Goal: Information Seeking & Learning: Learn about a topic

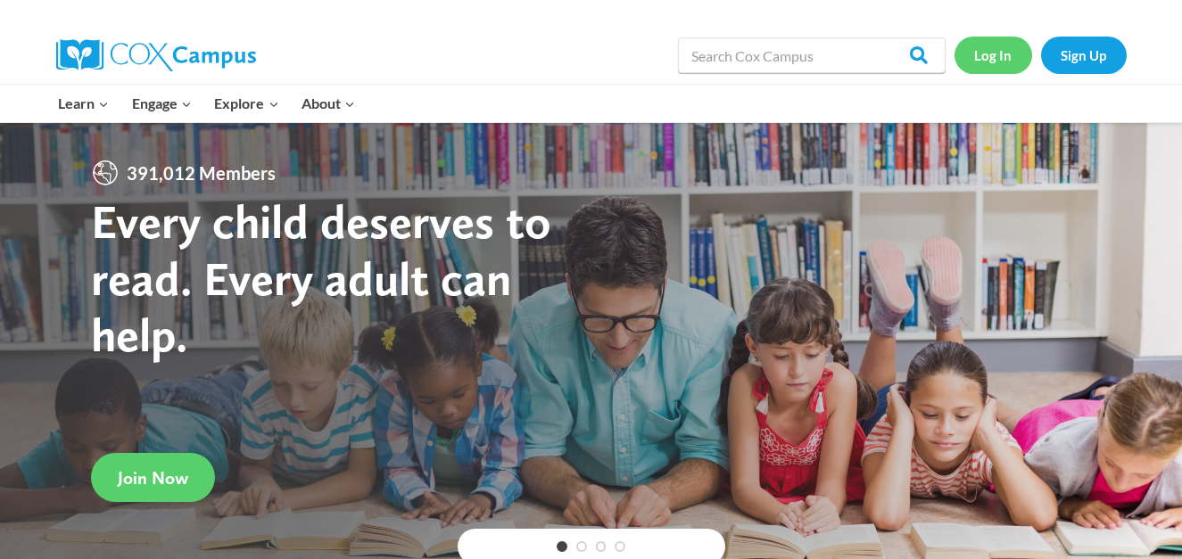
click at [992, 61] on link "Log In" at bounding box center [993, 55] width 78 height 37
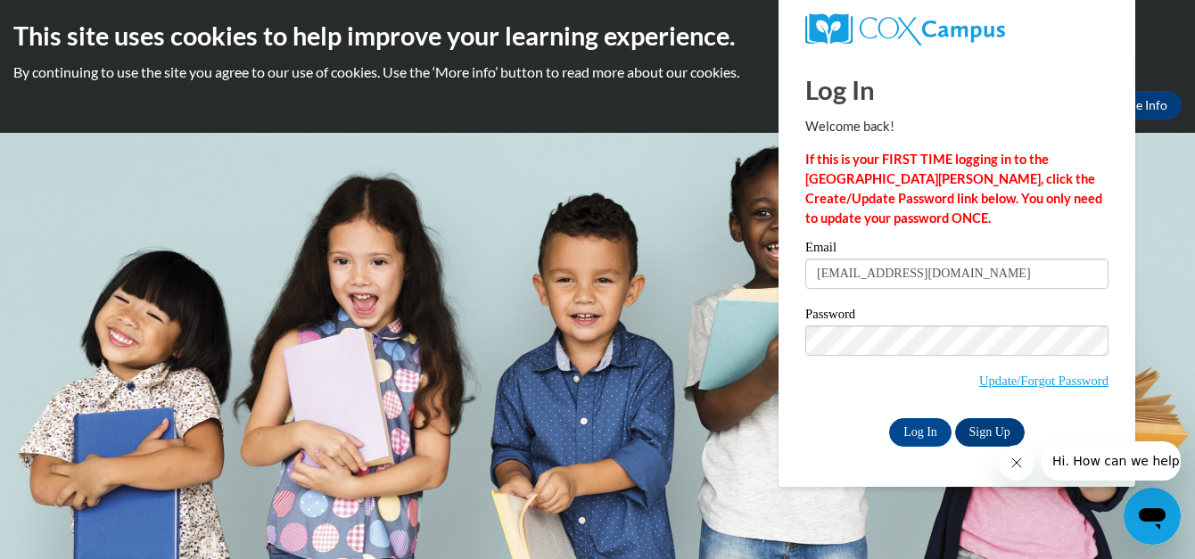
click at [903, 275] on input "latashaminsister40@gmalil.com" at bounding box center [956, 274] width 303 height 30
type input "latashaminister40@gmalil.com"
drag, startPoint x: 1048, startPoint y: 375, endPoint x: 1020, endPoint y: 390, distance: 31.1
click at [1020, 390] on span "Update/Forgot Password" at bounding box center [956, 363] width 303 height 74
drag, startPoint x: 1000, startPoint y: 375, endPoint x: 1018, endPoint y: 380, distance: 19.3
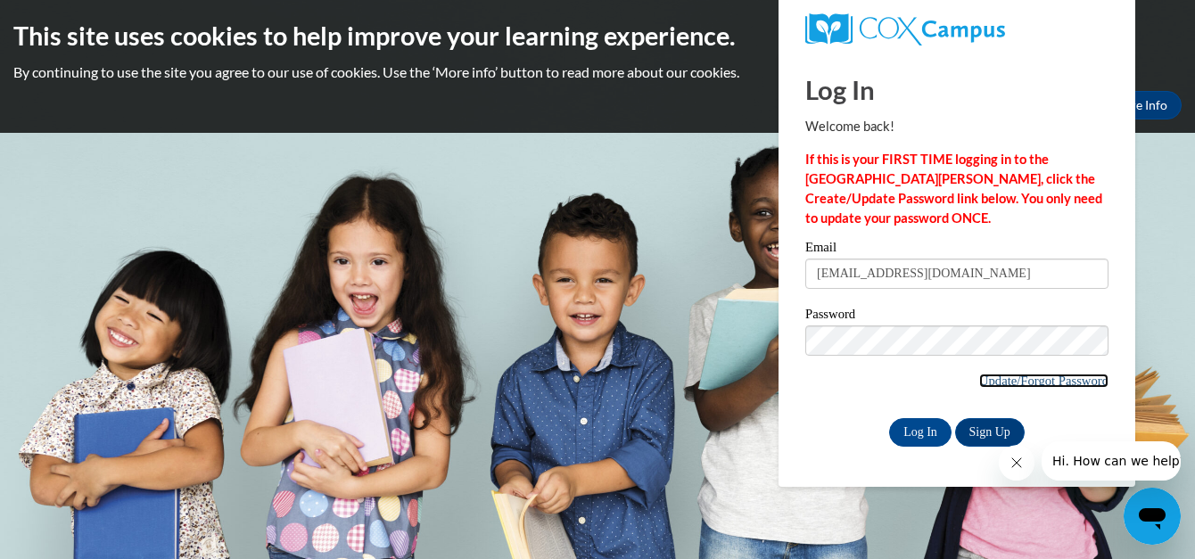
click at [1018, 380] on link "Update/Forgot Password" at bounding box center [1043, 381] width 129 height 14
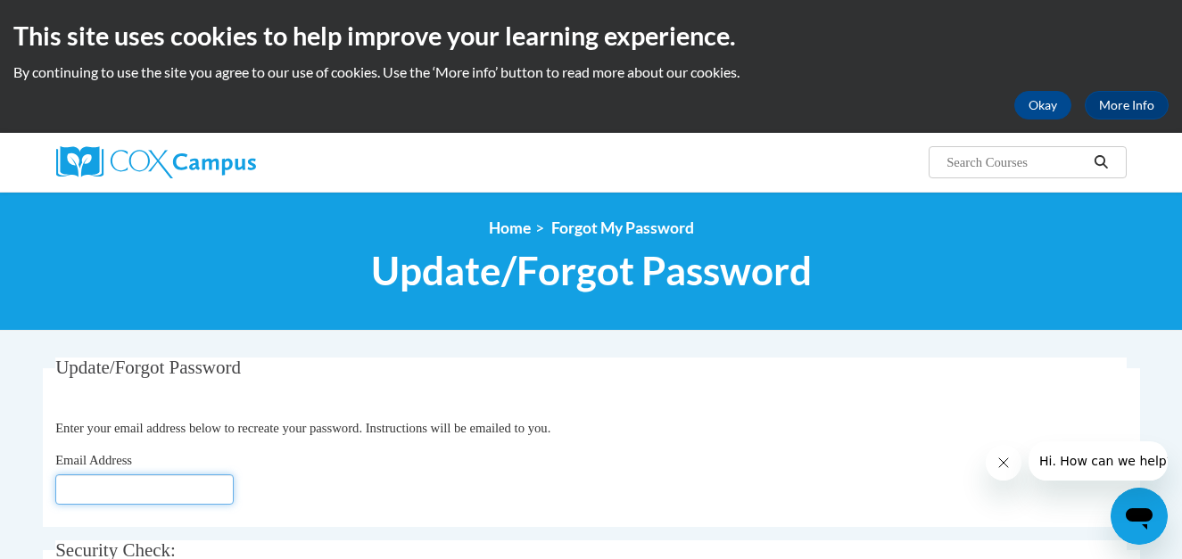
click at [163, 498] on input "Email Address" at bounding box center [144, 489] width 178 height 30
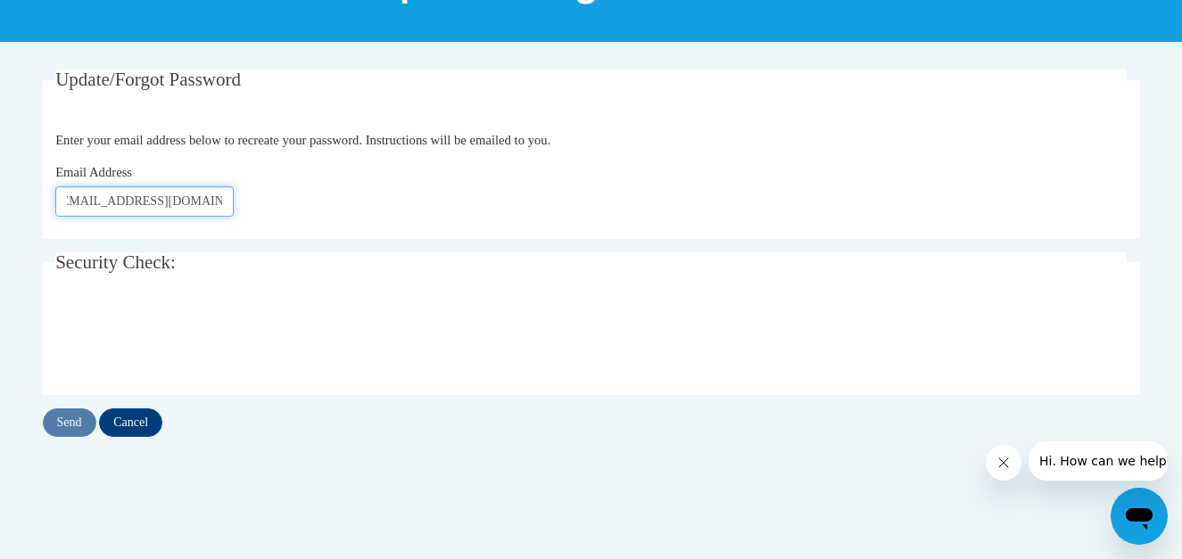
scroll to position [260, 0]
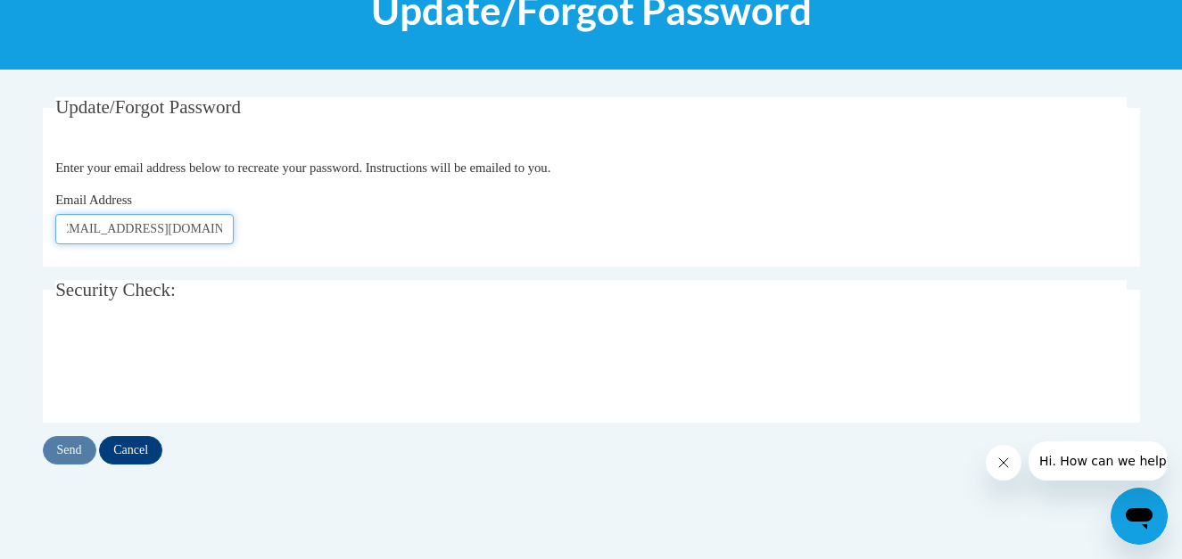
type input "latashaminister40@gmail.com"
click at [63, 433] on div "Update/Forgot Password Please enter your email address Enter your email address…" at bounding box center [591, 280] width 1097 height 367
click at [65, 441] on input "Send" at bounding box center [70, 450] width 54 height 29
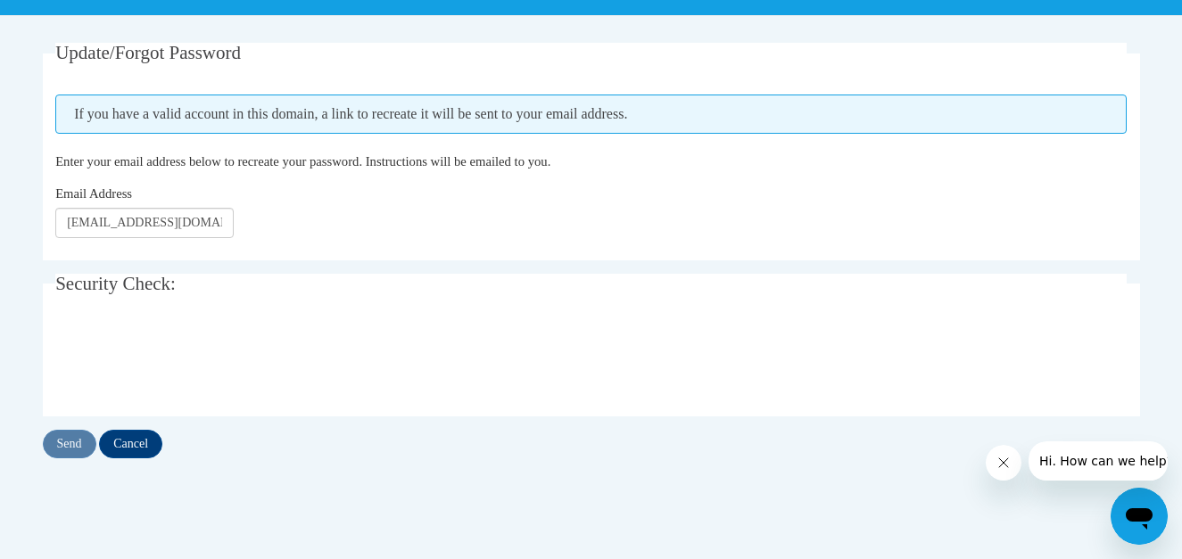
scroll to position [277, 0]
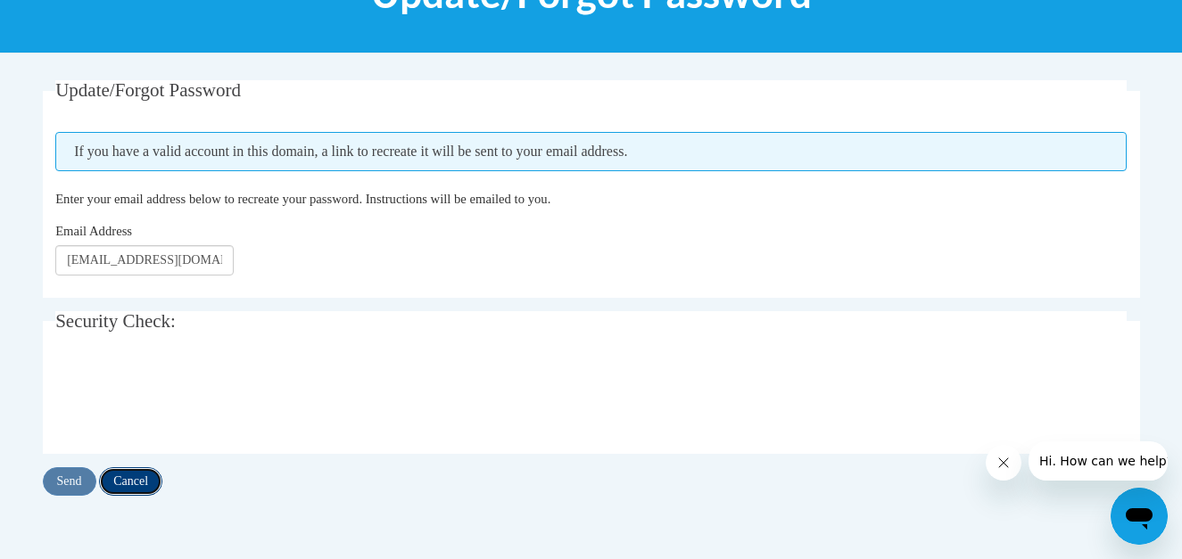
click at [136, 487] on input "Cancel" at bounding box center [130, 481] width 63 height 29
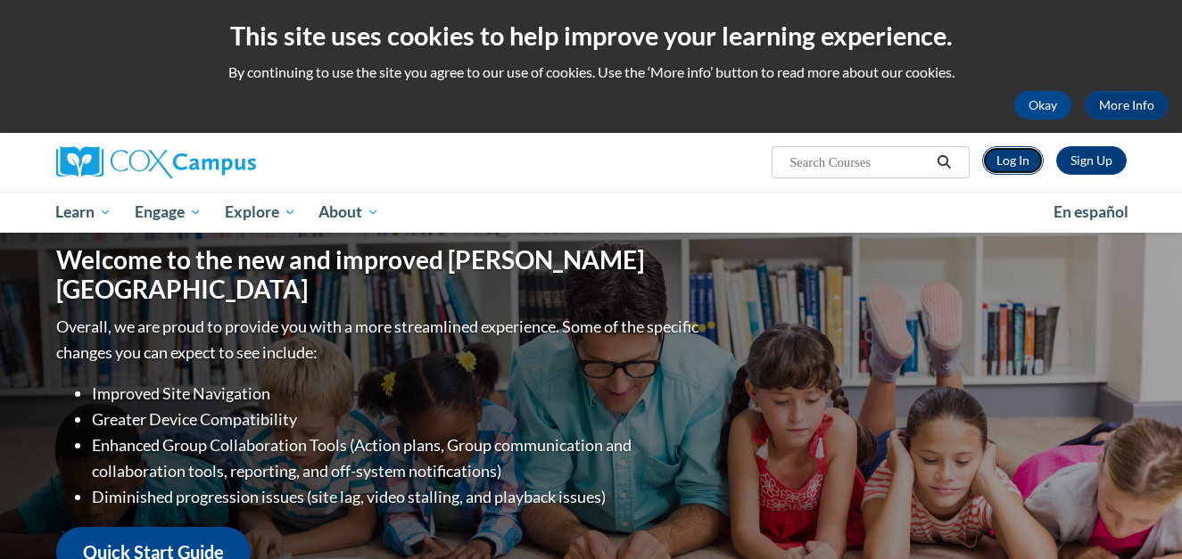
click at [1011, 153] on link "Log In" at bounding box center [1013, 160] width 62 height 29
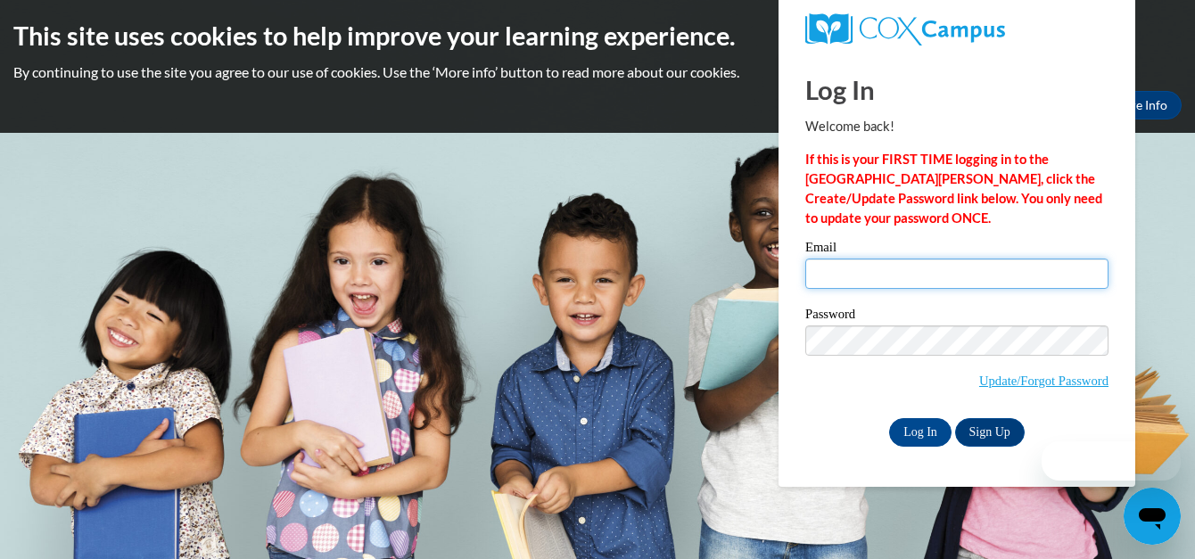
click at [891, 263] on input "Email" at bounding box center [956, 274] width 303 height 30
type input "latashaminister40@gmail.com"
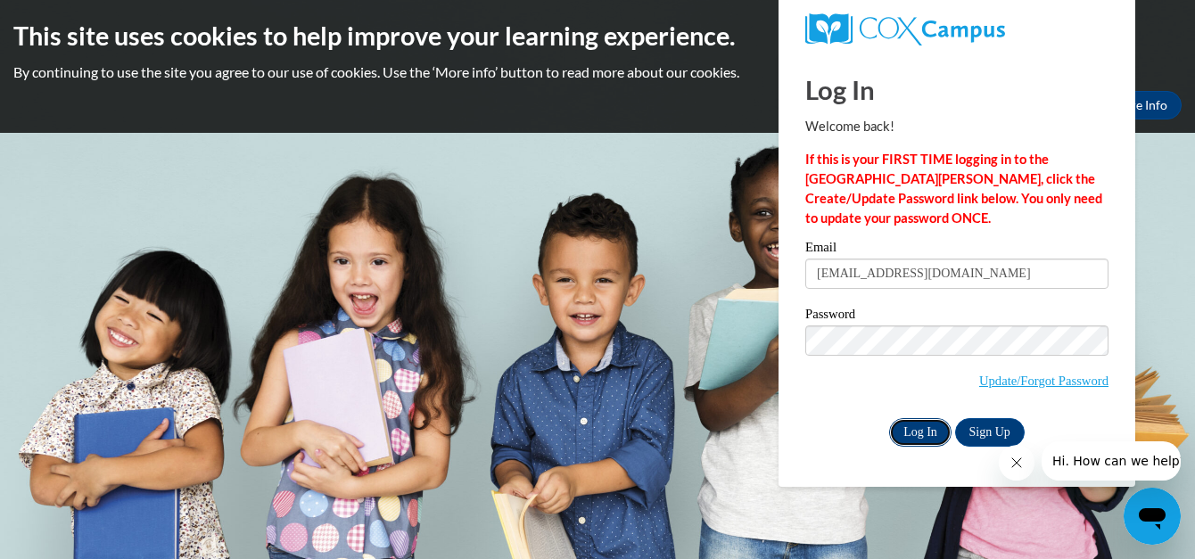
click at [922, 433] on input "Log In" at bounding box center [920, 432] width 62 height 29
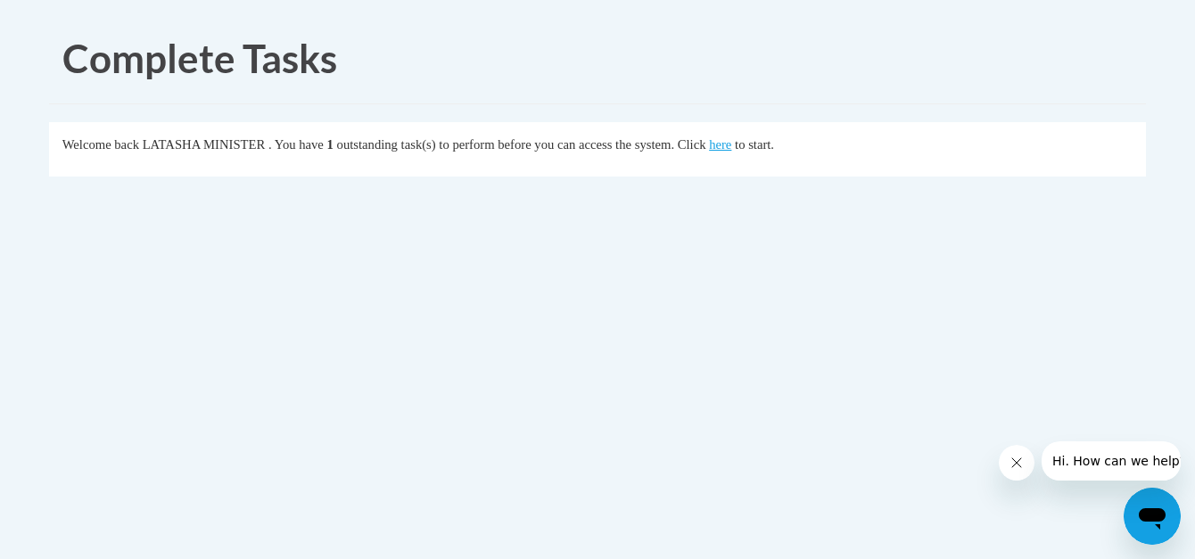
drag, startPoint x: 770, startPoint y: 145, endPoint x: 741, endPoint y: 188, distance: 51.4
click at [741, 188] on div "Welcome back LATASHA MINISTER . You have 1 outstanding task(s) to perform befor…" at bounding box center [598, 156] width 1124 height 68
click at [731, 146] on link "here" at bounding box center [720, 144] width 22 height 14
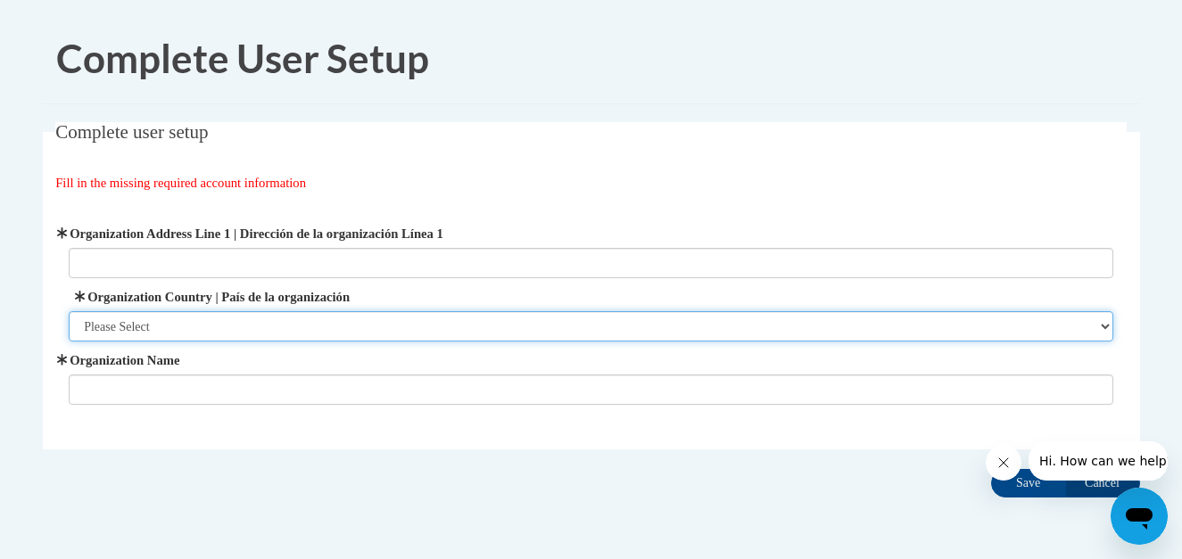
click at [227, 331] on select "Please Select United States | Estados Unidos Outside of the United States | Fue…" at bounding box center [591, 326] width 1044 height 30
select select "ad49bcad-a171-4b2e-b99c-48b446064914"
click at [69, 311] on select "Please Select United States | Estados Unidos Outside of the United States | Fue…" at bounding box center [591, 326] width 1044 height 30
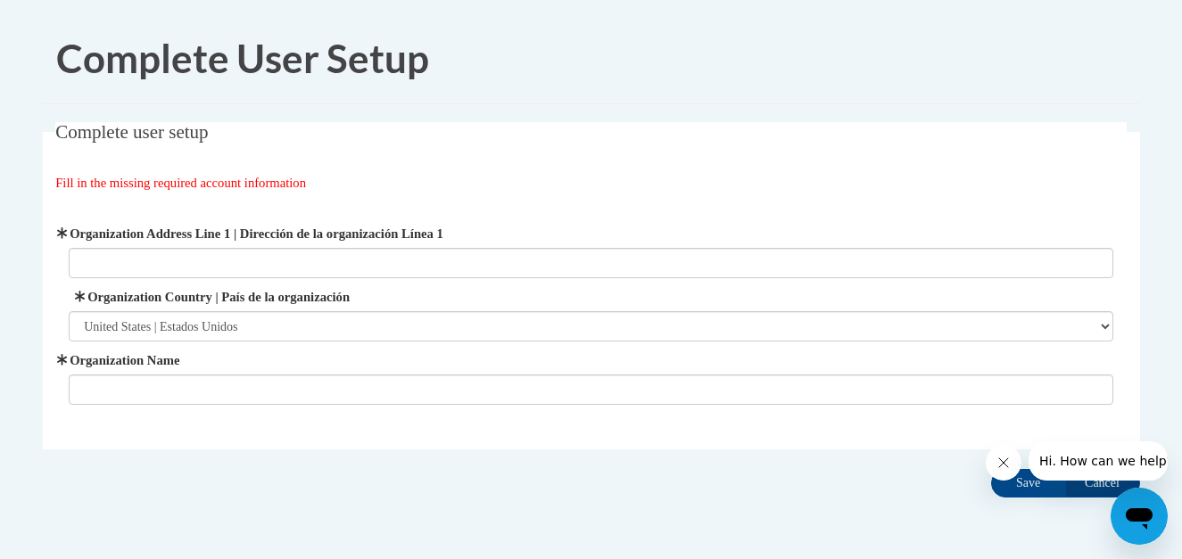
click at [176, 408] on div "Organization Address Line 1 | Dirección de la organización Línea 1 Organization…" at bounding box center [590, 315] width 1071 height 226
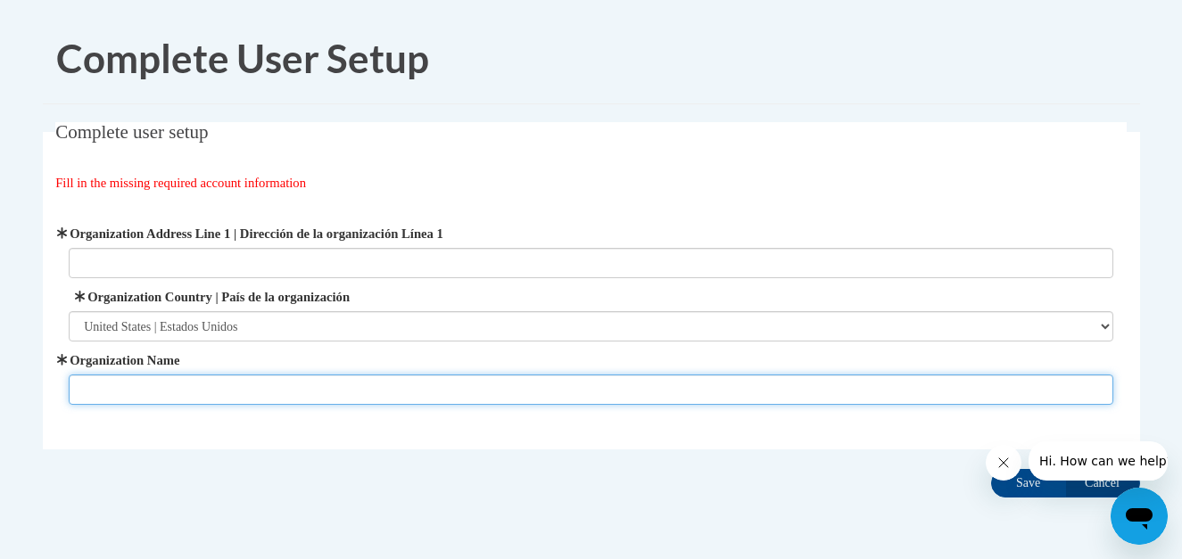
click at [163, 400] on input "Organization Name" at bounding box center [591, 390] width 1044 height 30
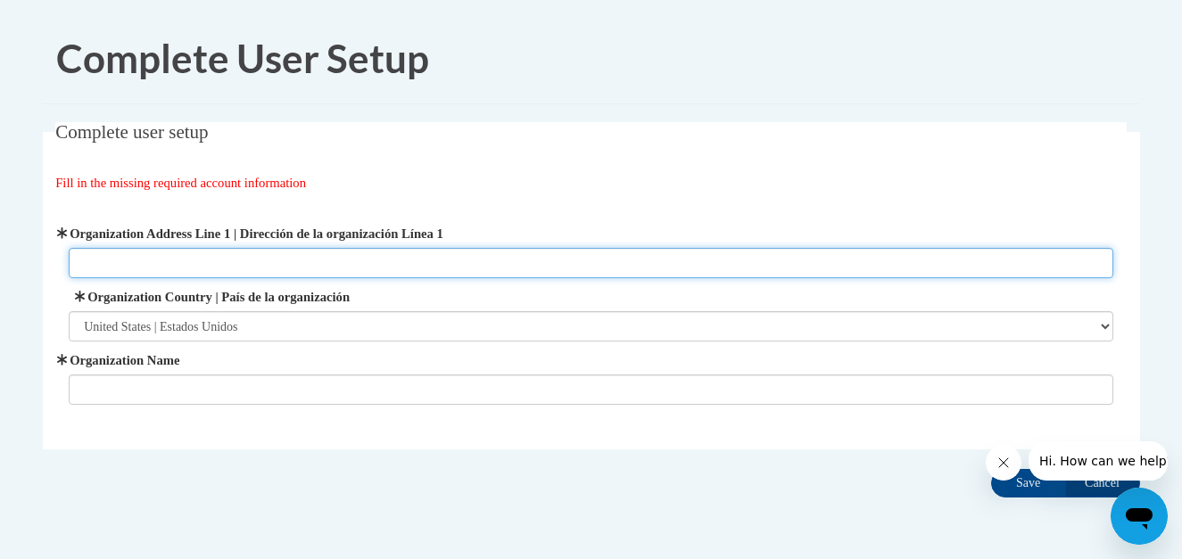
click at [183, 267] on input "Organization Address Line 1 | Dirección de la organización Línea 1" at bounding box center [591, 263] width 1044 height 30
type input "4000 W Tidewater Ln"
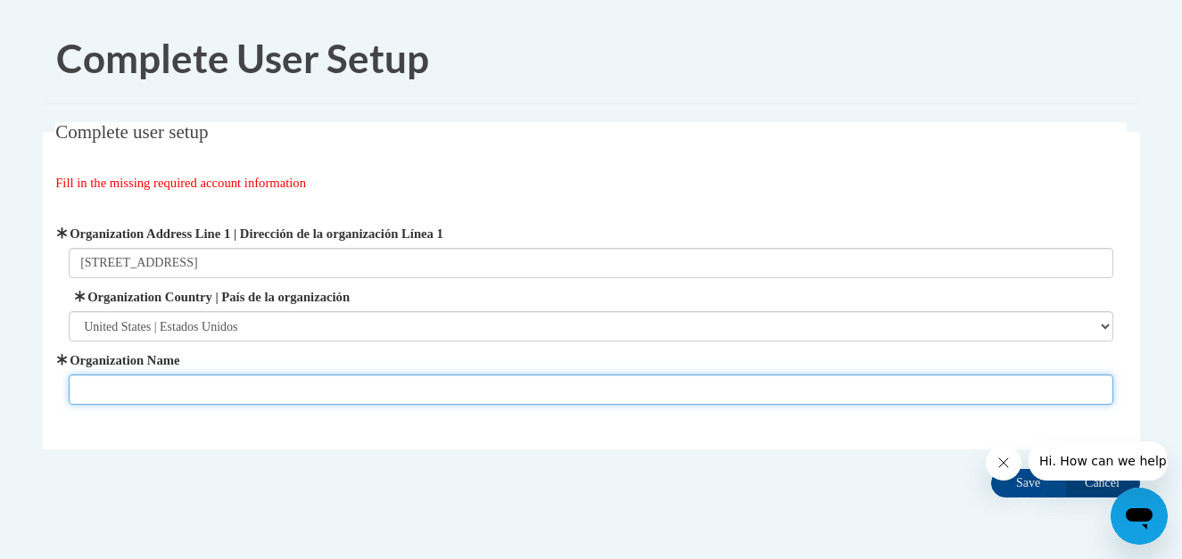
click at [136, 382] on input "Organization Name" at bounding box center [591, 390] width 1044 height 30
type input "Assisi the Early Learning Center"
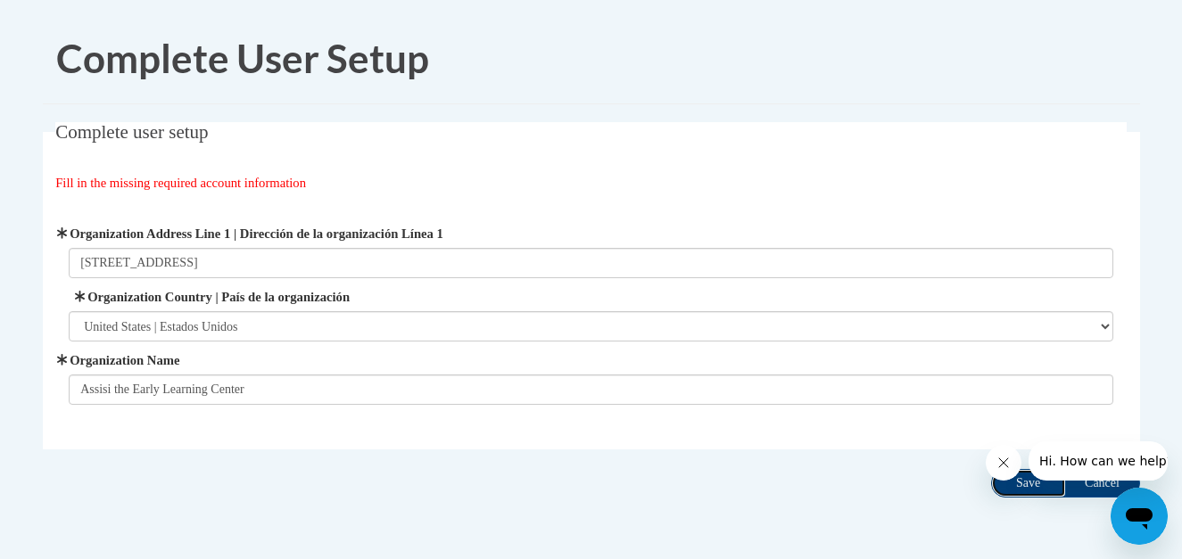
click at [1042, 484] on input "Save" at bounding box center [1028, 483] width 75 height 29
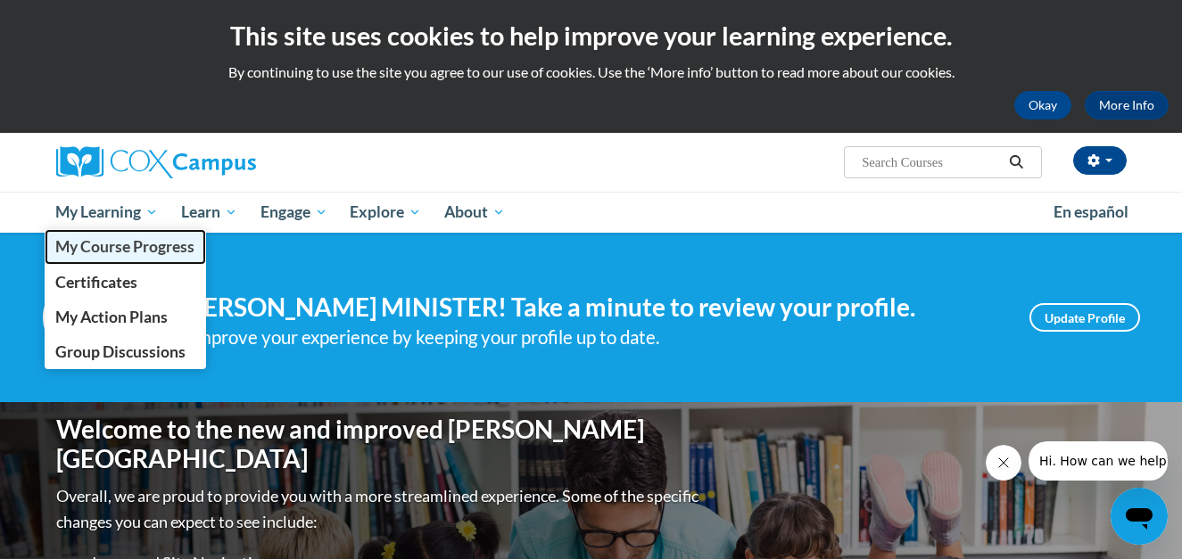
click at [128, 243] on span "My Course Progress" at bounding box center [124, 246] width 139 height 19
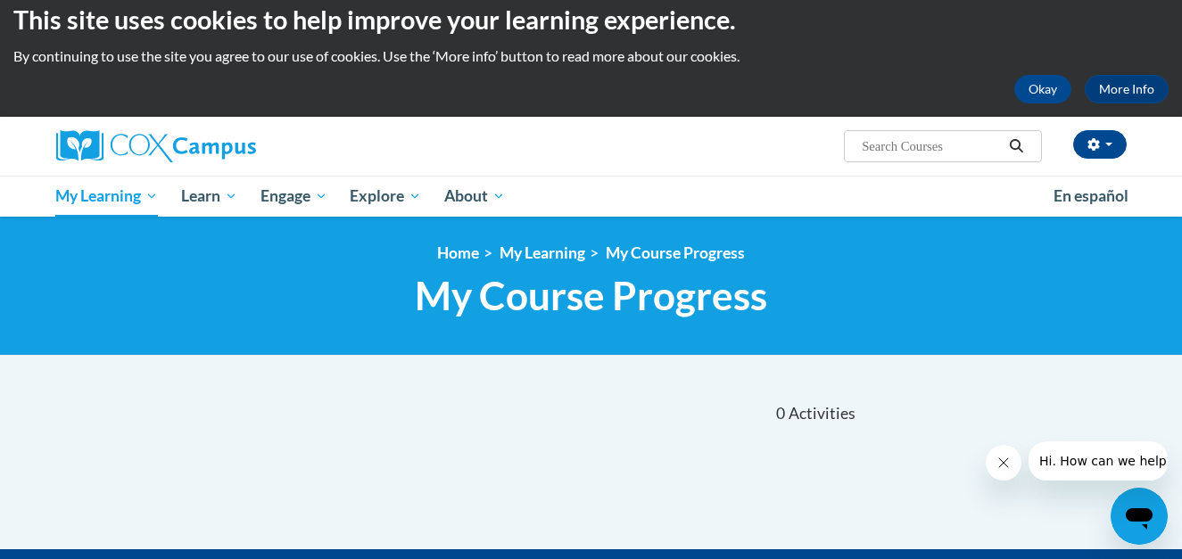
scroll to position [15, 0]
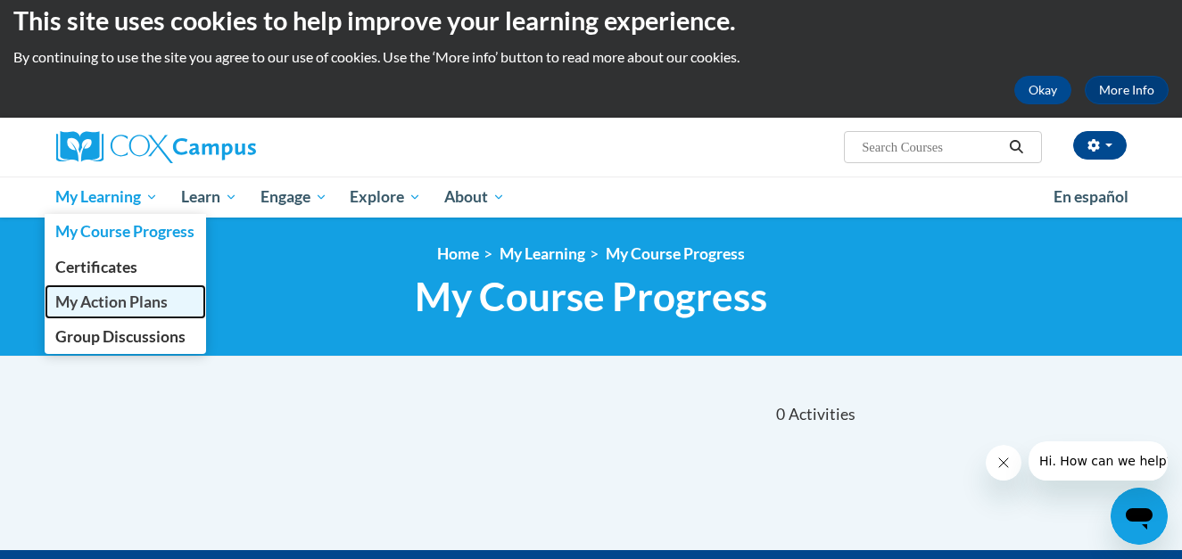
click at [113, 301] on span "My Action Plans" at bounding box center [111, 302] width 112 height 19
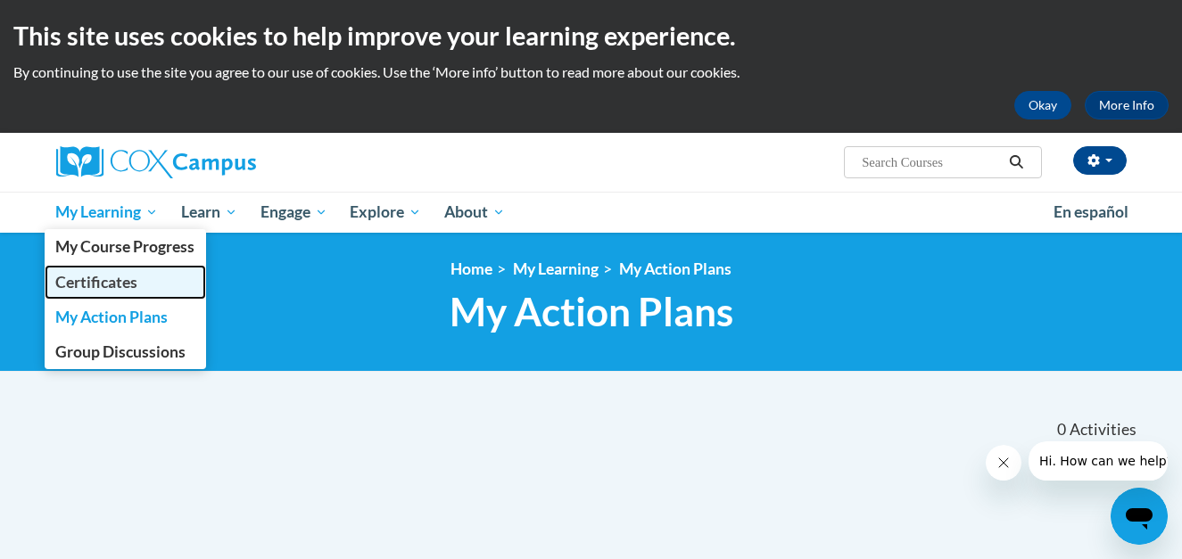
click at [117, 285] on span "Certificates" at bounding box center [96, 282] width 82 height 19
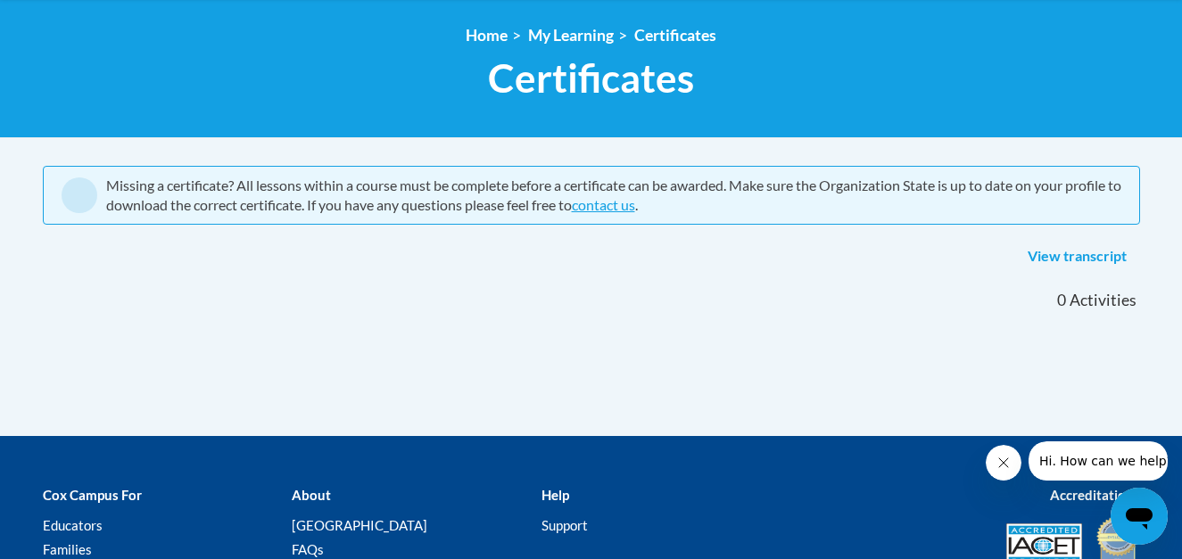
scroll to position [212, 0]
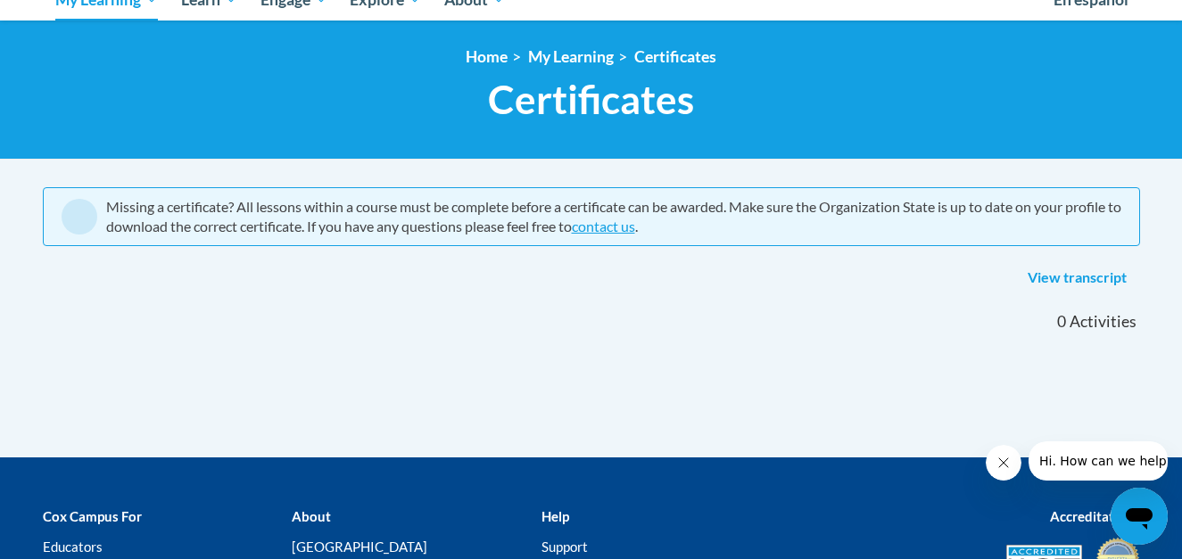
drag, startPoint x: 1074, startPoint y: 280, endPoint x: 921, endPoint y: 322, distance: 158.2
click at [921, 322] on div "0 Activities CEUs" at bounding box center [966, 321] width 375 height 55
click at [1060, 278] on link "View transcript" at bounding box center [1077, 278] width 126 height 29
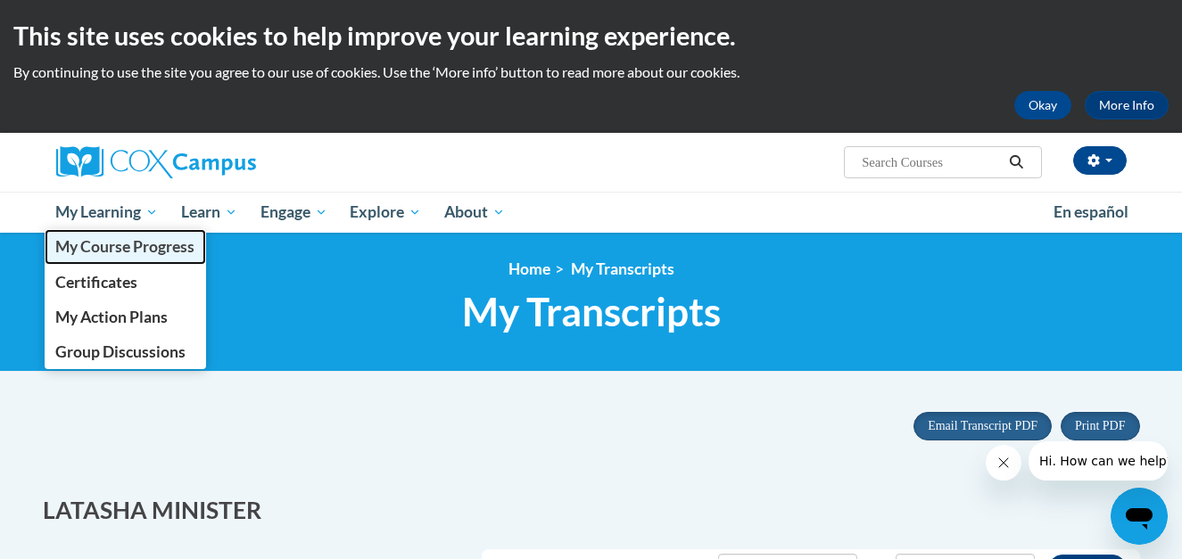
drag, startPoint x: 136, startPoint y: 243, endPoint x: 79, endPoint y: 249, distance: 56.5
click at [79, 249] on span "My Course Progress" at bounding box center [124, 246] width 139 height 19
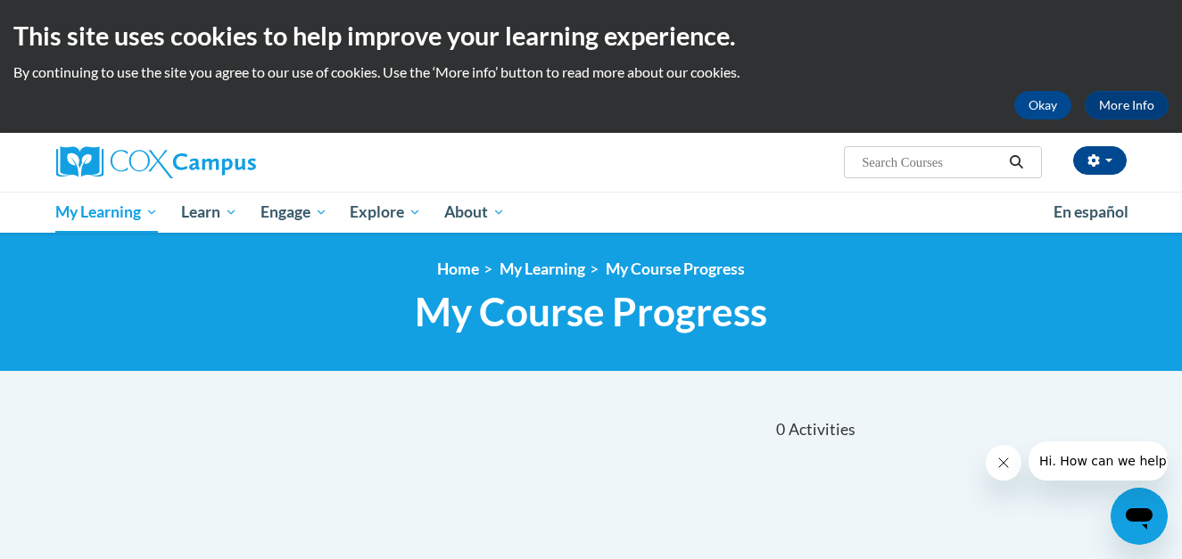
click at [197, 289] on h1 "My Course Progress New Page_My Course Progress" at bounding box center [591, 311] width 1084 height 47
drag, startPoint x: 1035, startPoint y: 115, endPoint x: 894, endPoint y: 54, distance: 153.4
click at [894, 54] on div "This site uses cookies to help improve your learning experience. By continuing …" at bounding box center [591, 66] width 1182 height 133
drag, startPoint x: 1042, startPoint y: 111, endPoint x: 835, endPoint y: 66, distance: 211.7
click at [835, 66] on p "By continuing to use the site you agree to our use of cookies. Use the ‘More in…" at bounding box center [590, 72] width 1155 height 20
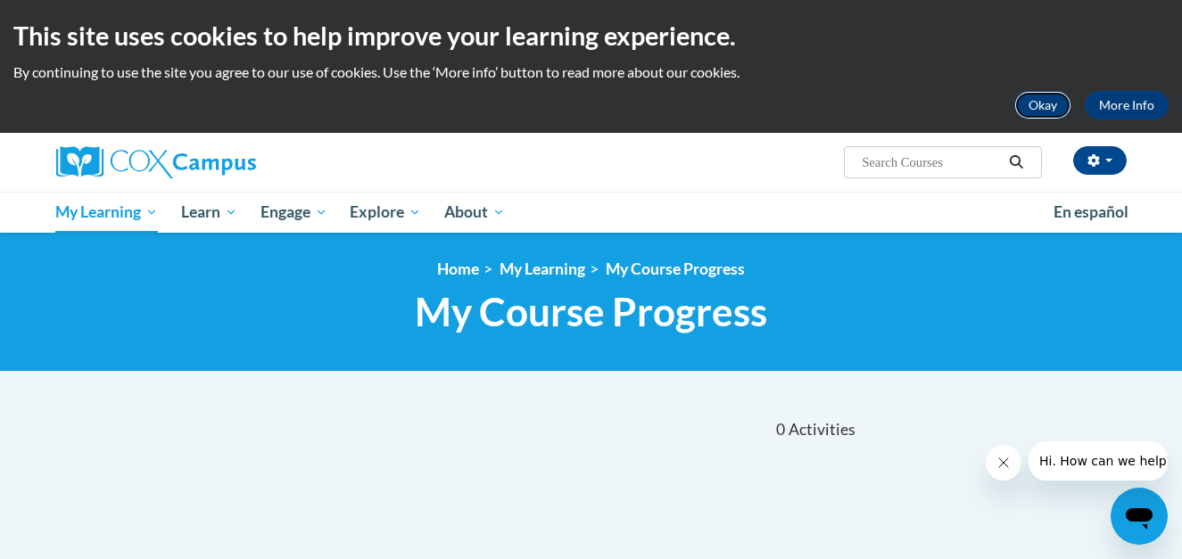
click at [1033, 97] on button "Okay" at bounding box center [1042, 105] width 57 height 29
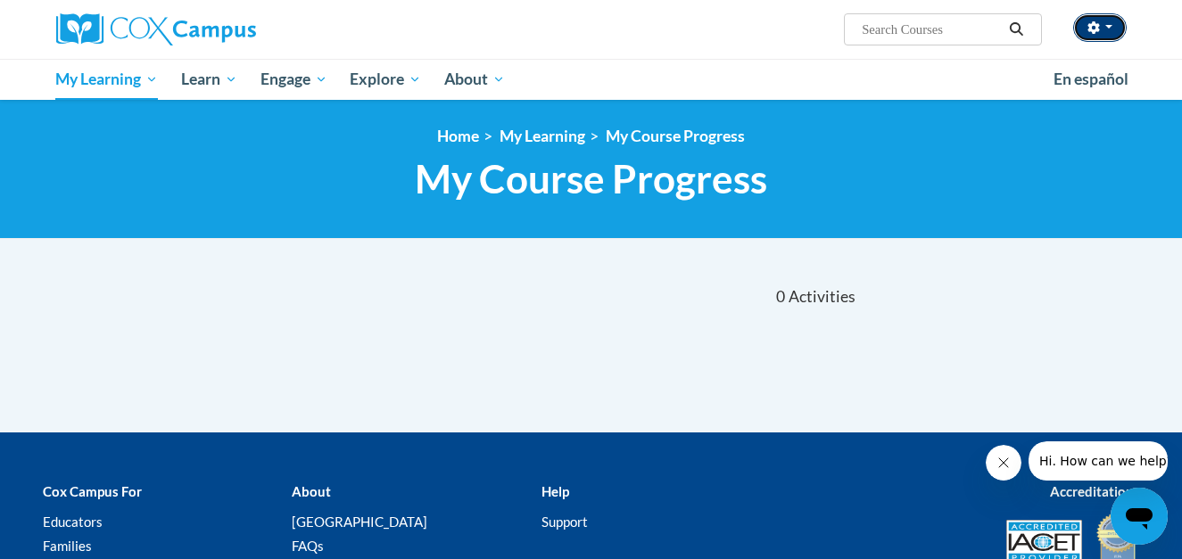
click at [1102, 28] on button "button" at bounding box center [1100, 27] width 54 height 29
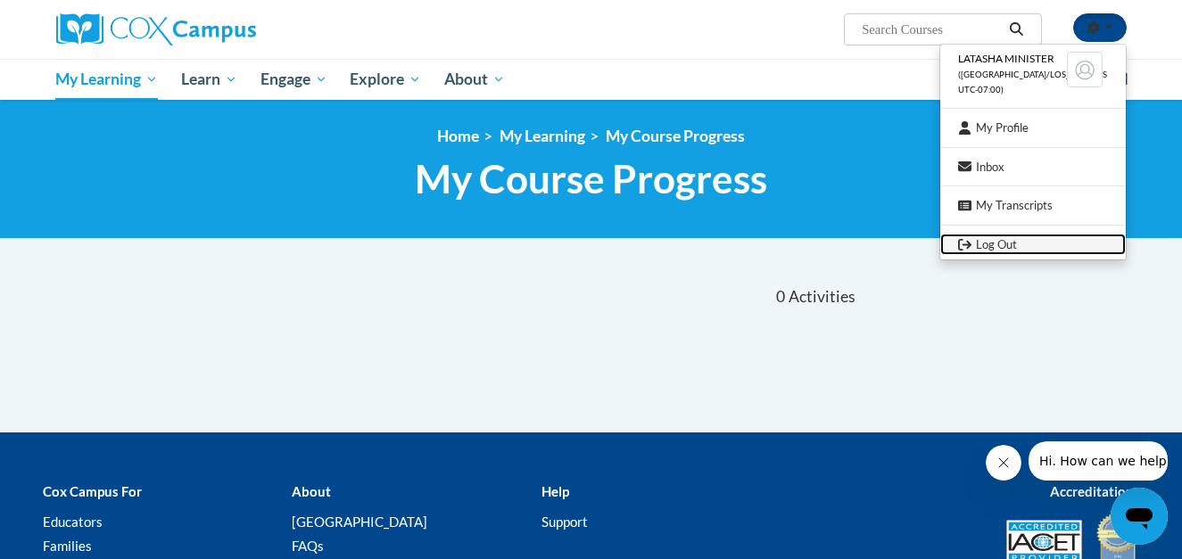
click at [1013, 249] on link "Log Out" at bounding box center [1033, 245] width 186 height 22
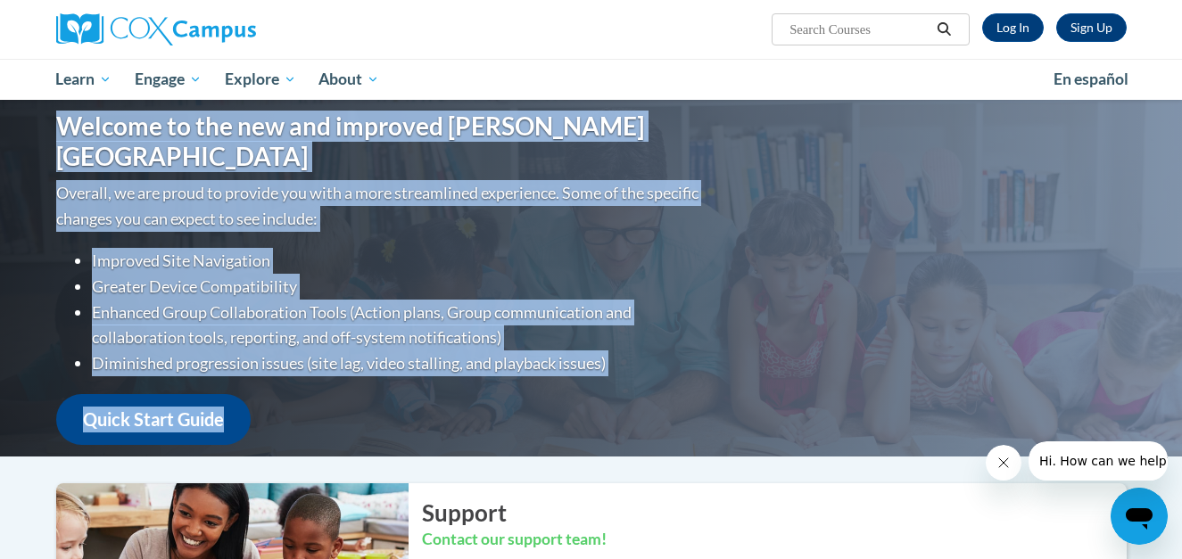
drag, startPoint x: 1180, startPoint y: 140, endPoint x: 1205, endPoint y: 244, distance: 107.3
click at [1181, 244] on html "Sign Up Log In Search Search... Toggle navigation My Learning My Learning My Co…" at bounding box center [591, 279] width 1182 height 559
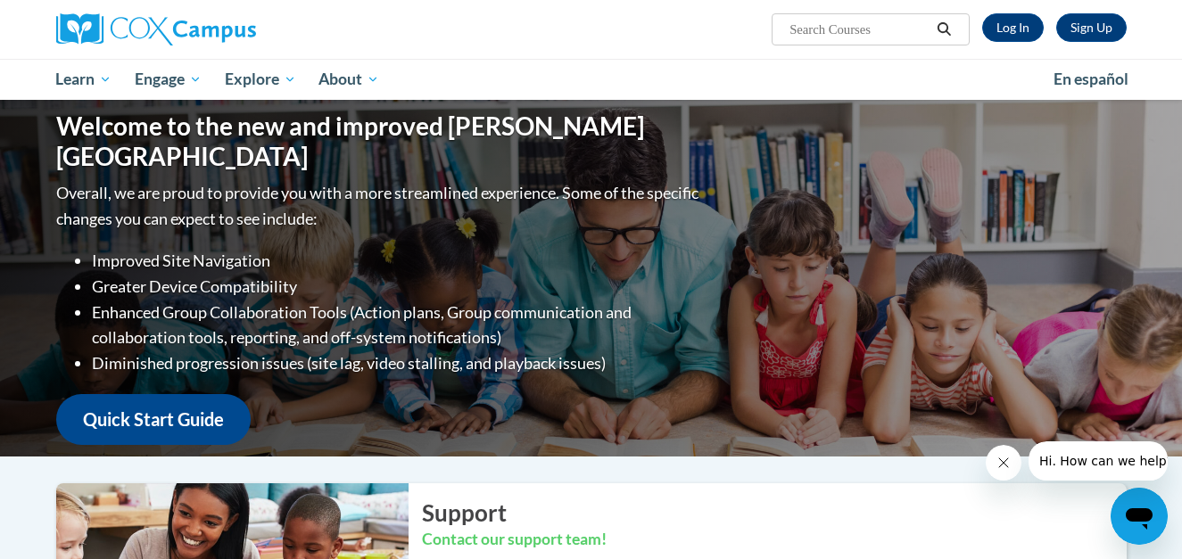
click at [898, 80] on ul "My Learning My Learning My Course Progress Certificates My Action Plans Group D…" at bounding box center [543, 79] width 997 height 41
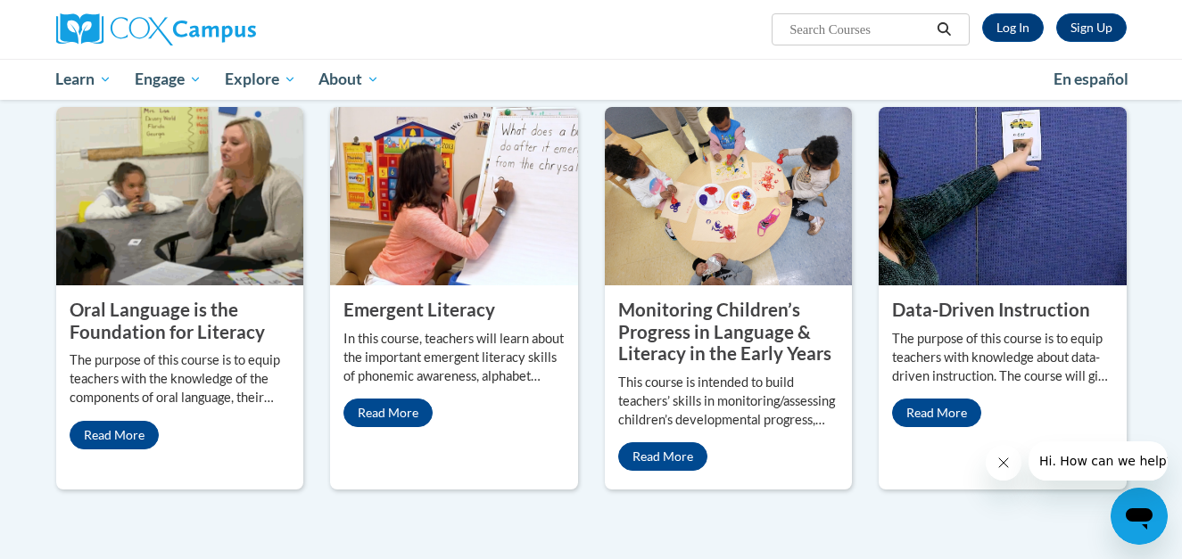
scroll to position [696, 0]
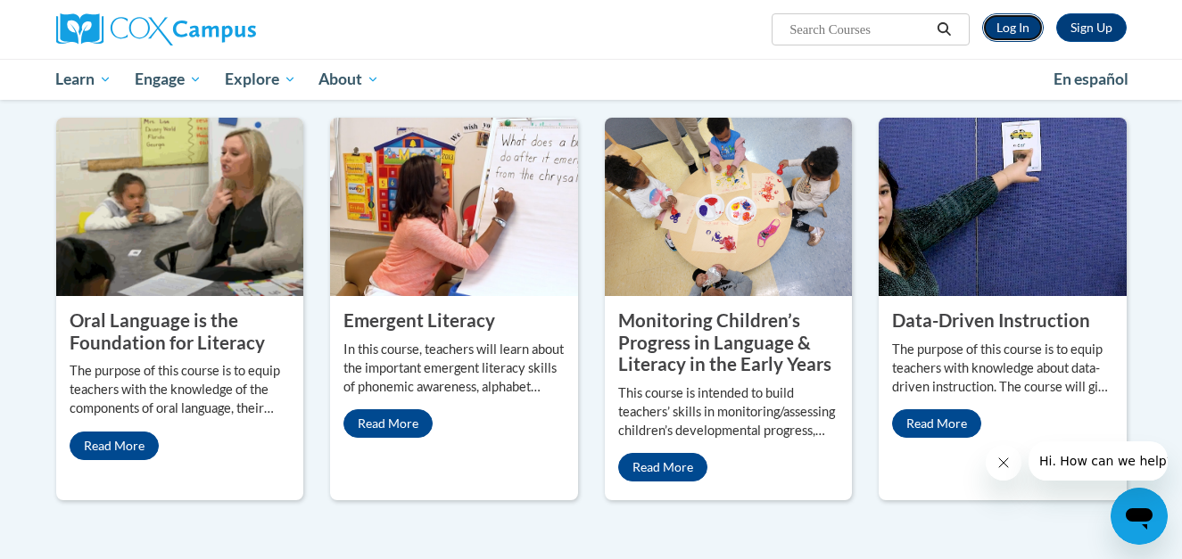
click at [1019, 15] on link "Log In" at bounding box center [1013, 27] width 62 height 29
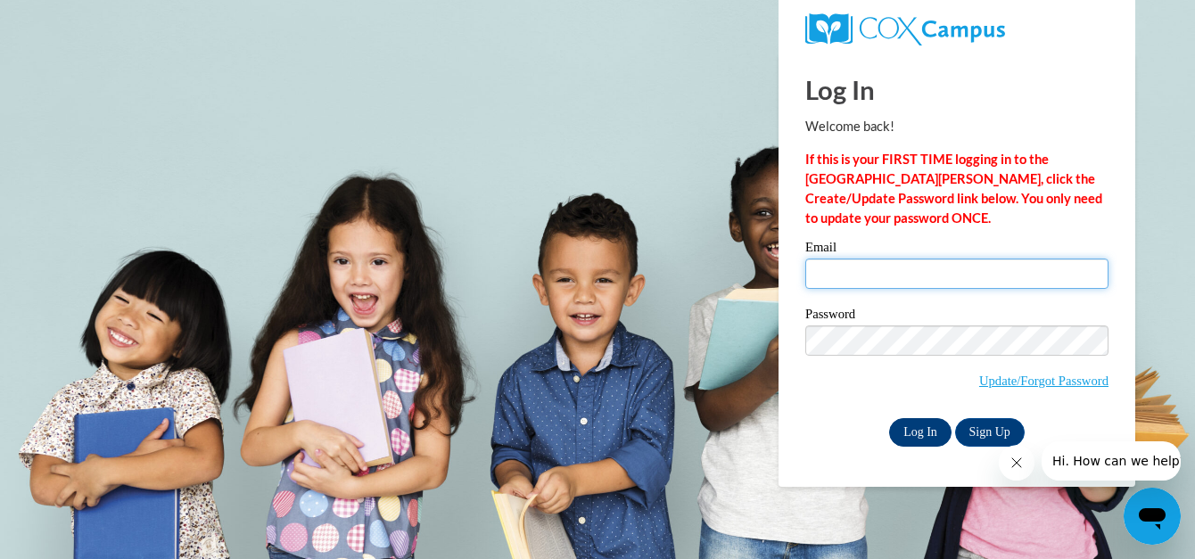
type input "latashaminister40@gmail.com"
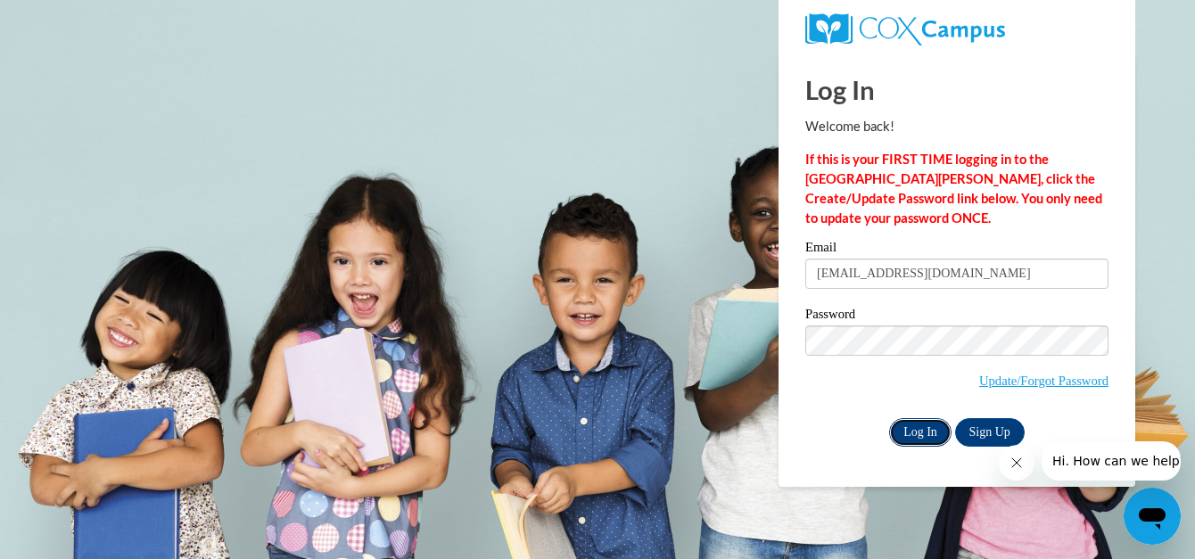
click at [923, 432] on input "Log In" at bounding box center [920, 432] width 62 height 29
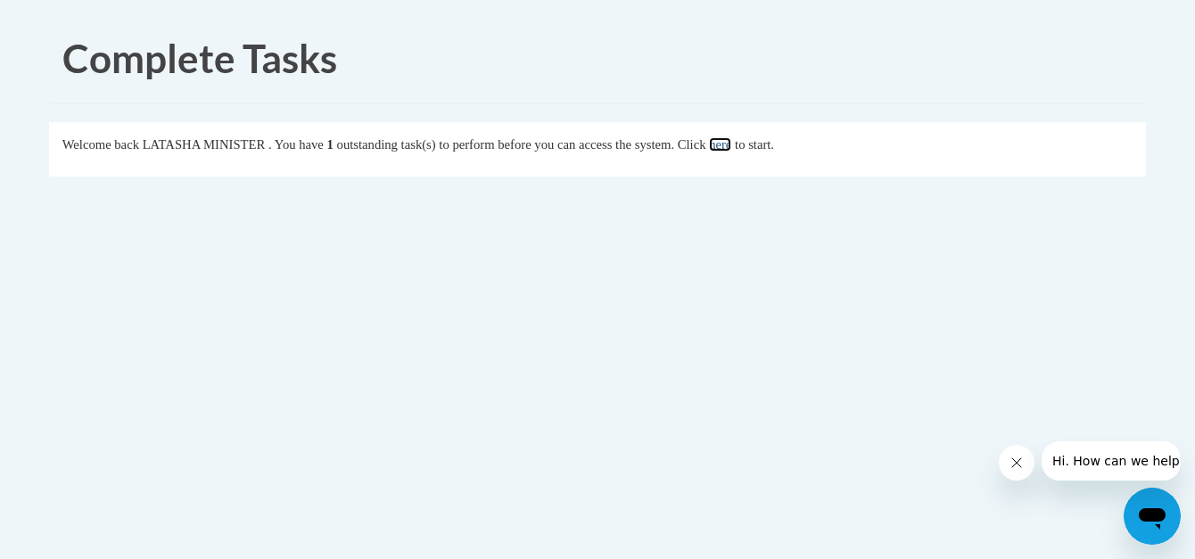
drag, startPoint x: 775, startPoint y: 144, endPoint x: 763, endPoint y: 146, distance: 11.9
drag, startPoint x: 763, startPoint y: 146, endPoint x: 722, endPoint y: 111, distance: 55.0
click at [722, 111] on div "Complete Tasks Welcome back [PERSON_NAME] MINISTER . You have 1 outstanding tas…" at bounding box center [598, 155] width 1124 height 284
click at [731, 150] on link "here" at bounding box center [720, 144] width 22 height 14
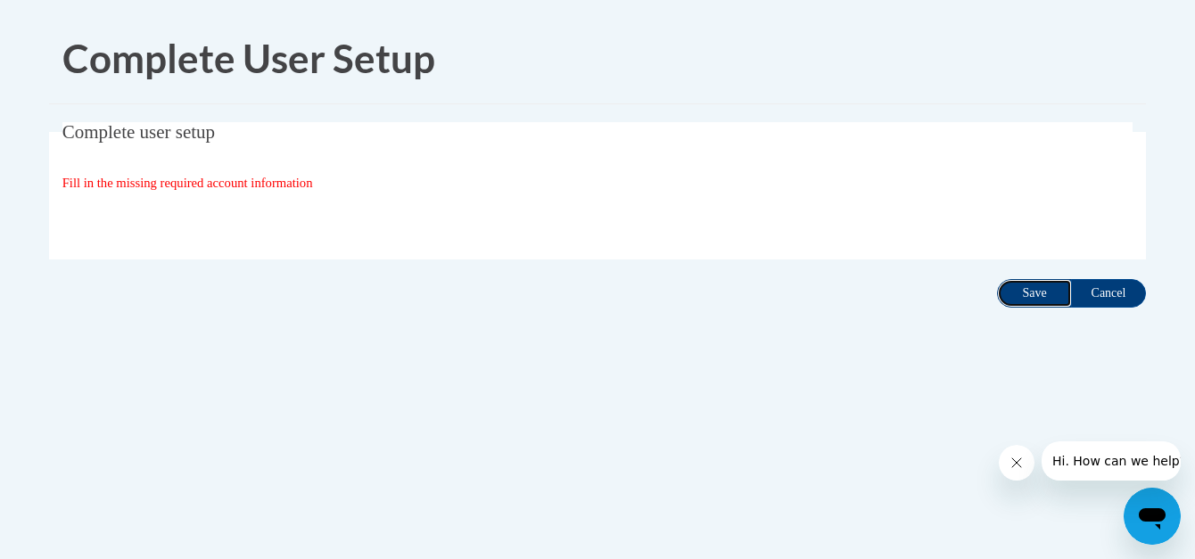
click at [1033, 292] on input "Save" at bounding box center [1034, 293] width 75 height 29
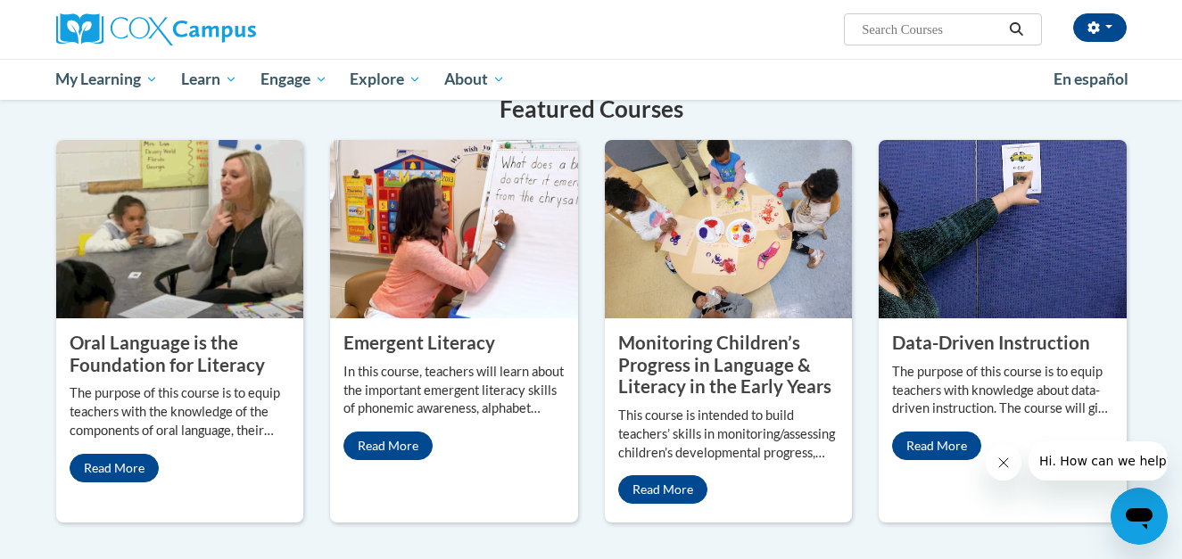
scroll to position [1416, 0]
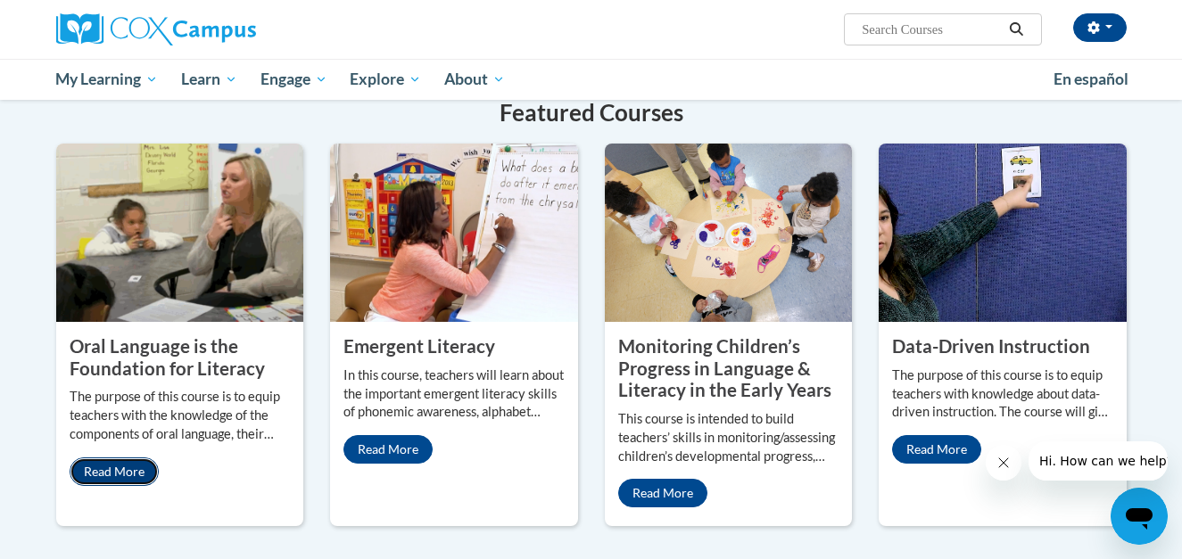
click at [111, 458] on link "Read More" at bounding box center [114, 472] width 89 height 29
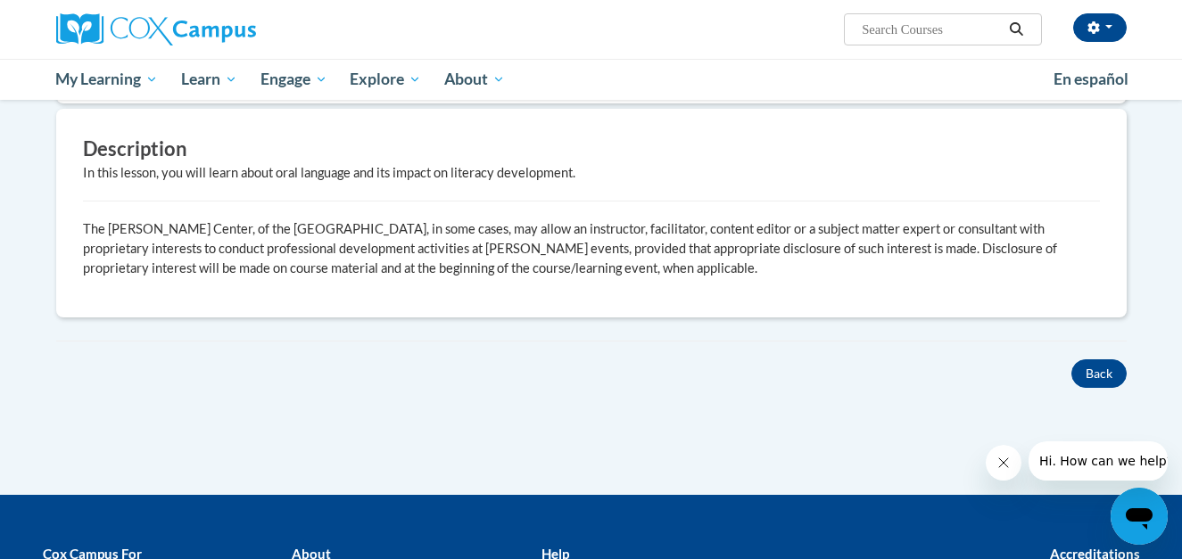
scroll to position [502, 0]
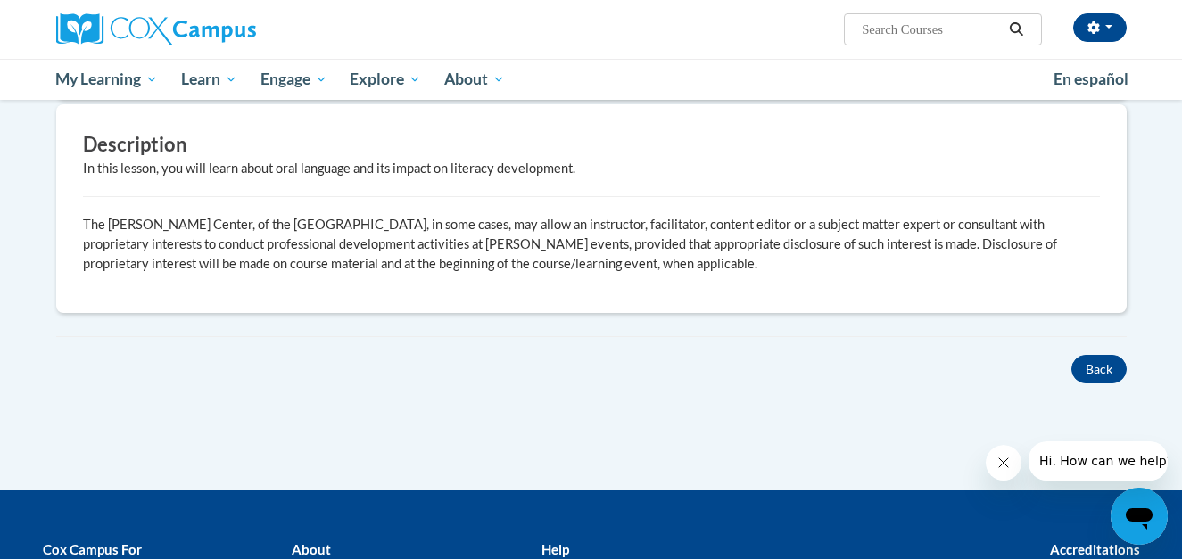
drag, startPoint x: 1156, startPoint y: 311, endPoint x: 1167, endPoint y: 316, distance: 12.4
click at [1167, 316] on body "LATASHA MINISTER (America/Los_Angeles UTC-07:00) My Profile Inbox My Transcript…" at bounding box center [591, 152] width 1182 height 1308
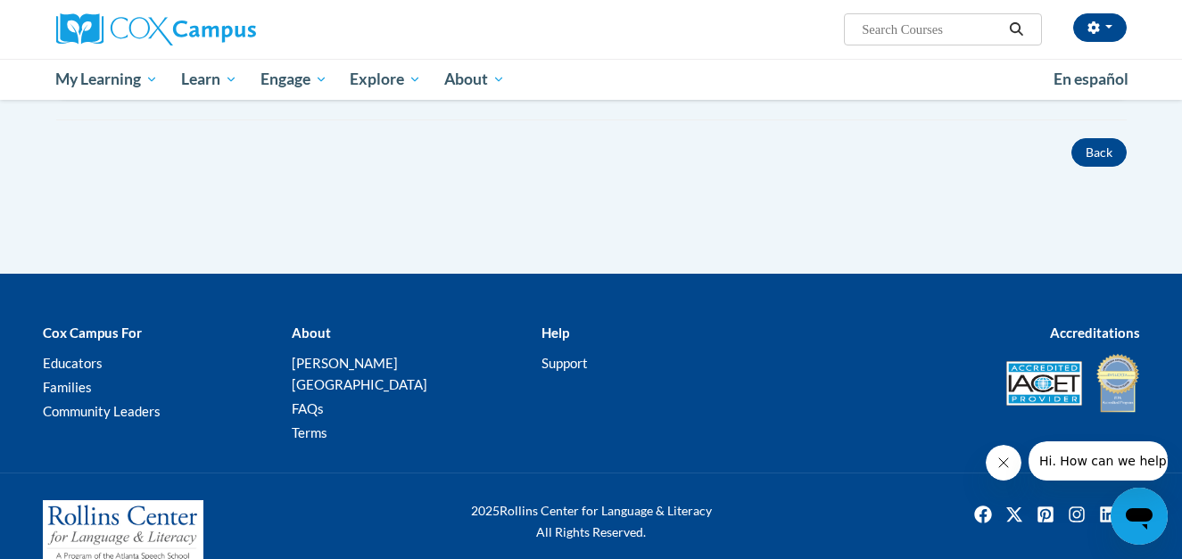
scroll to position [728, 0]
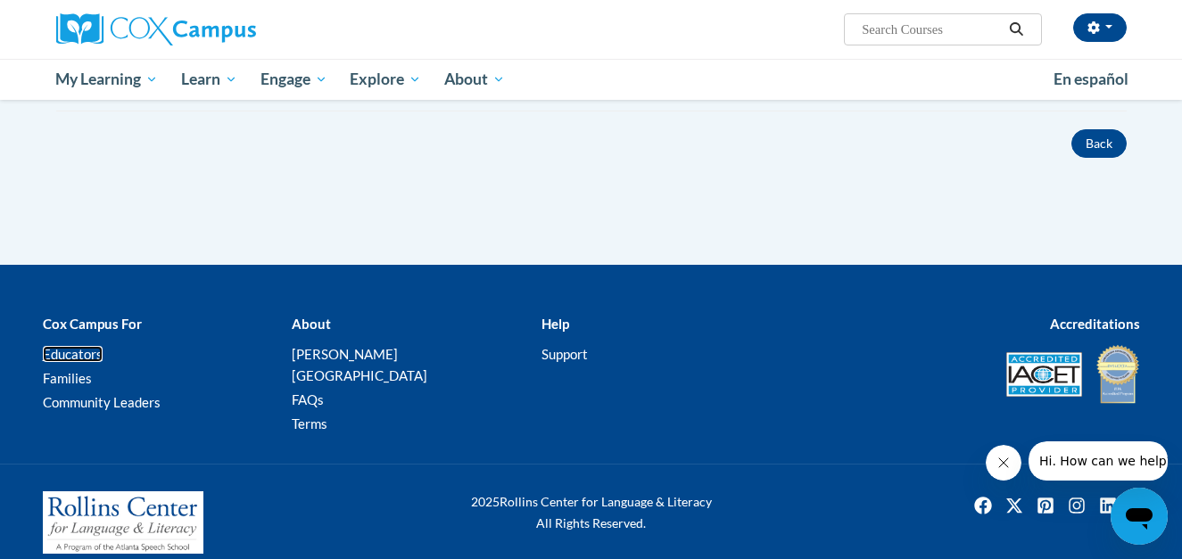
click at [71, 355] on link "Educators" at bounding box center [73, 354] width 60 height 16
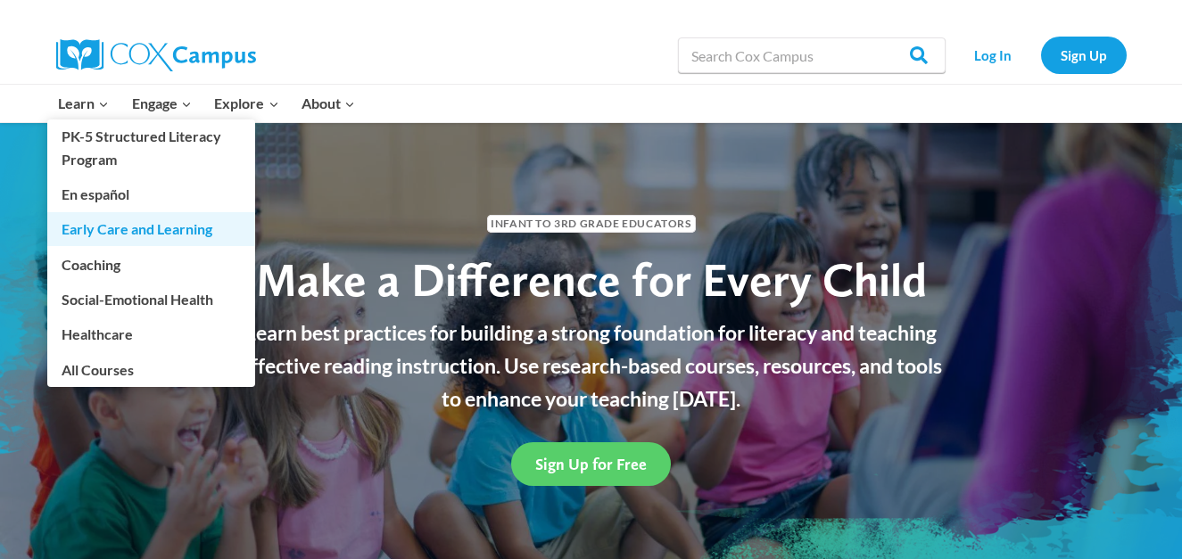
click at [144, 230] on link "Early Care and Learning" at bounding box center [151, 229] width 208 height 34
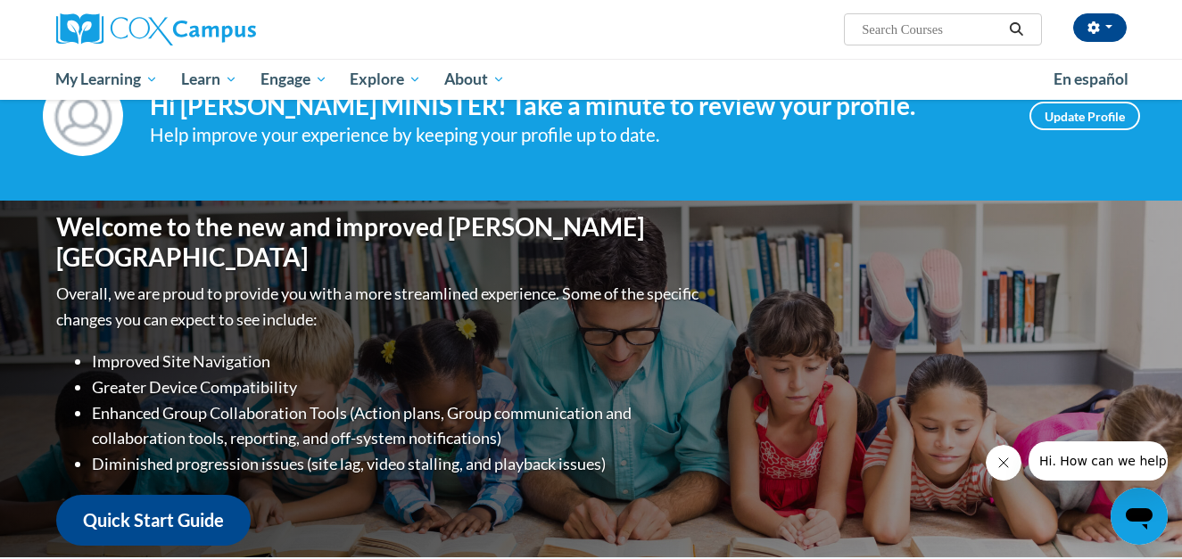
scroll to position [61, 0]
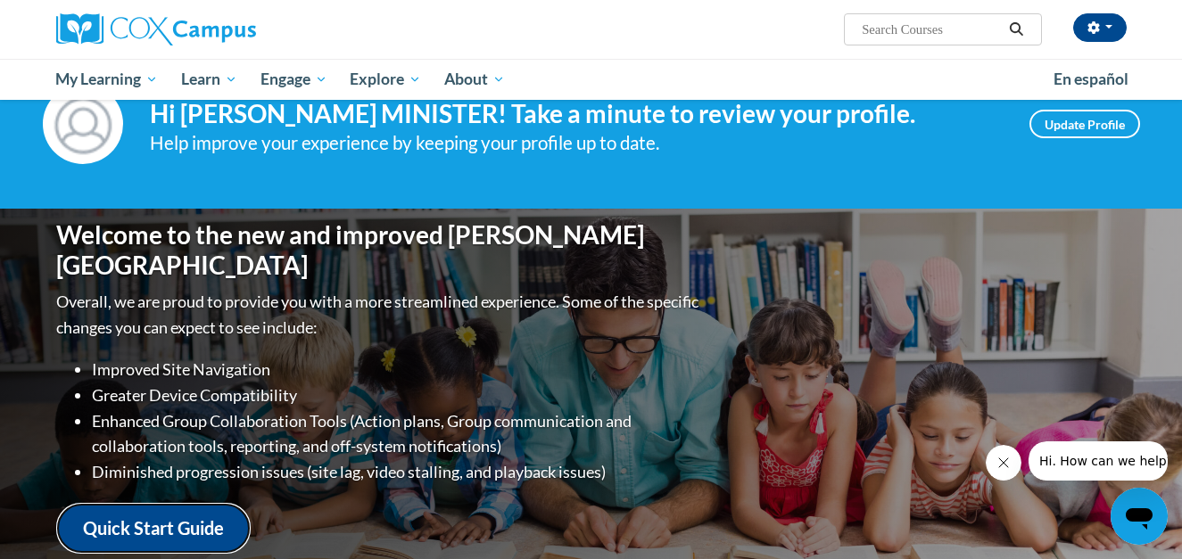
click at [203, 503] on link "Quick Start Guide" at bounding box center [153, 528] width 194 height 51
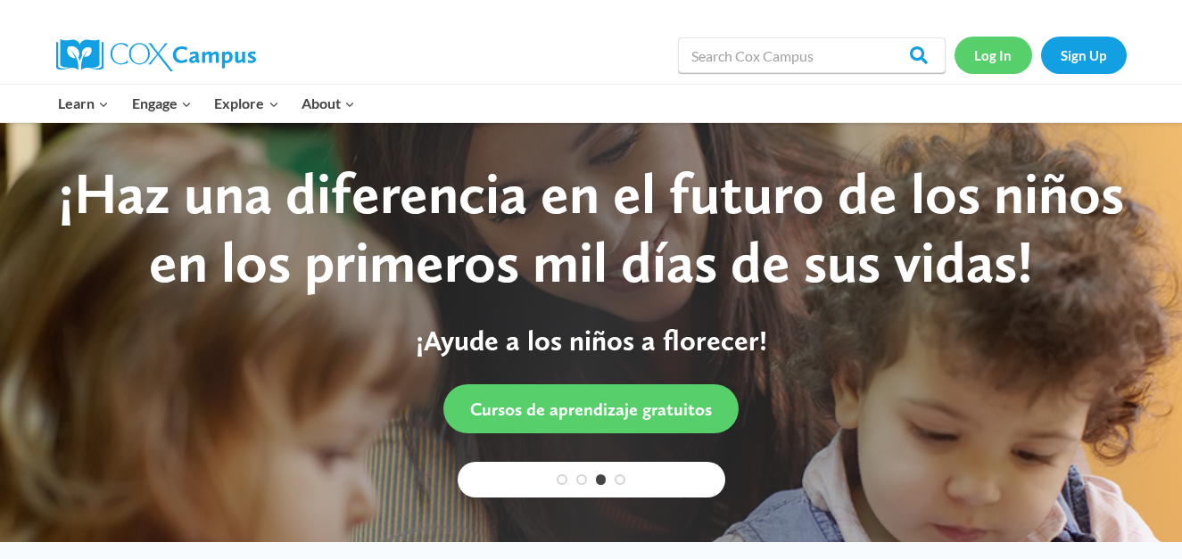
click at [989, 66] on link "Log In" at bounding box center [993, 55] width 78 height 37
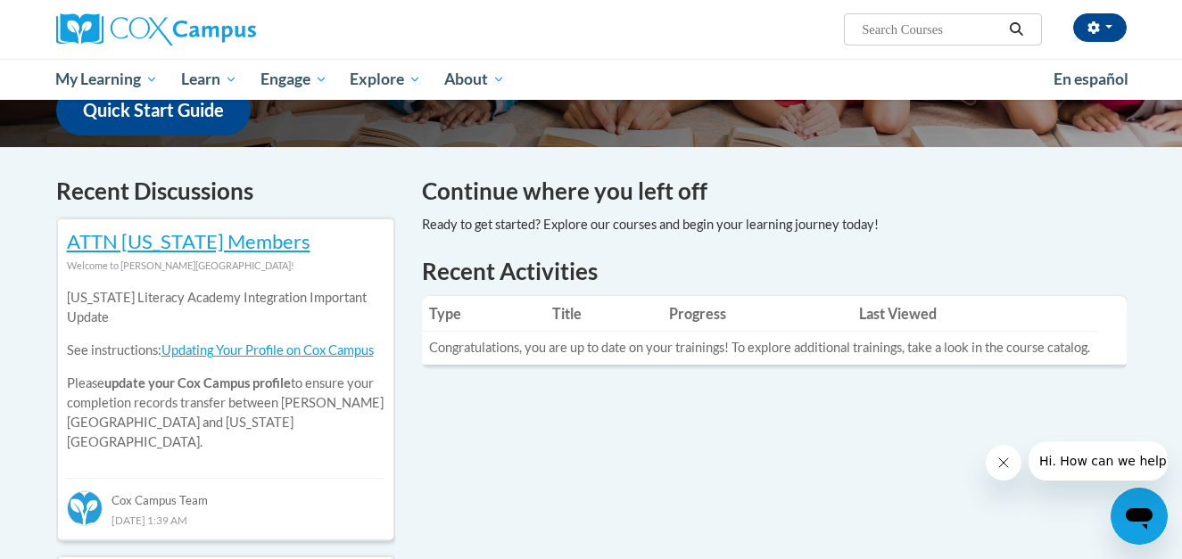
scroll to position [540, 0]
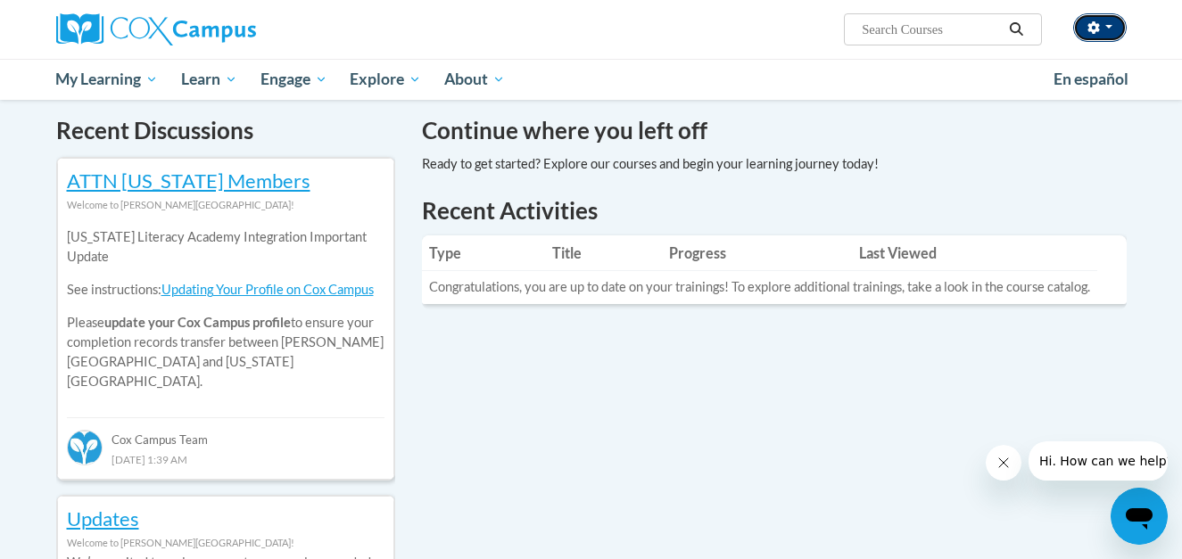
click at [1084, 38] on button "button" at bounding box center [1100, 27] width 54 height 29
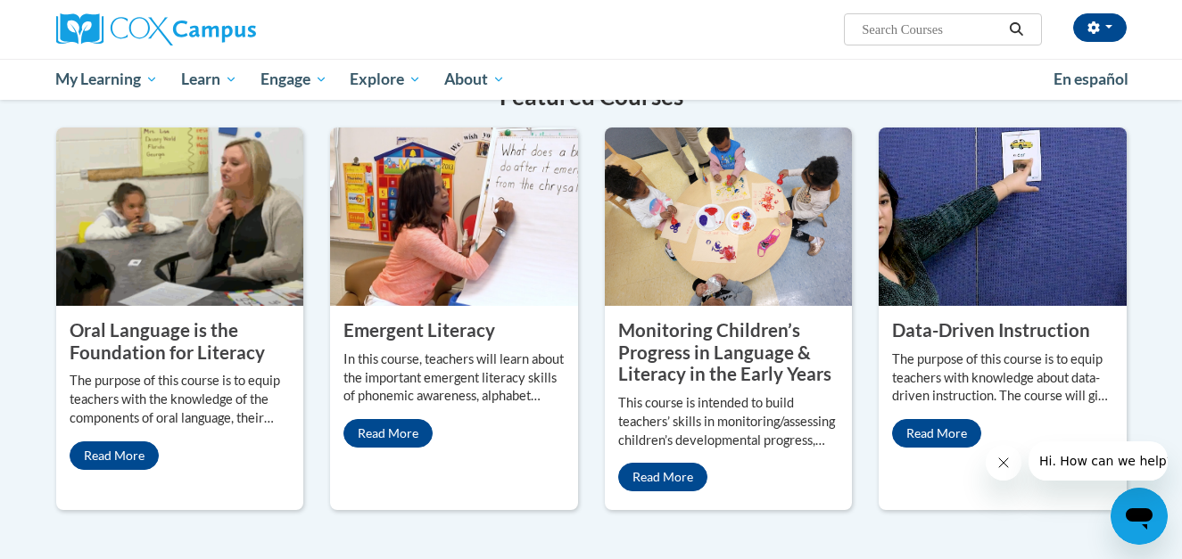
scroll to position [1445, 0]
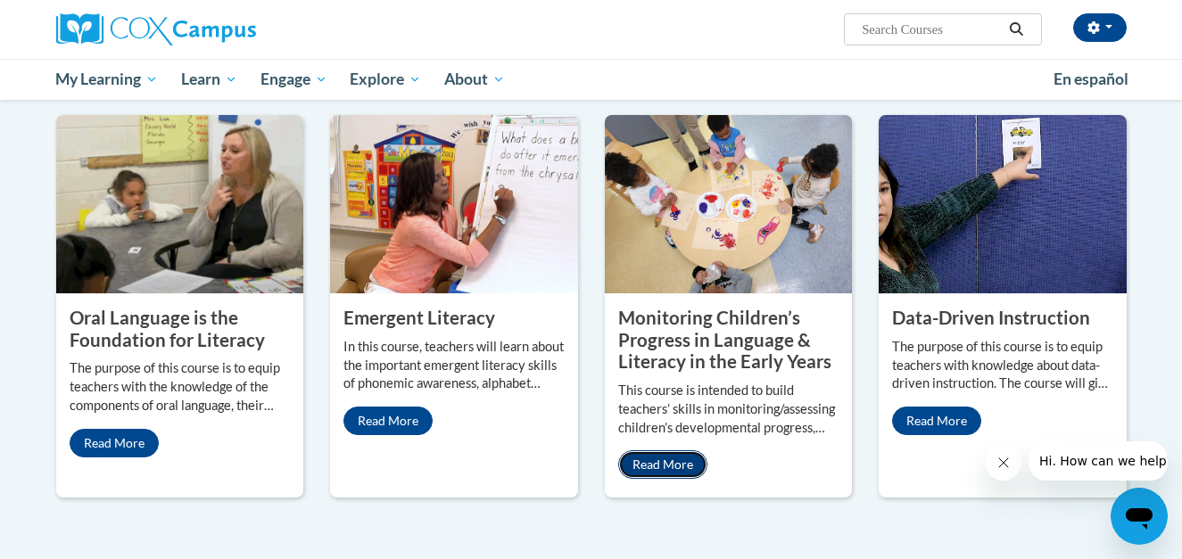
click at [644, 450] on link "Read More" at bounding box center [662, 464] width 89 height 29
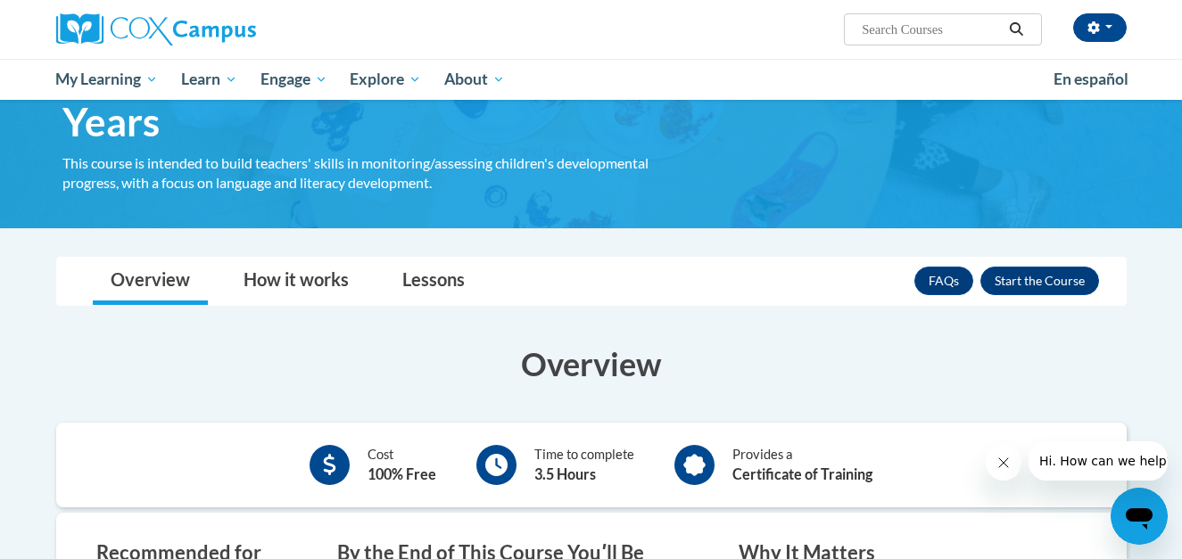
scroll to position [177, 0]
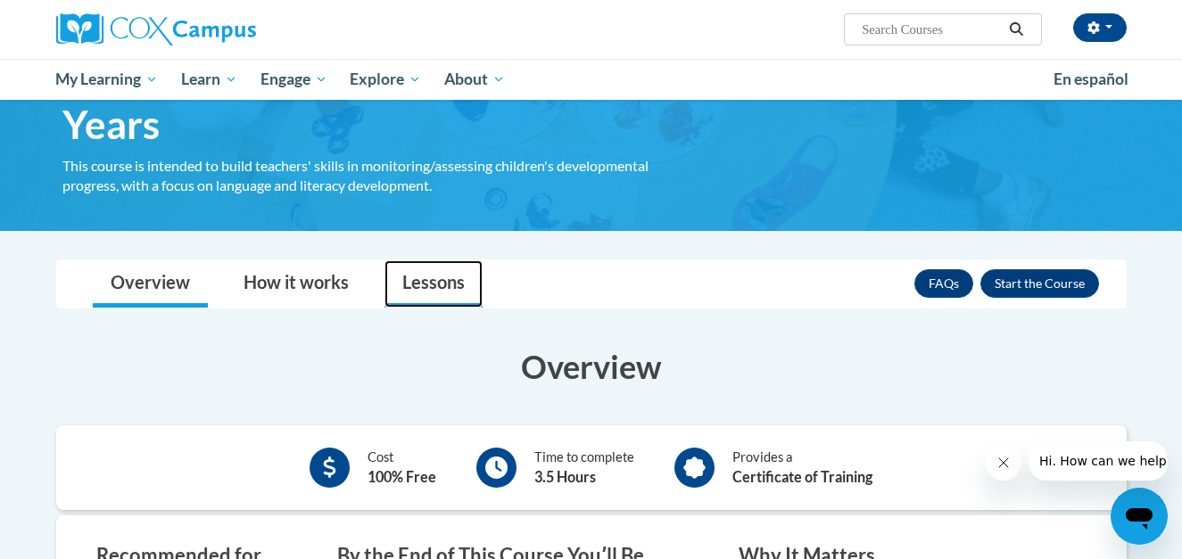
click at [422, 293] on link "Lessons" at bounding box center [433, 283] width 98 height 47
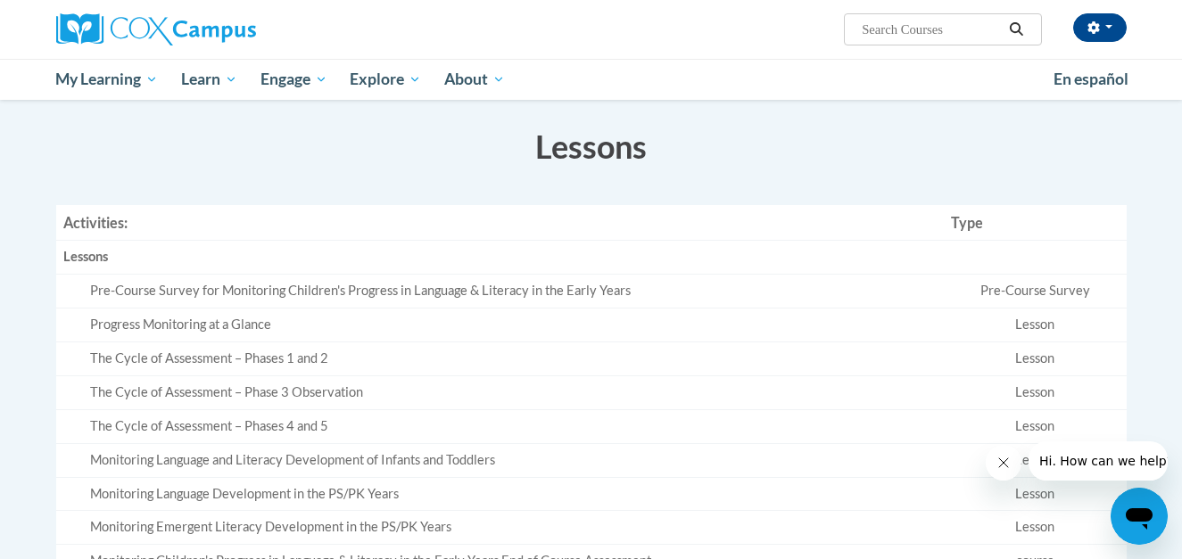
scroll to position [280, 0]
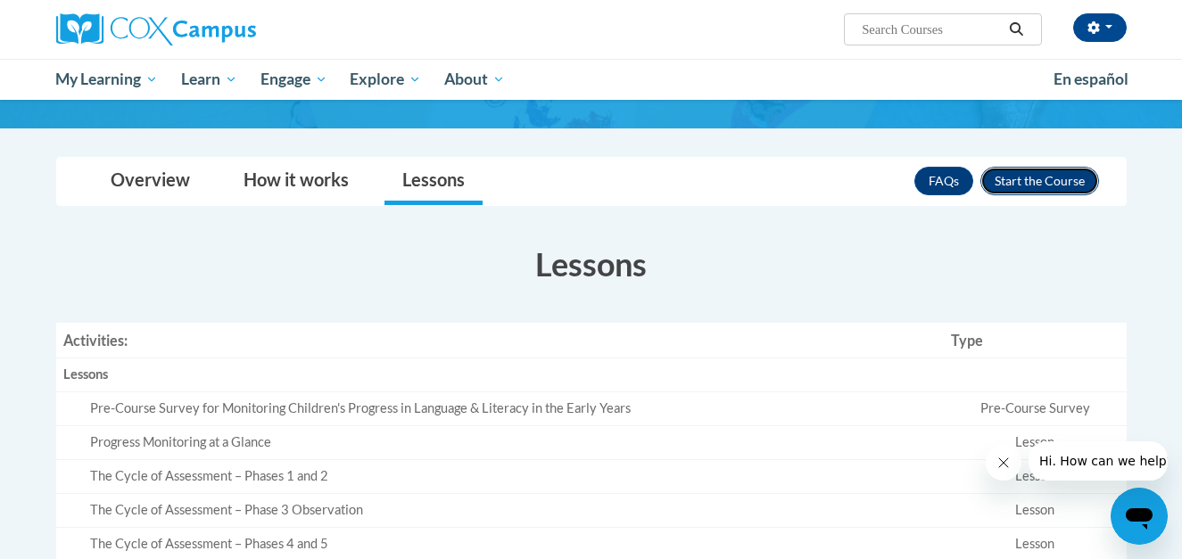
click at [1057, 182] on button "Enroll" at bounding box center [1039, 181] width 119 height 29
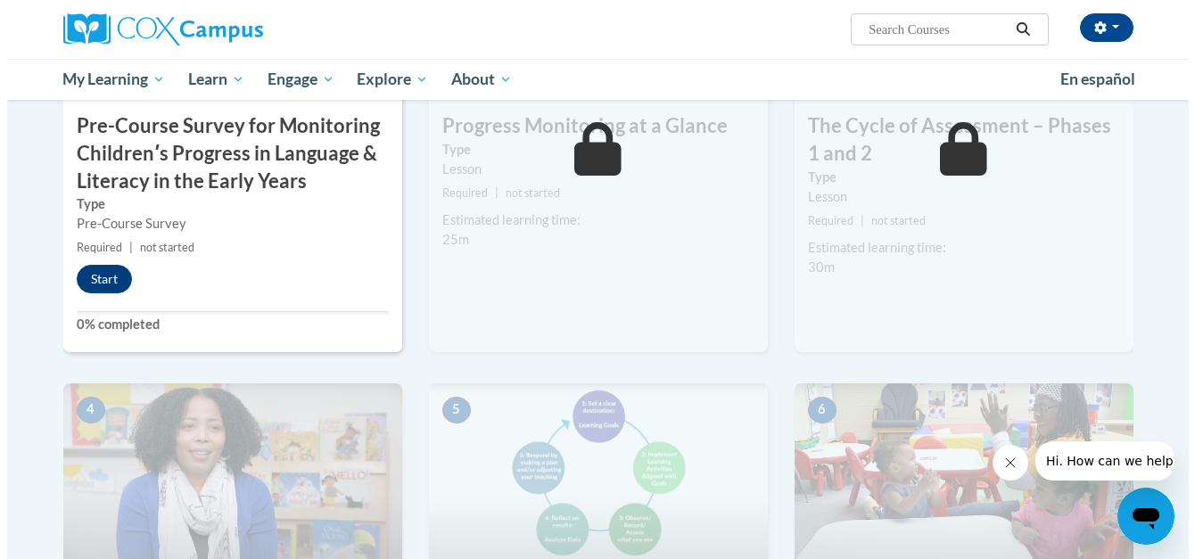
scroll to position [429, 0]
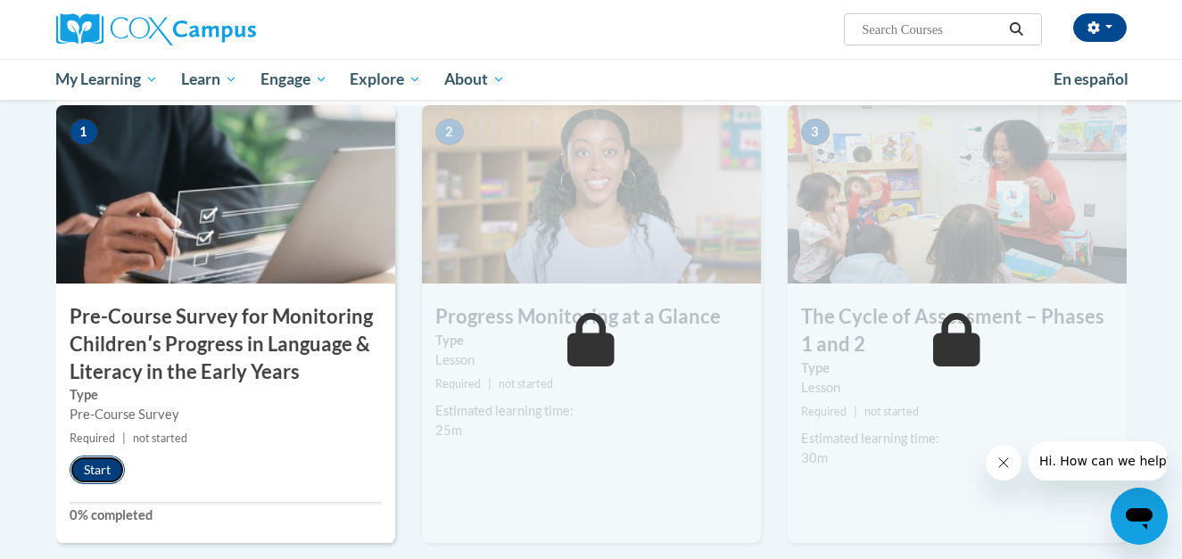
click at [101, 470] on button "Start" at bounding box center [97, 470] width 55 height 29
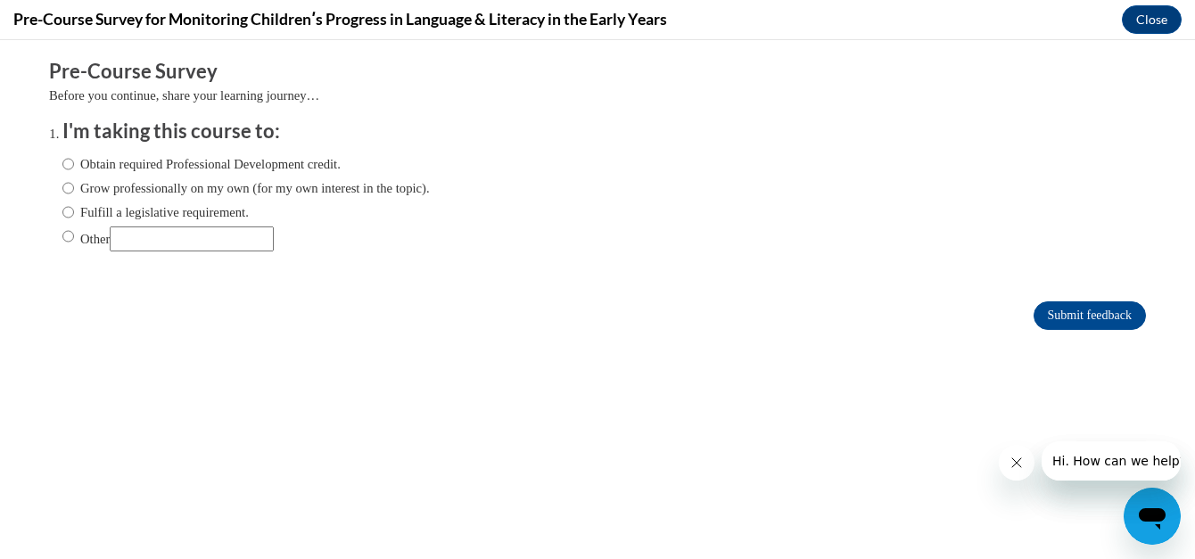
scroll to position [0, 0]
click at [67, 194] on label "Grow professionally on my own (for my own interest in the topic)." at bounding box center [245, 188] width 367 height 20
click at [67, 194] on input "Grow professionally on my own (for my own interest in the topic)." at bounding box center [68, 188] width 12 height 20
radio input "true"
click at [1069, 341] on form "Pre-Course Survey Before you continue, share your learning journey… I'm taking …" at bounding box center [597, 203] width 1097 height 291
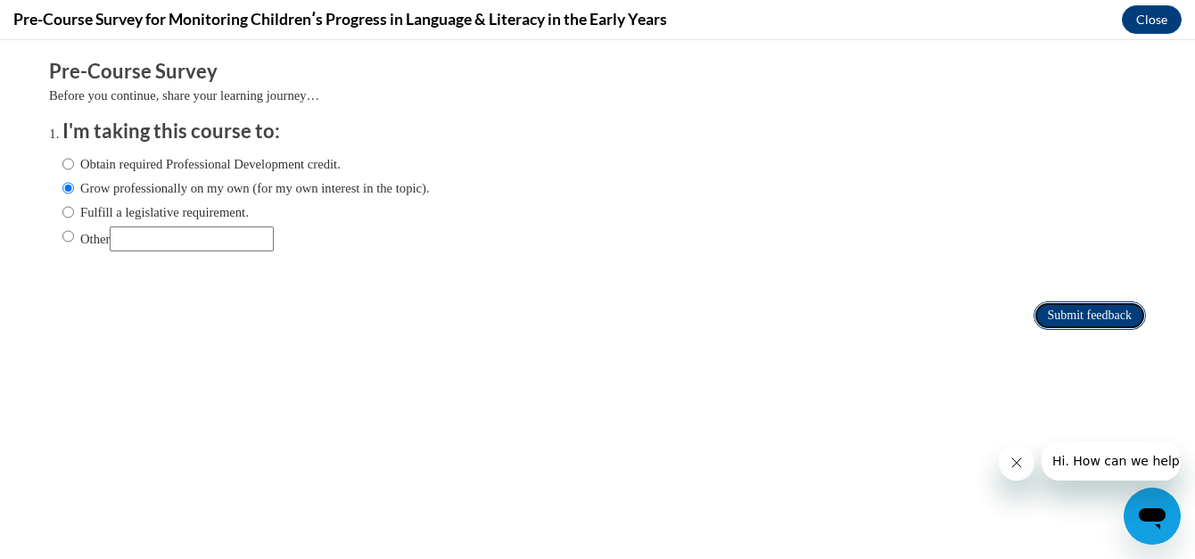
click at [1068, 312] on input "Submit feedback" at bounding box center [1090, 315] width 112 height 29
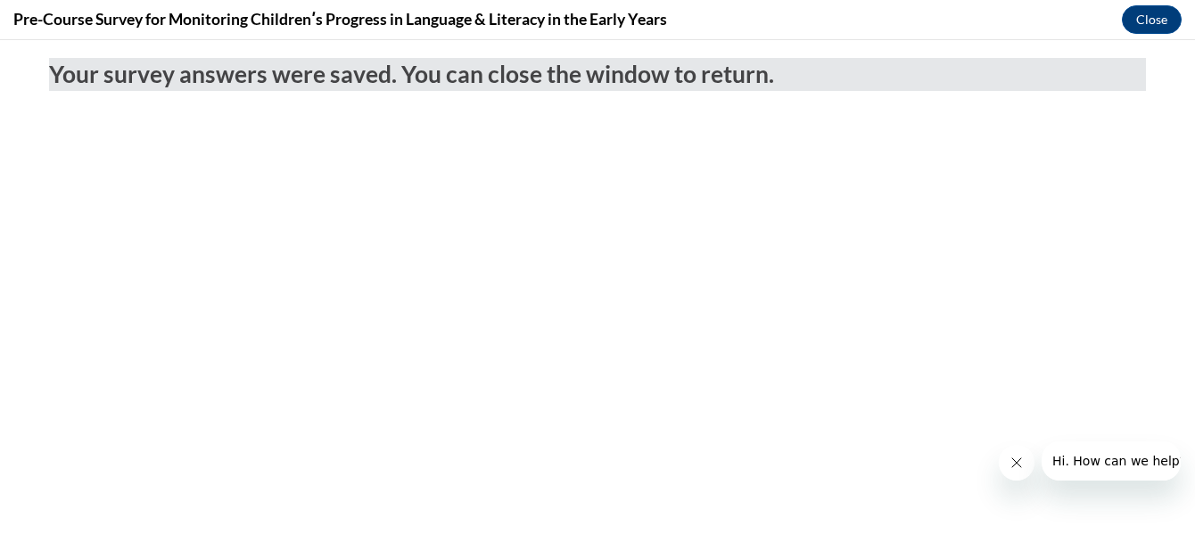
click at [1018, 467] on icon "Close message from company" at bounding box center [1016, 463] width 14 height 14
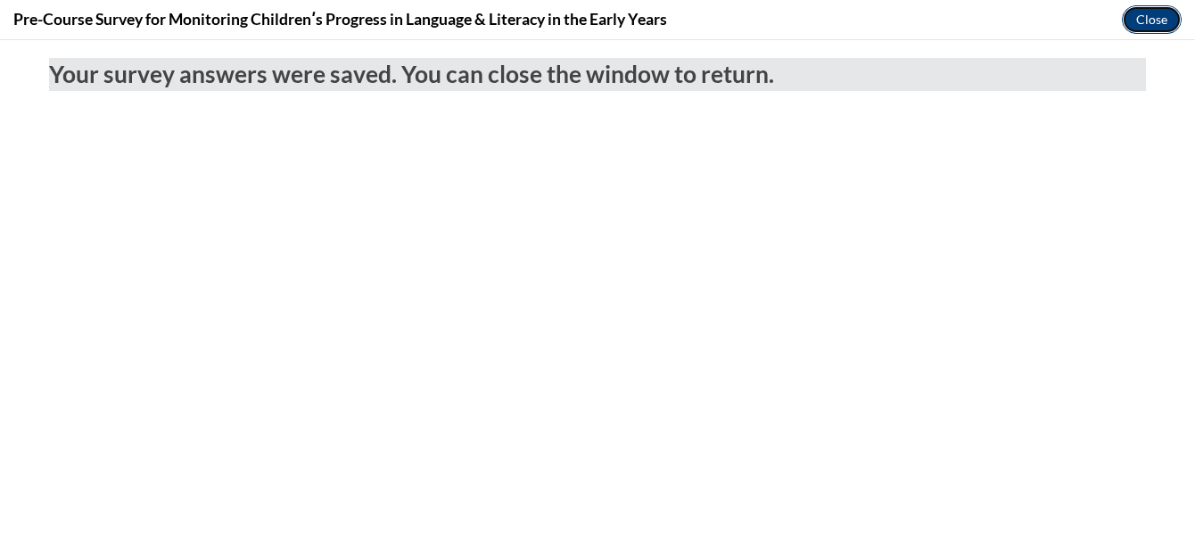
click at [1148, 17] on button "Close" at bounding box center [1152, 19] width 60 height 29
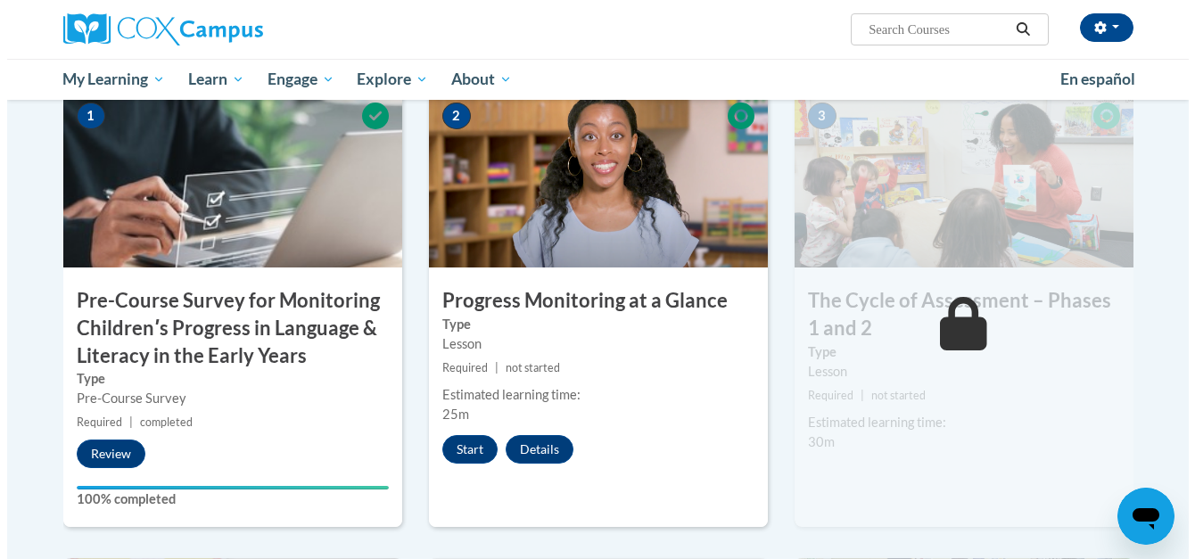
scroll to position [449, 0]
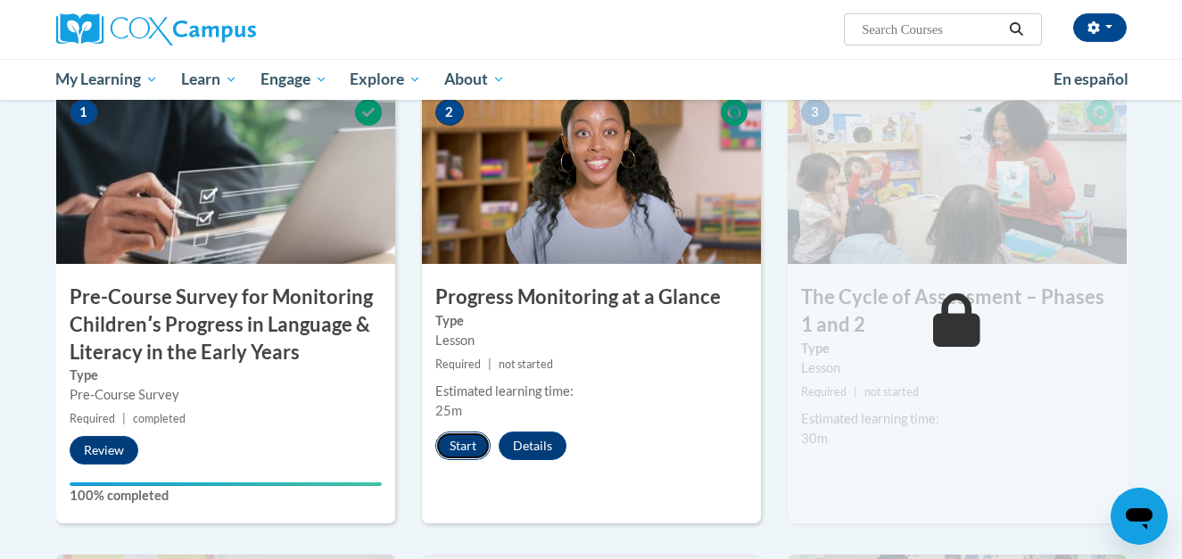
click at [456, 449] on button "Start" at bounding box center [462, 446] width 55 height 29
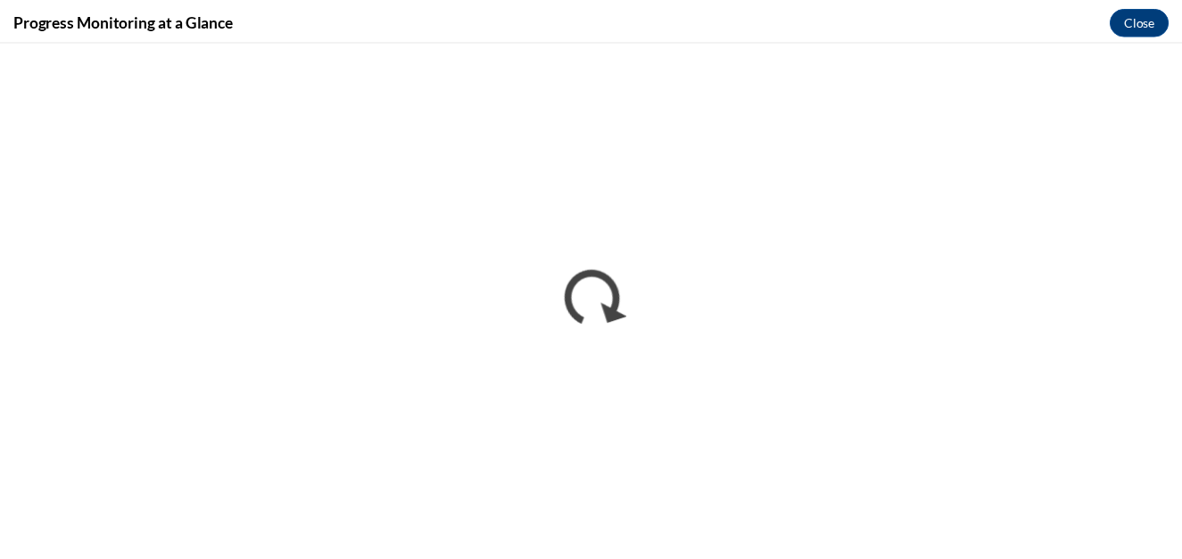
scroll to position [0, 0]
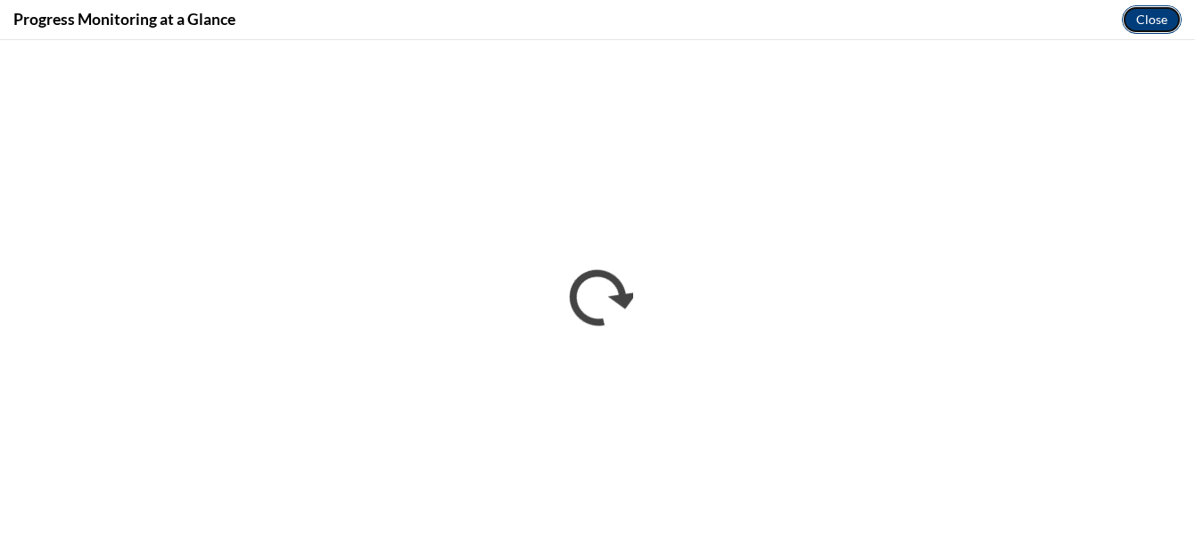
drag, startPoint x: 1151, startPoint y: 21, endPoint x: 1134, endPoint y: 9, distance: 21.8
click at [1134, 9] on button "Close" at bounding box center [1152, 19] width 60 height 29
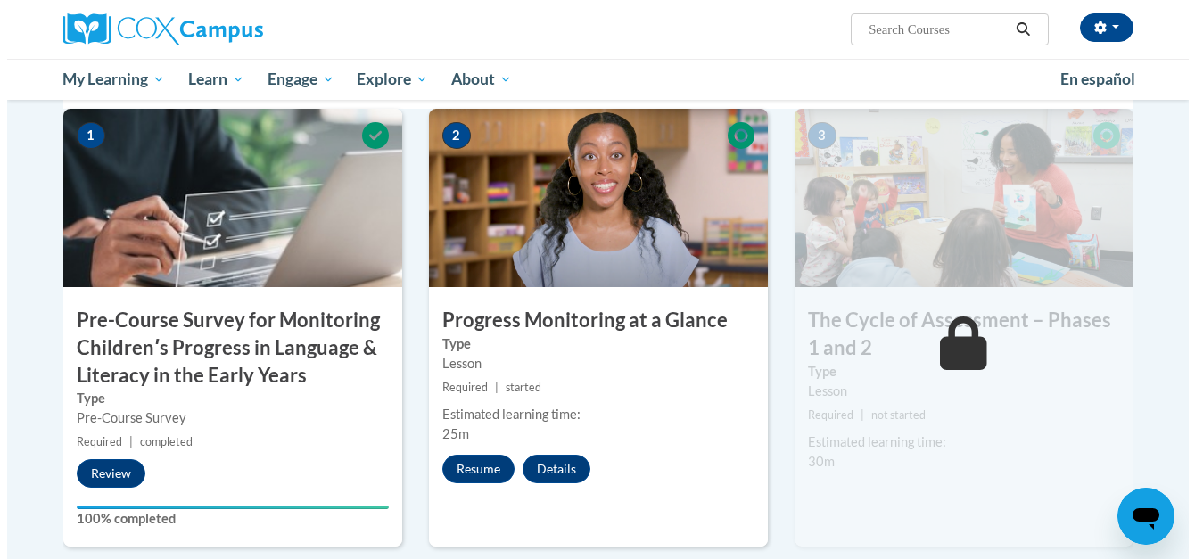
scroll to position [427, 0]
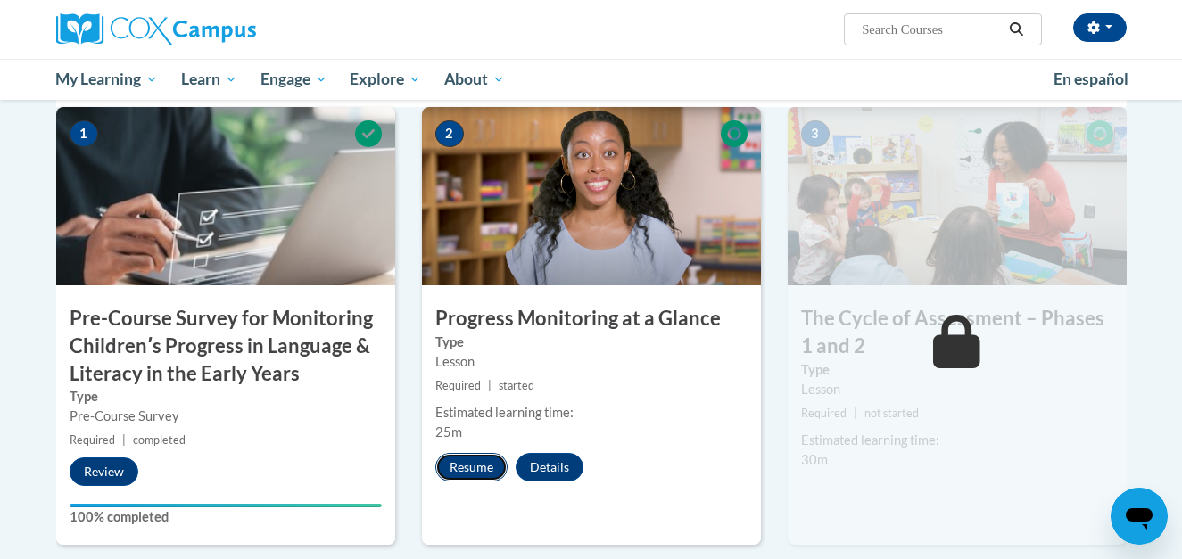
click at [465, 464] on button "Resume" at bounding box center [471, 467] width 72 height 29
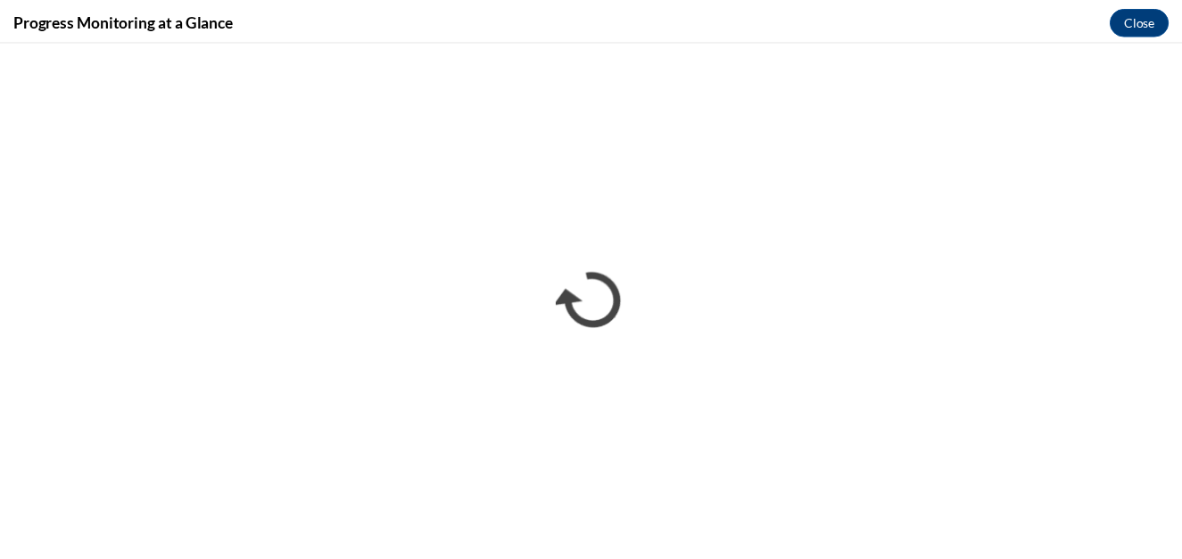
scroll to position [0, 0]
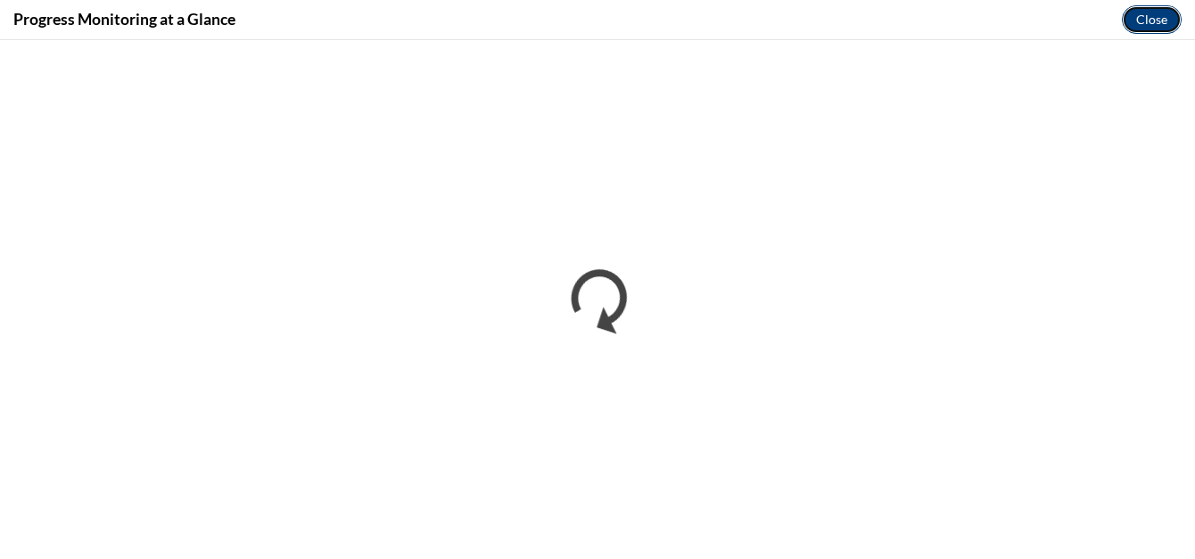
click at [1170, 24] on button "Close" at bounding box center [1152, 19] width 60 height 29
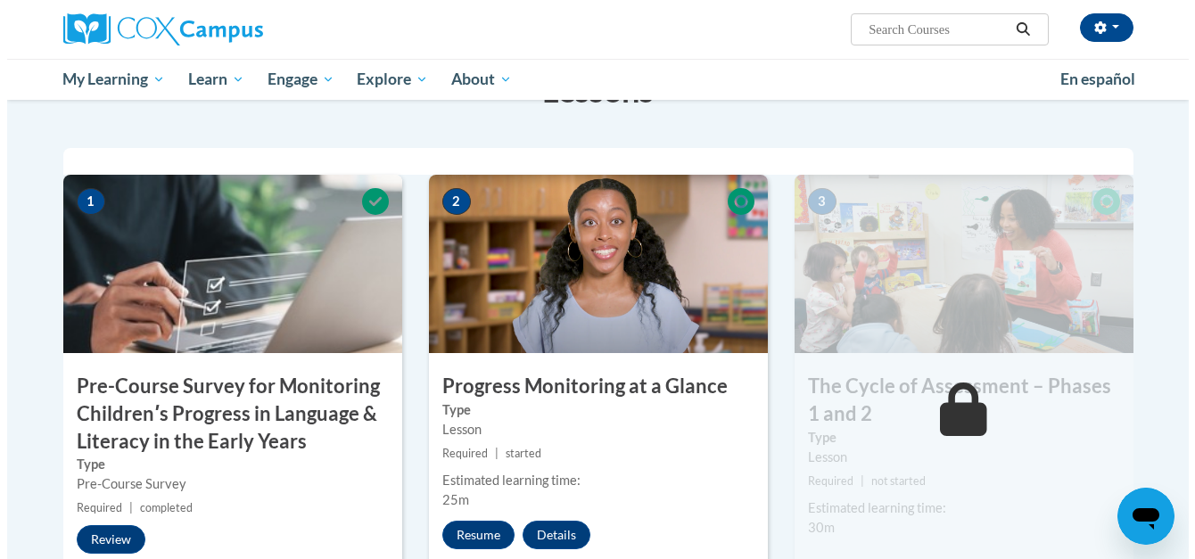
scroll to position [356, 0]
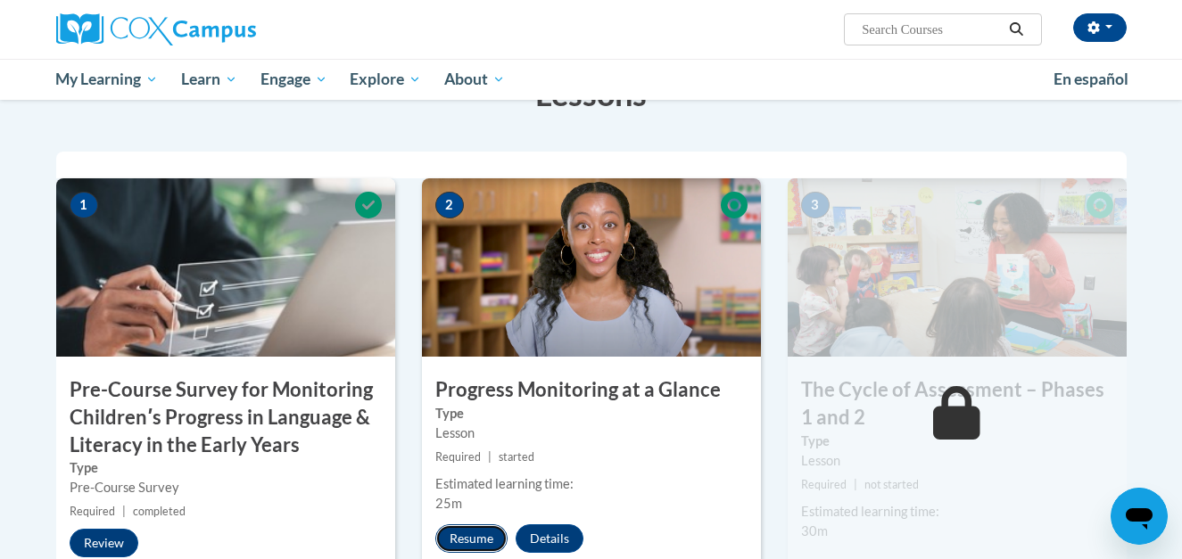
click at [491, 530] on button "Resume" at bounding box center [471, 538] width 72 height 29
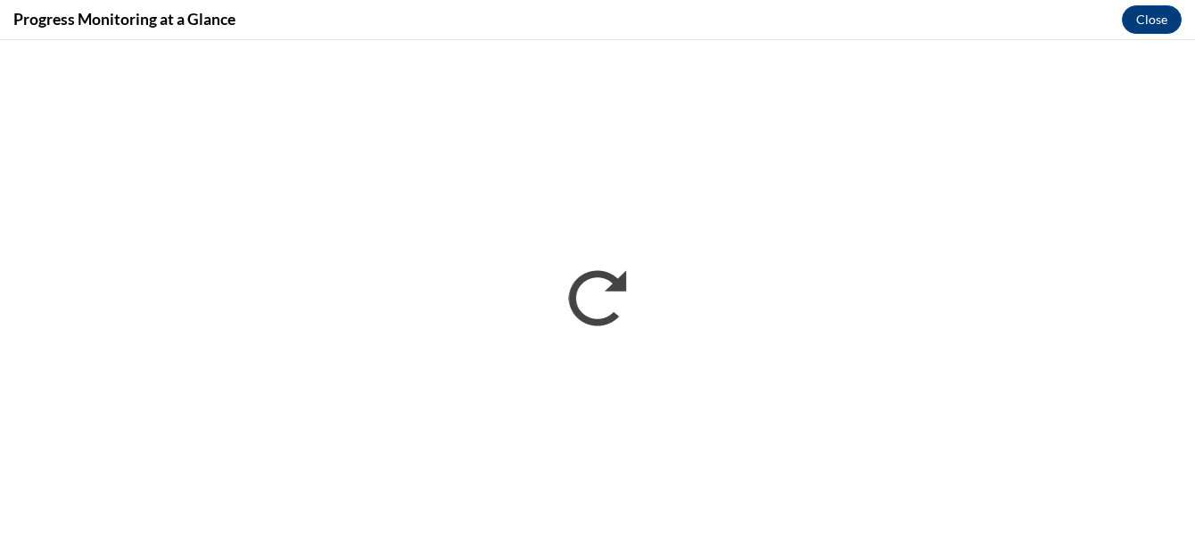
scroll to position [0, 0]
click at [1150, 14] on button "Close" at bounding box center [1152, 19] width 60 height 29
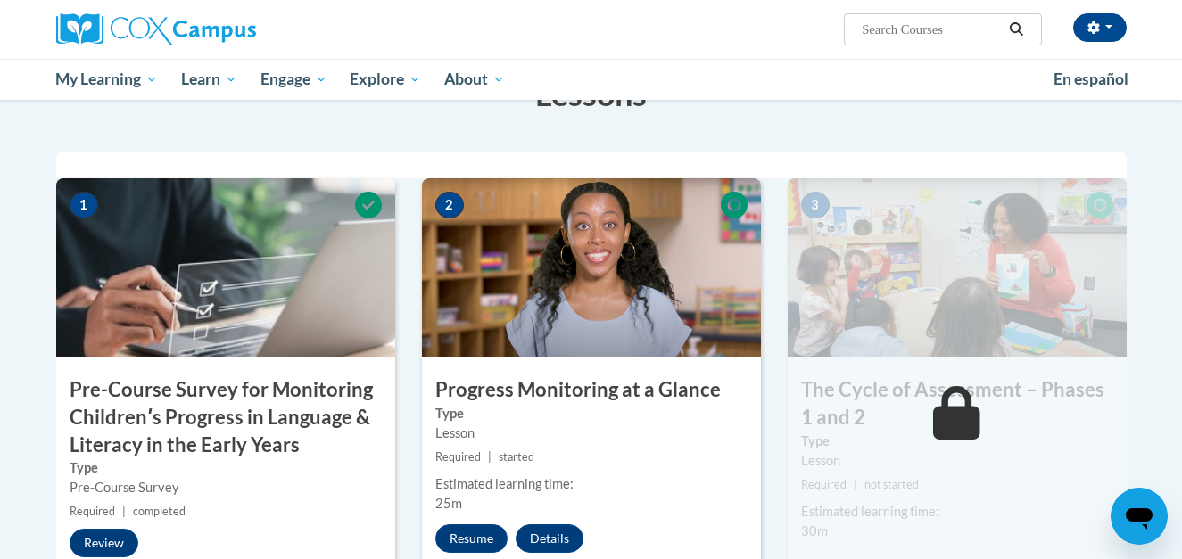
click at [618, 261] on img at bounding box center [591, 267] width 339 height 178
click at [453, 216] on span "2" at bounding box center [449, 205] width 29 height 27
click at [454, 223] on img at bounding box center [591, 267] width 339 height 178
click at [552, 232] on img at bounding box center [591, 267] width 339 height 178
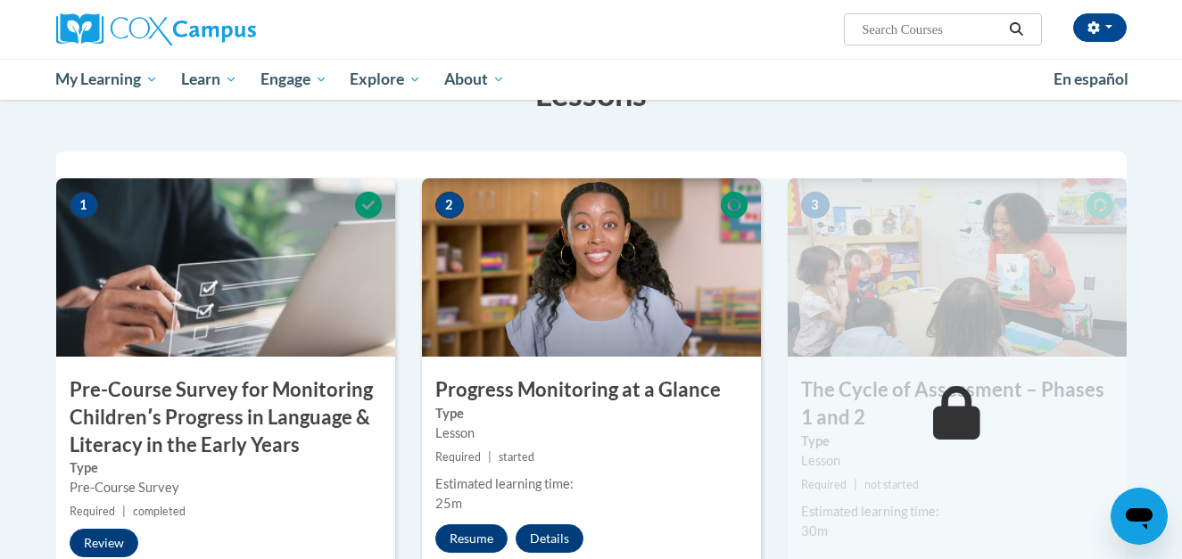
click at [611, 281] on img at bounding box center [591, 267] width 339 height 178
click at [729, 215] on icon at bounding box center [734, 205] width 27 height 27
click at [601, 270] on img at bounding box center [591, 267] width 339 height 178
click at [483, 545] on button "Resume" at bounding box center [471, 538] width 72 height 29
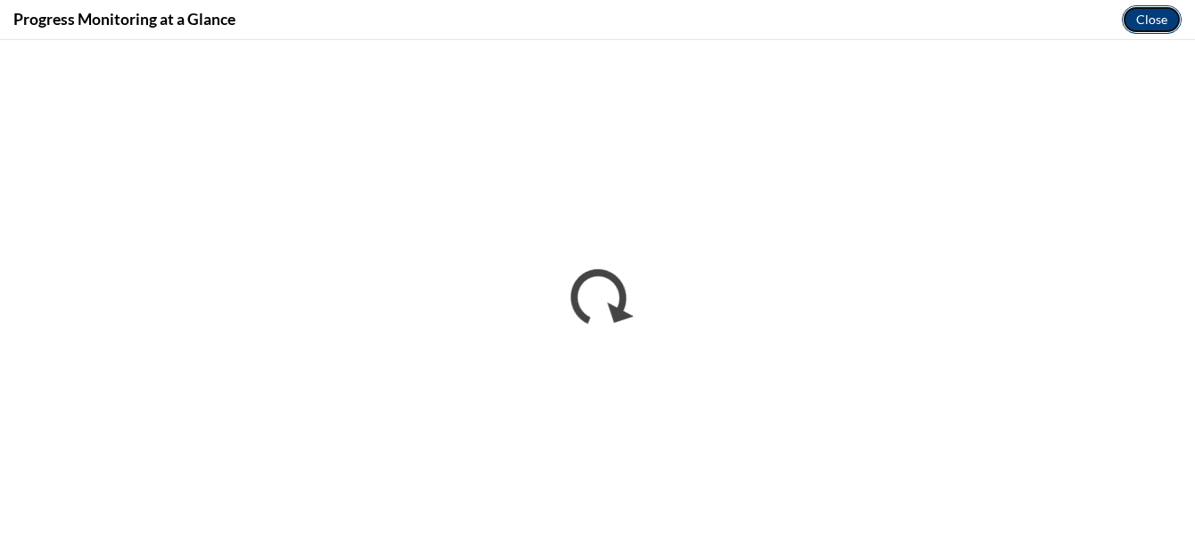
click at [1165, 23] on button "Close" at bounding box center [1152, 19] width 60 height 29
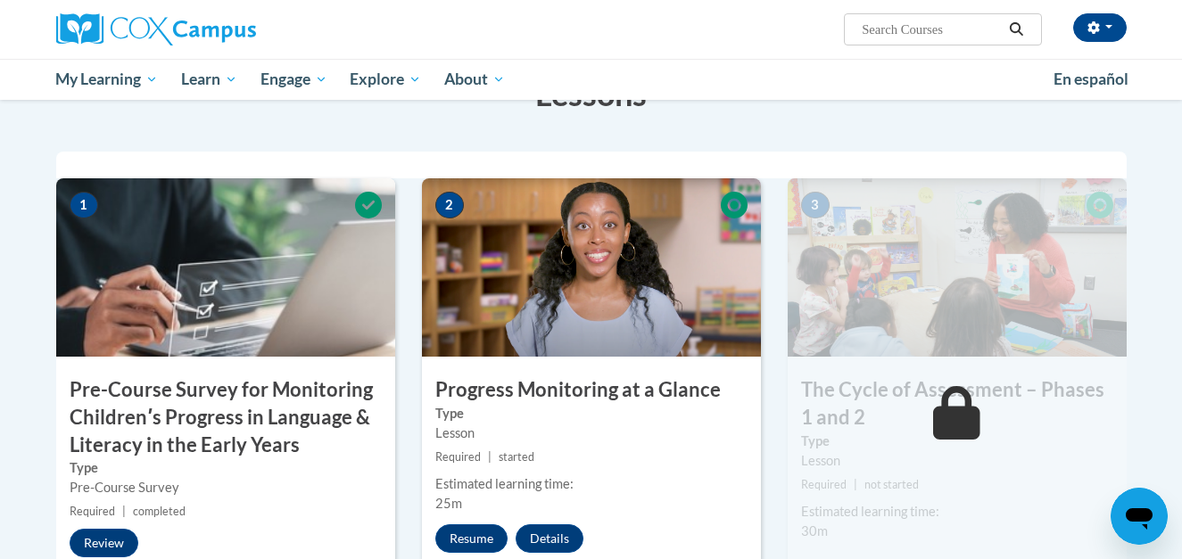
click at [1165, 23] on div "LATASHA MINISTER (America/Los_Angeles UTC-07:00) My Profile Inbox My Transcript…" at bounding box center [591, 50] width 1182 height 100
click at [925, 252] on img at bounding box center [957, 267] width 339 height 178
click at [930, 288] on img at bounding box center [957, 267] width 339 height 178
click at [825, 216] on img at bounding box center [957, 267] width 339 height 178
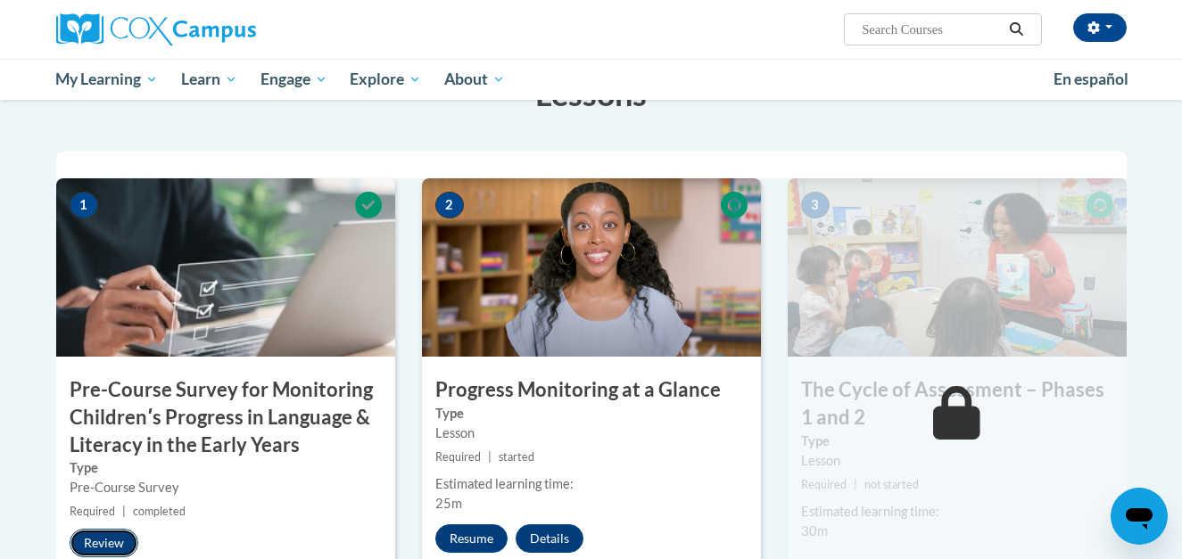
click at [92, 548] on button "Review" at bounding box center [104, 543] width 69 height 29
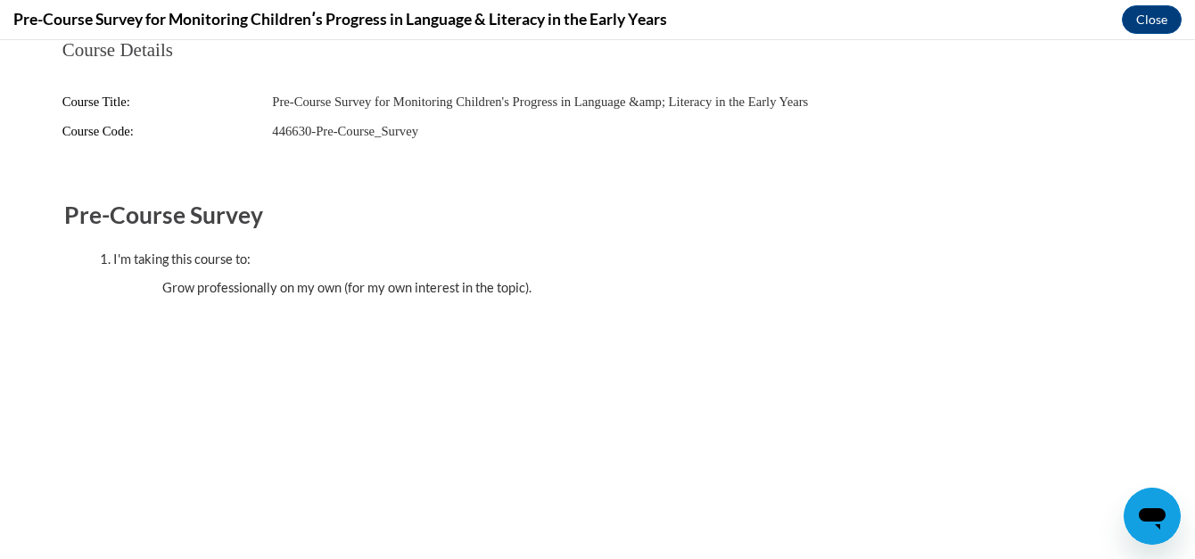
drag, startPoint x: 1149, startPoint y: 62, endPoint x: 787, endPoint y: 74, distance: 362.3
click at [787, 74] on fieldset "Course Details Course Title: Pre-Course Survey for Monitoring Children's Progre…" at bounding box center [597, 101] width 1097 height 123
click at [1137, 19] on button "Close" at bounding box center [1152, 19] width 60 height 29
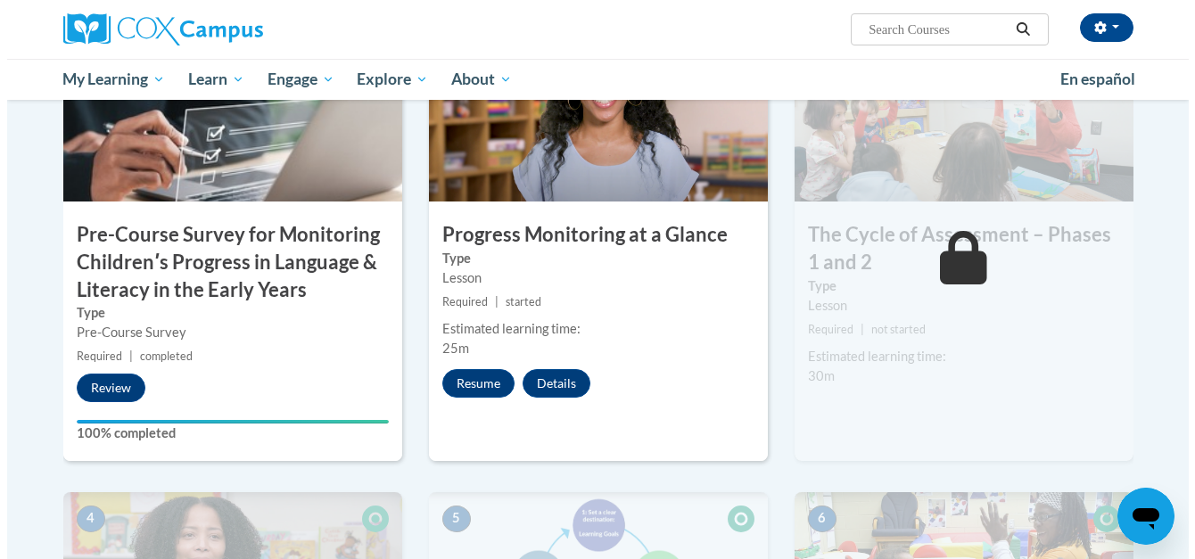
scroll to position [519, 0]
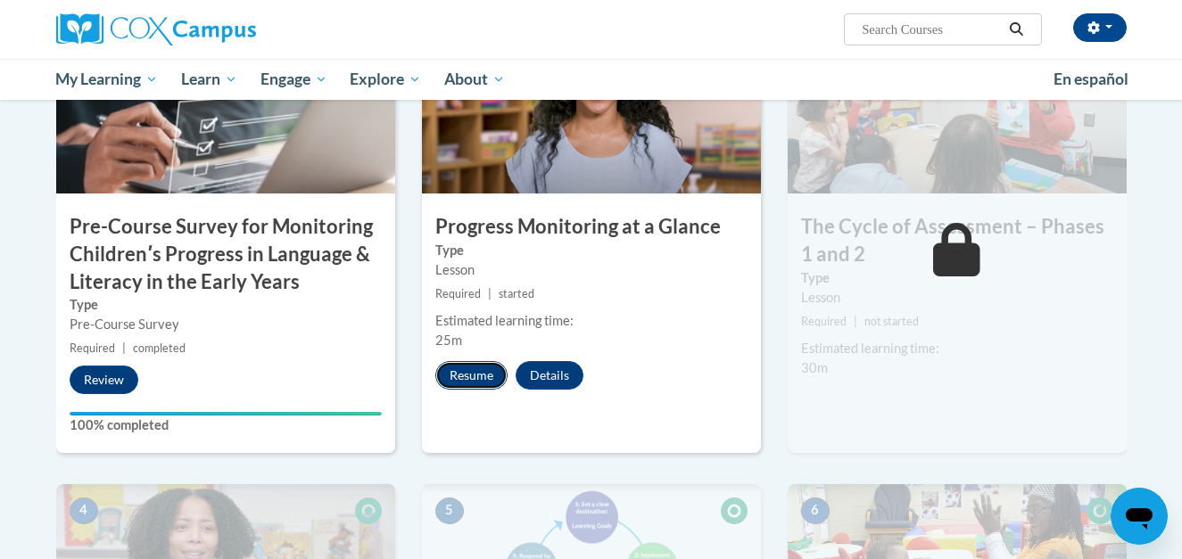
click at [455, 375] on button "Resume" at bounding box center [471, 375] width 72 height 29
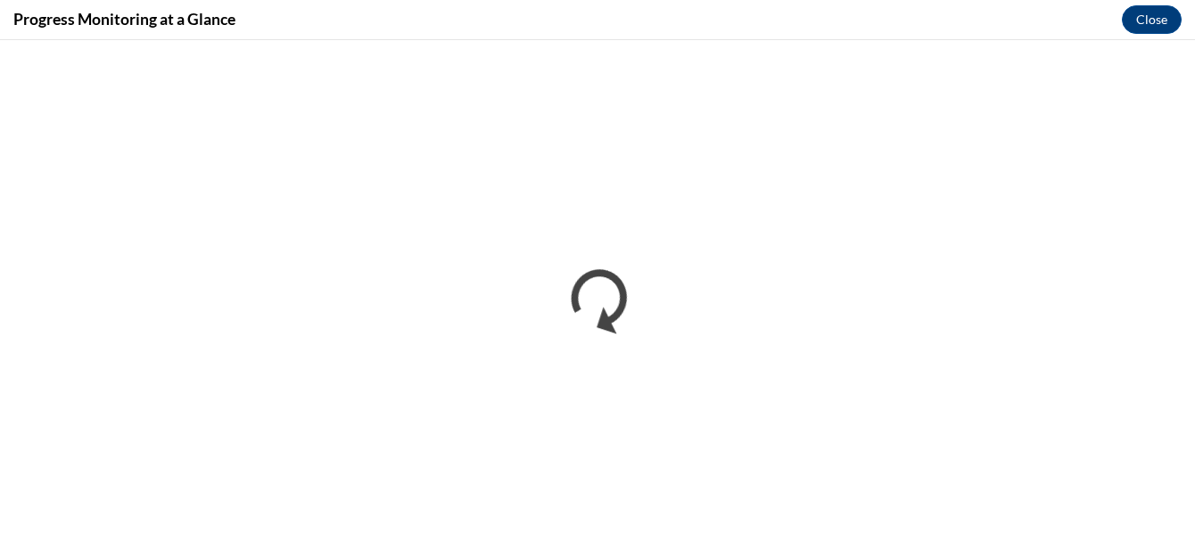
scroll to position [0, 0]
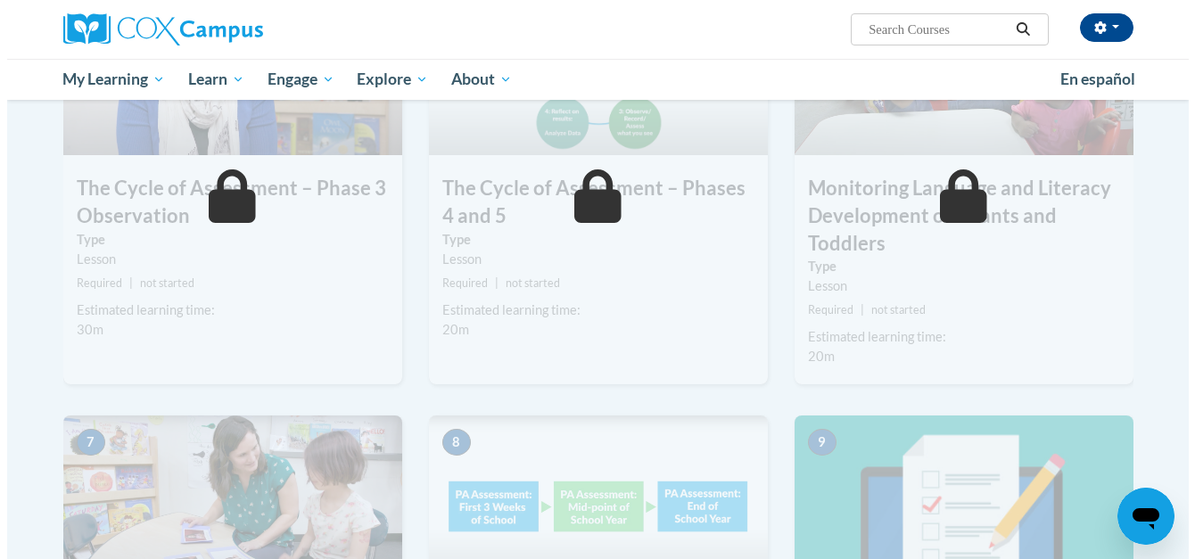
scroll to position [560, 0]
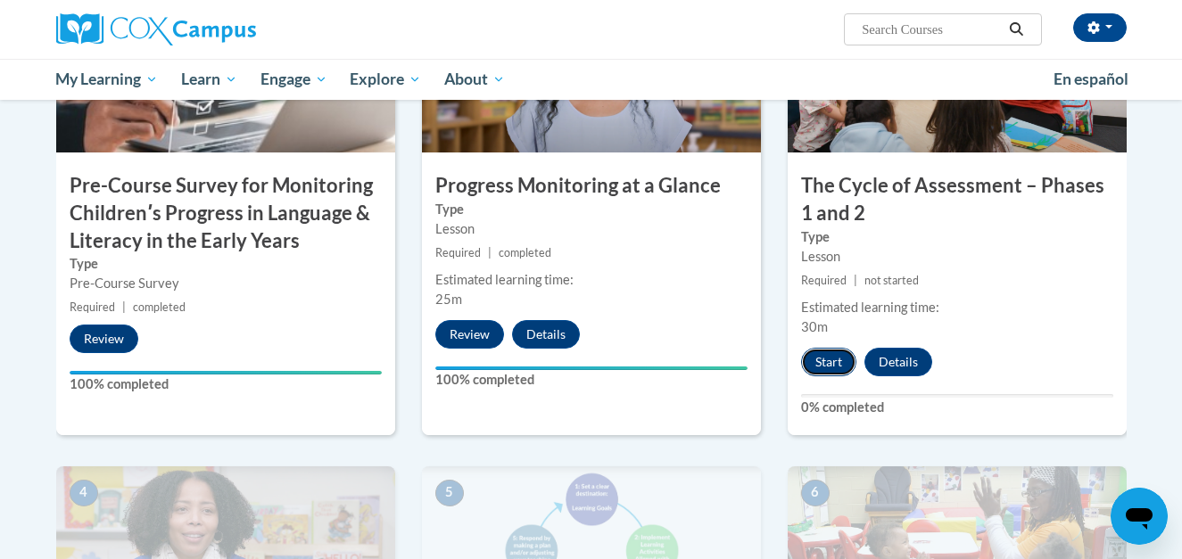
drag, startPoint x: 836, startPoint y: 356, endPoint x: 812, endPoint y: 363, distance: 25.1
drag, startPoint x: 812, startPoint y: 363, endPoint x: 820, endPoint y: 371, distance: 11.4
drag, startPoint x: 820, startPoint y: 371, endPoint x: 806, endPoint y: 366, distance: 14.4
click at [806, 366] on button "Start" at bounding box center [828, 362] width 55 height 29
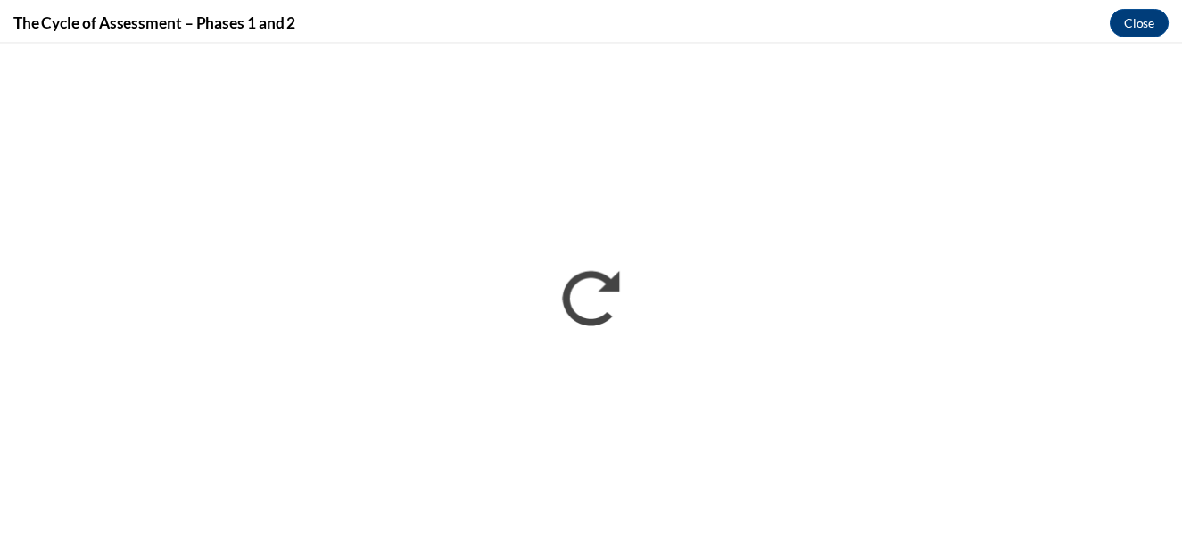
scroll to position [0, 0]
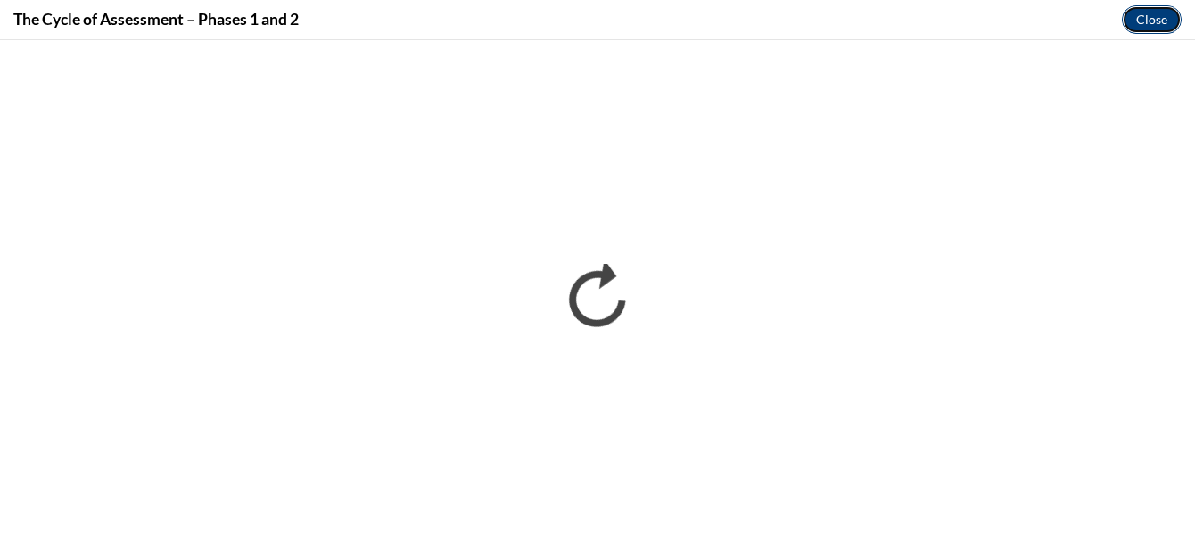
click at [1152, 9] on button "Close" at bounding box center [1152, 19] width 60 height 29
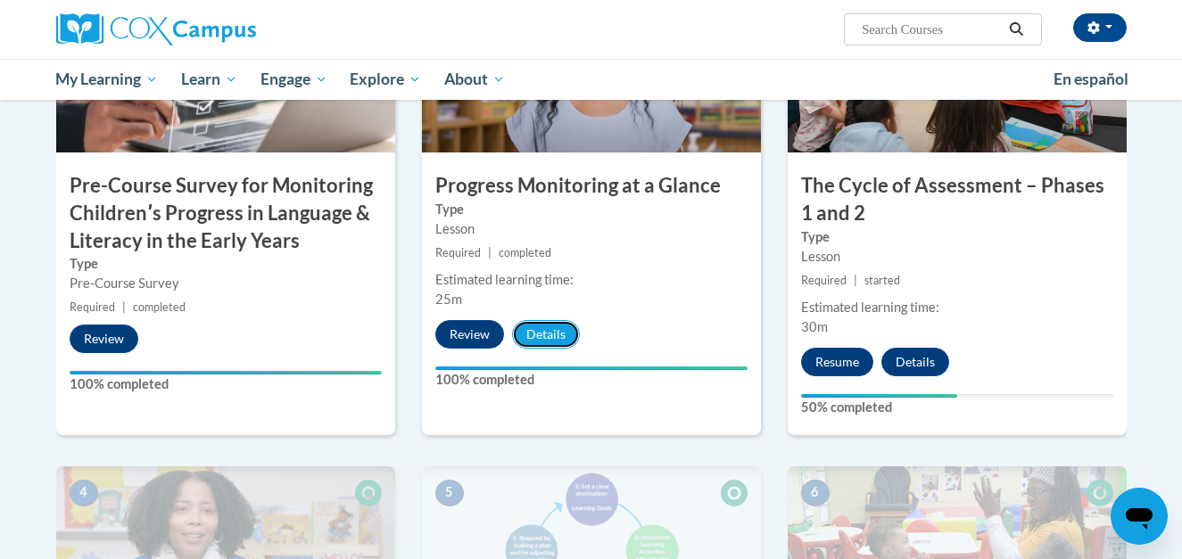
click at [558, 331] on button "Details" at bounding box center [546, 334] width 68 height 29
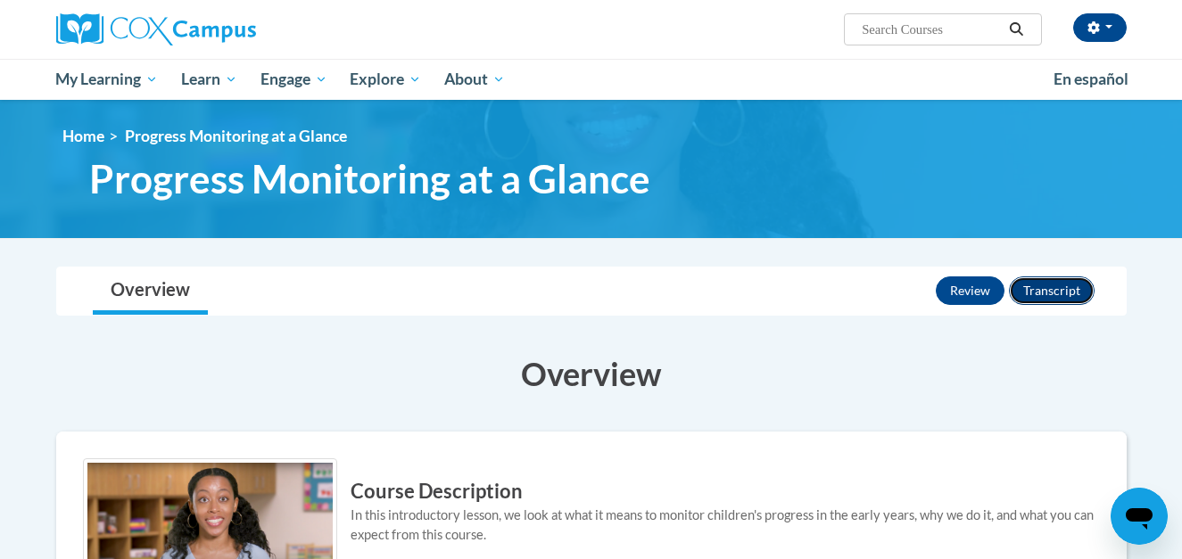
click at [1060, 290] on button "Transcript" at bounding box center [1052, 290] width 86 height 29
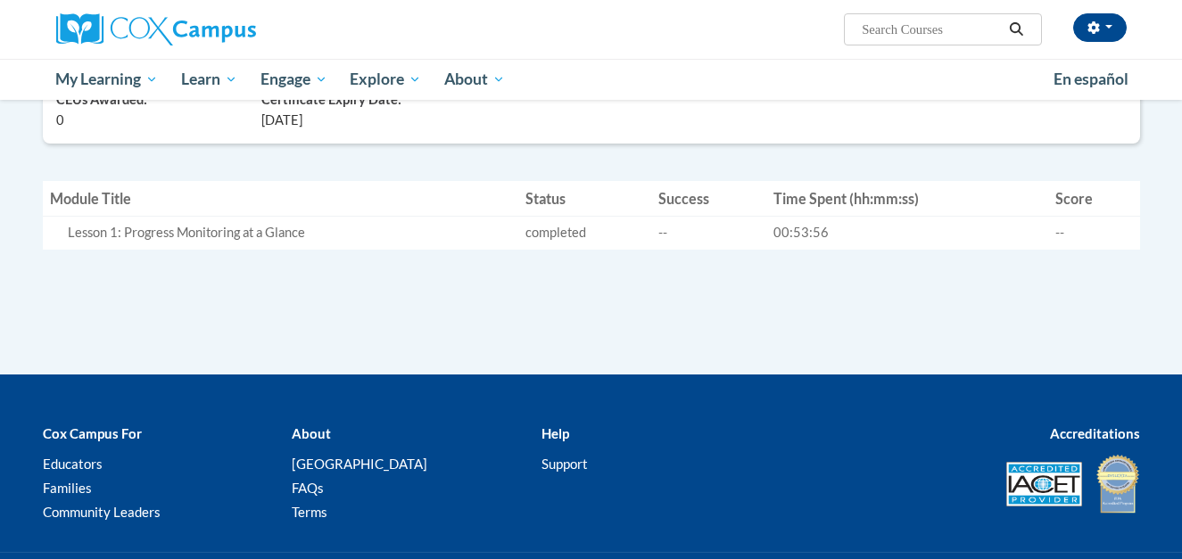
scroll to position [389, 0]
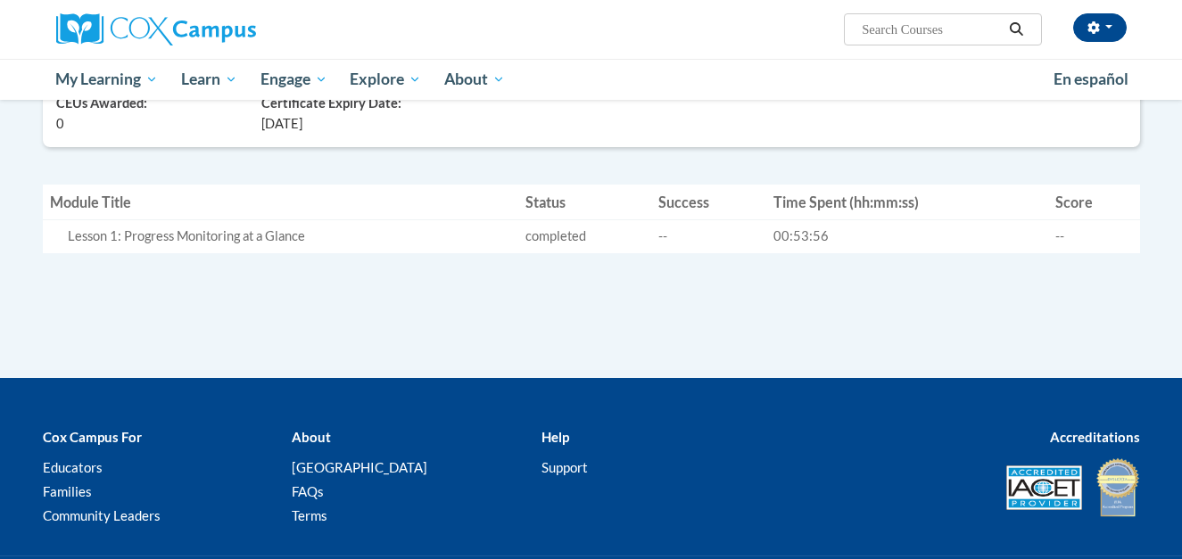
click at [571, 241] on td "Status completed" at bounding box center [584, 236] width 132 height 33
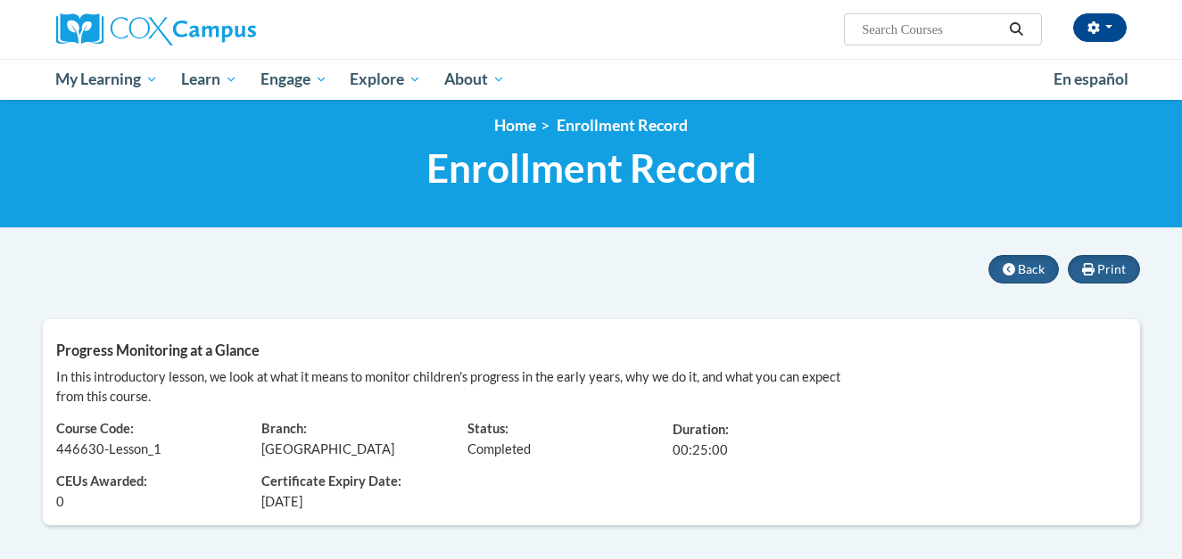
scroll to position [9, 0]
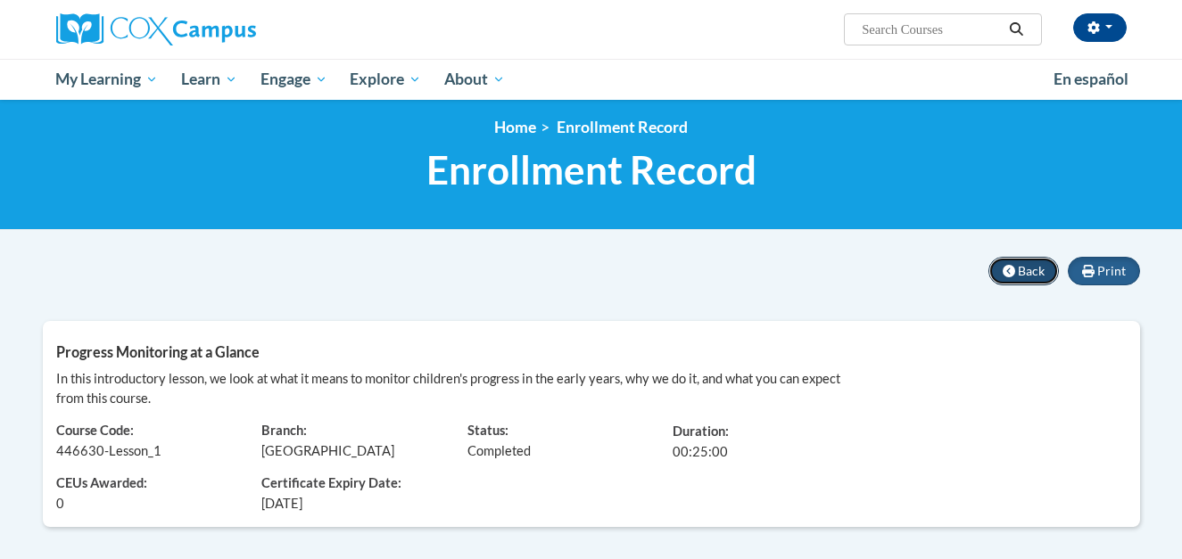
click at [1010, 279] on button "Back" at bounding box center [1023, 271] width 70 height 29
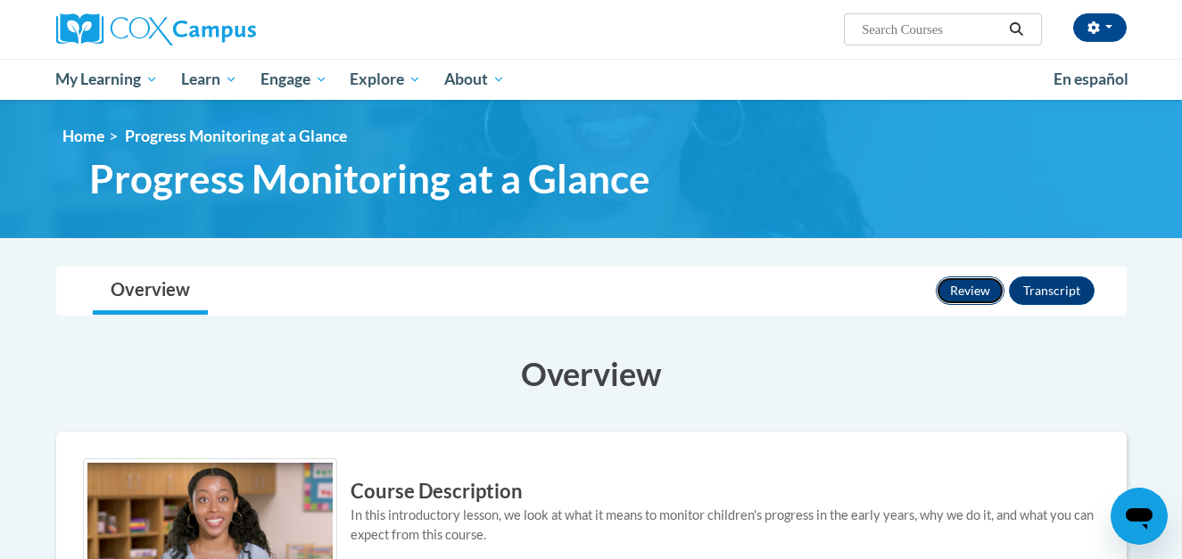
click at [970, 296] on button "Review" at bounding box center [970, 290] width 69 height 29
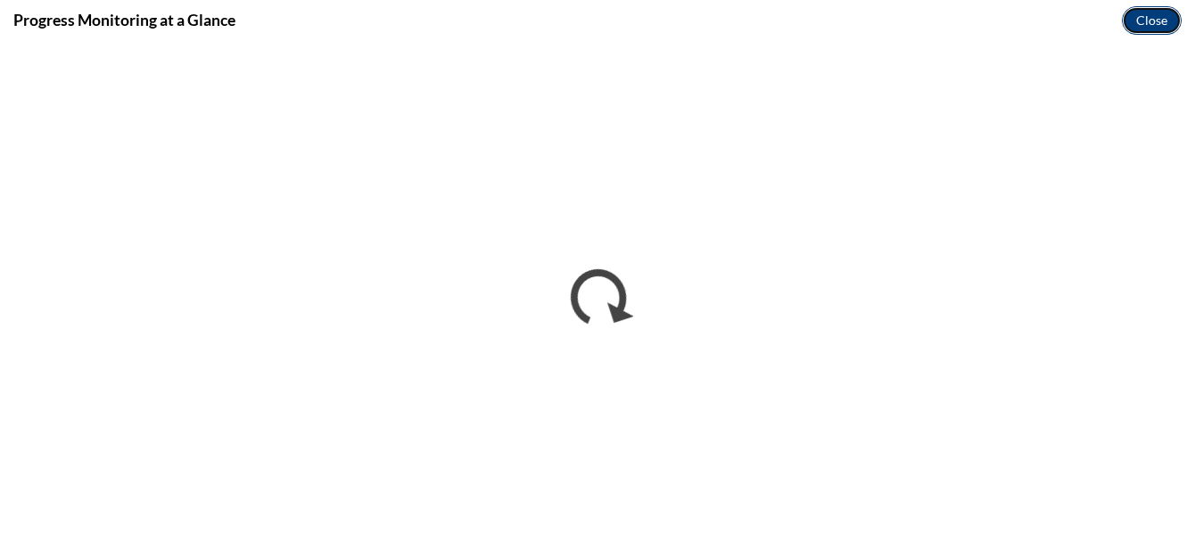
click at [1145, 25] on button "Close" at bounding box center [1152, 20] width 60 height 29
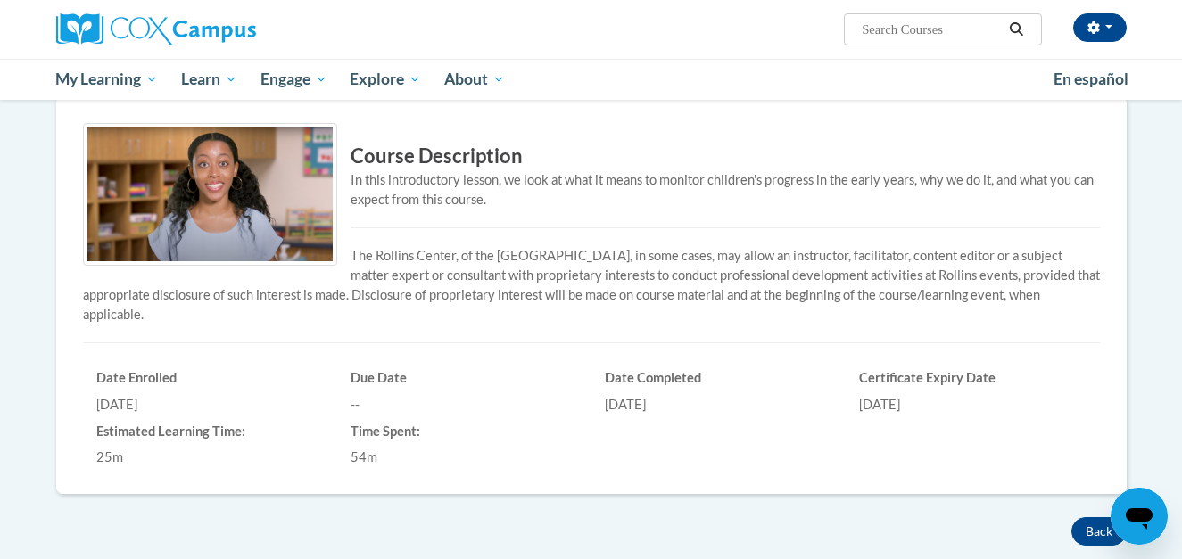
scroll to position [410, 0]
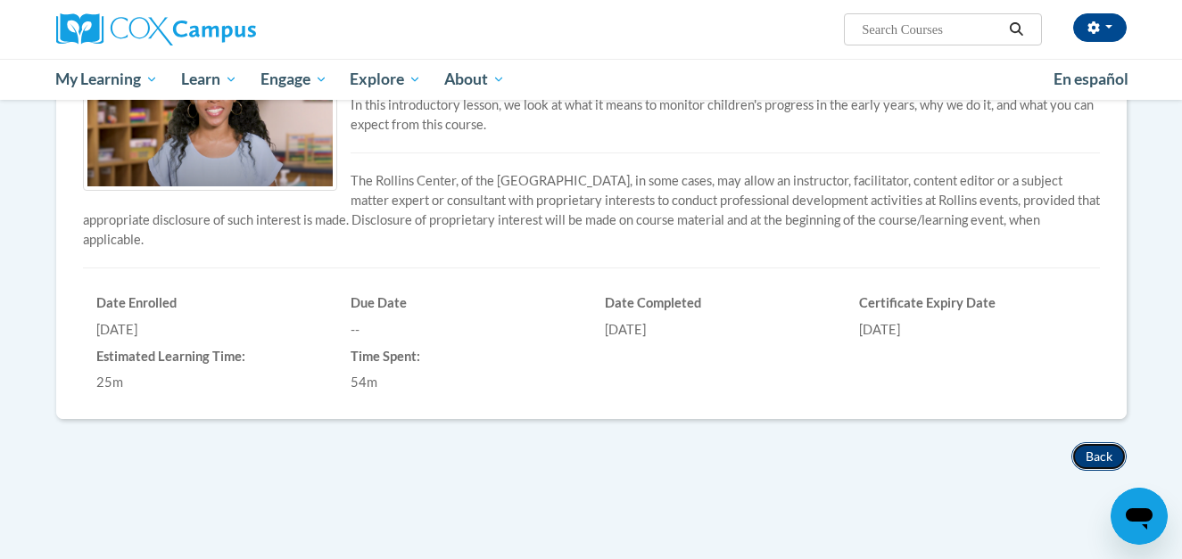
click at [1094, 449] on button "Back" at bounding box center [1098, 456] width 55 height 29
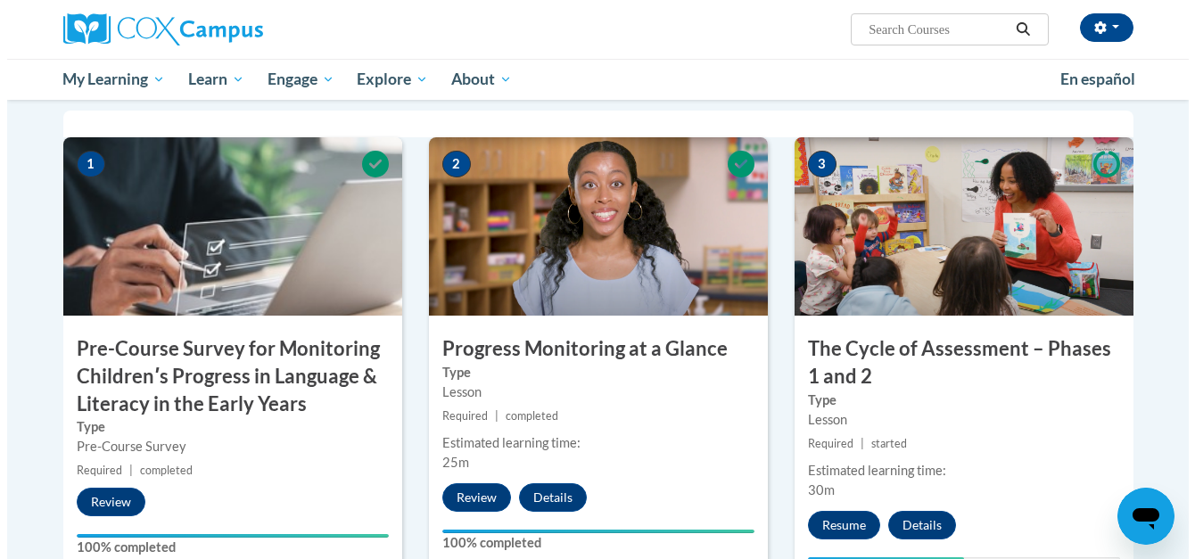
scroll to position [585, 0]
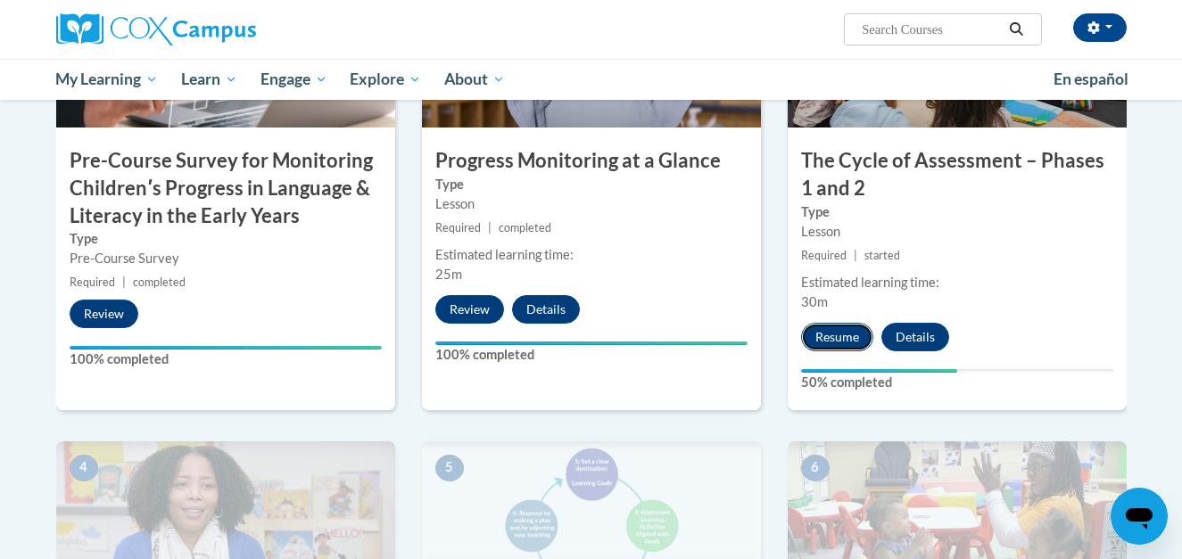
drag, startPoint x: 849, startPoint y: 325, endPoint x: 833, endPoint y: 332, distance: 17.6
click at [833, 332] on button "Resume" at bounding box center [837, 337] width 72 height 29
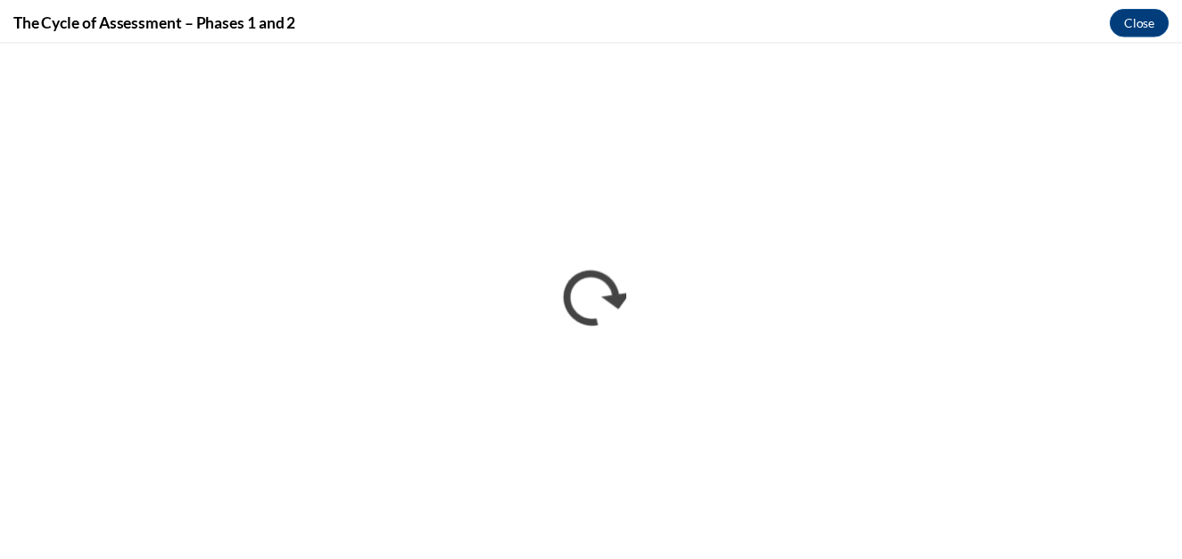
scroll to position [0, 0]
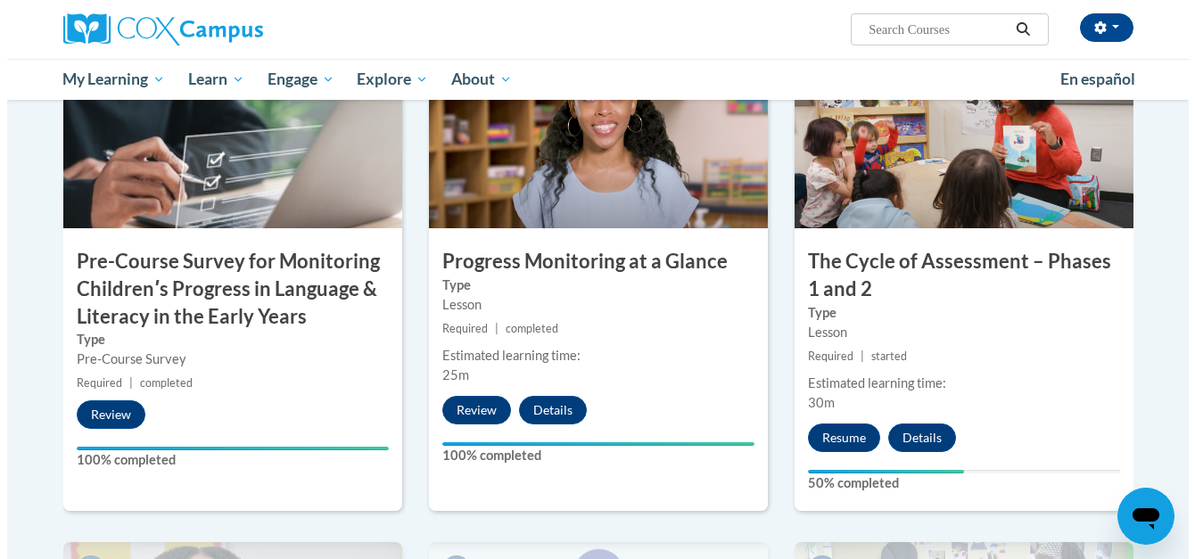
scroll to position [492, 0]
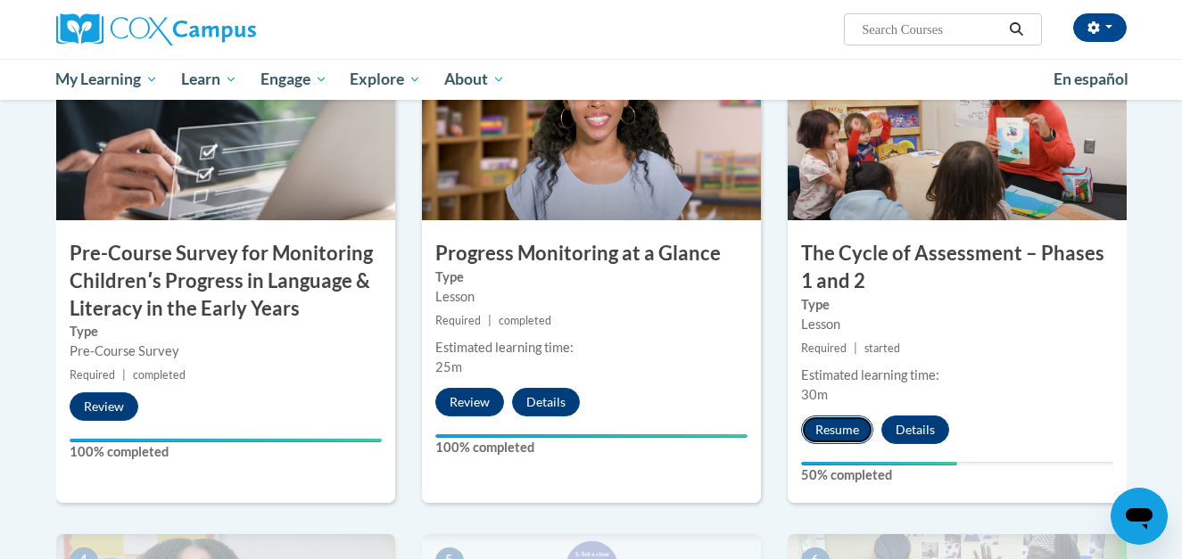
click at [829, 434] on button "Resume" at bounding box center [837, 430] width 72 height 29
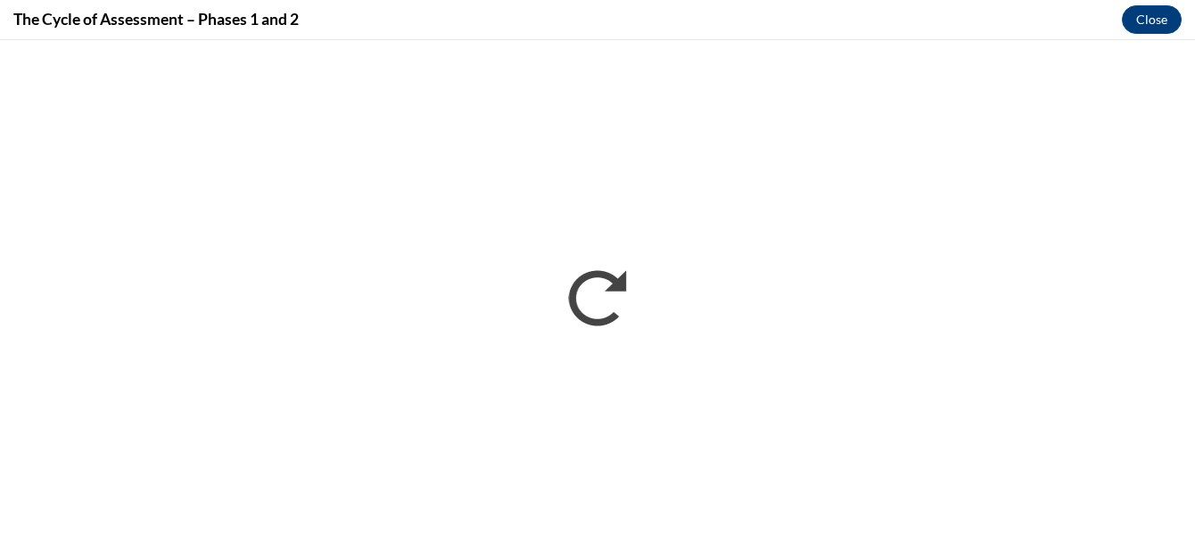
scroll to position [0, 0]
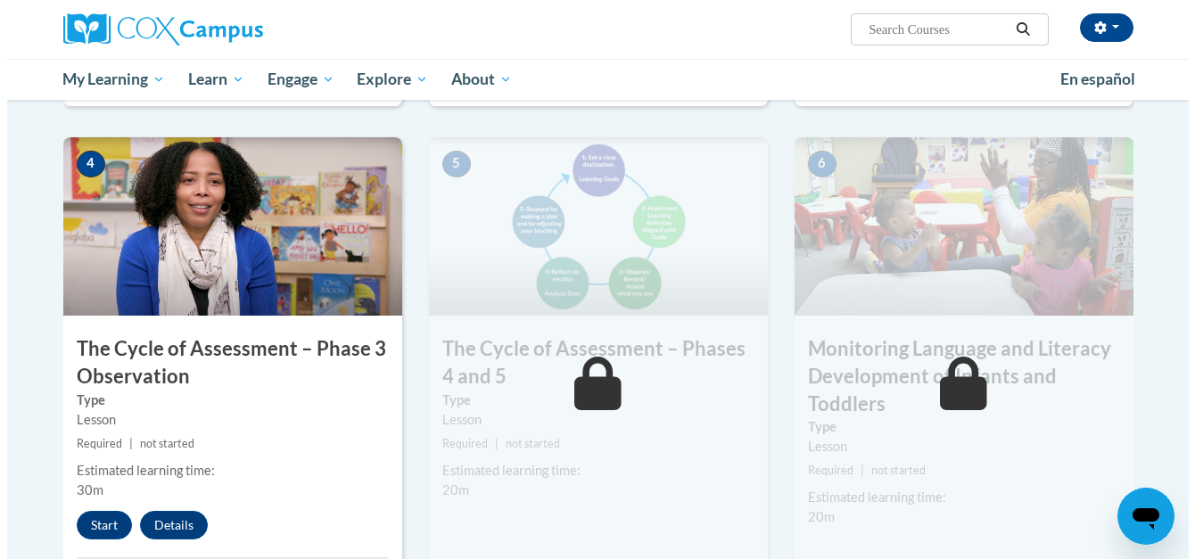
scroll to position [897, 0]
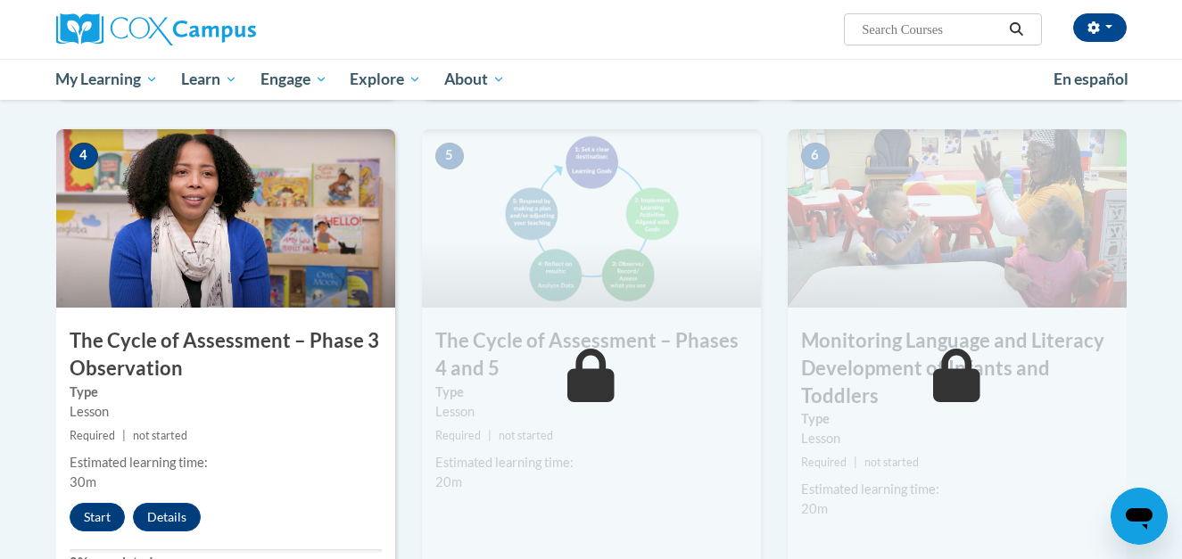
click at [253, 228] on img at bounding box center [225, 218] width 339 height 178
click at [86, 526] on button "Start" at bounding box center [97, 517] width 55 height 29
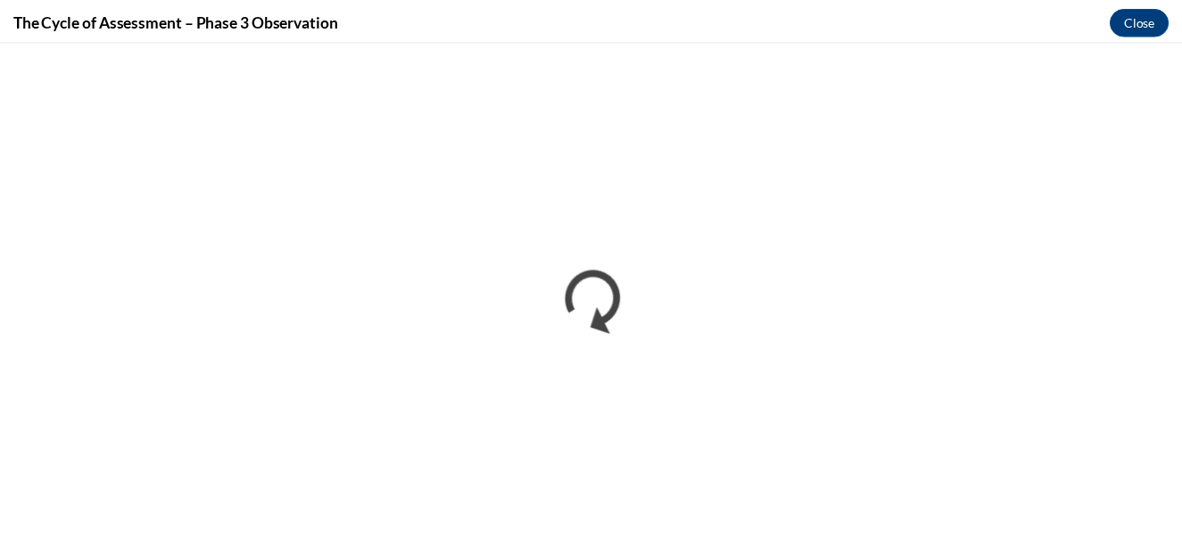
scroll to position [0, 0]
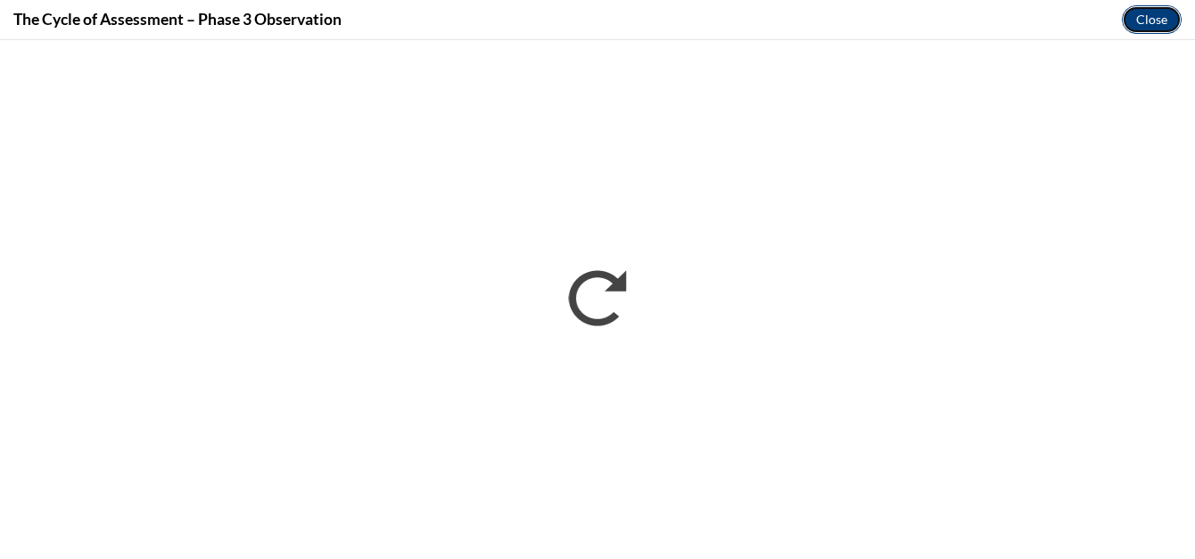
click at [1152, 15] on button "Close" at bounding box center [1152, 19] width 60 height 29
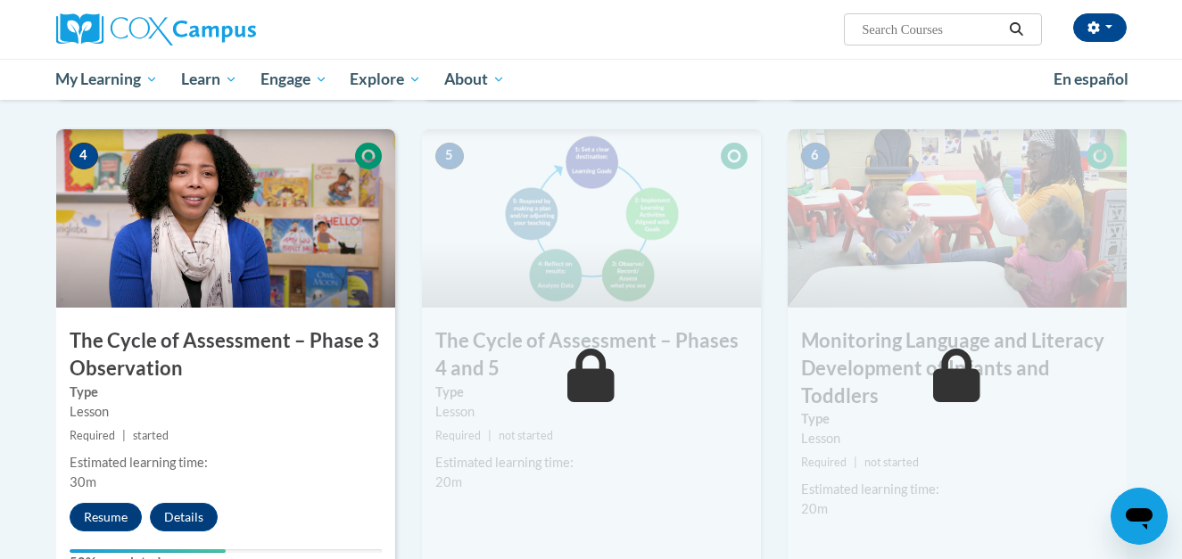
click at [661, 375] on h3 "The Cycle of Assessment – Phases 4 and 5" at bounding box center [591, 354] width 339 height 55
click at [587, 393] on icon at bounding box center [590, 376] width 47 height 54
click at [74, 169] on img at bounding box center [225, 218] width 339 height 178
click at [87, 154] on span "4" at bounding box center [84, 156] width 29 height 27
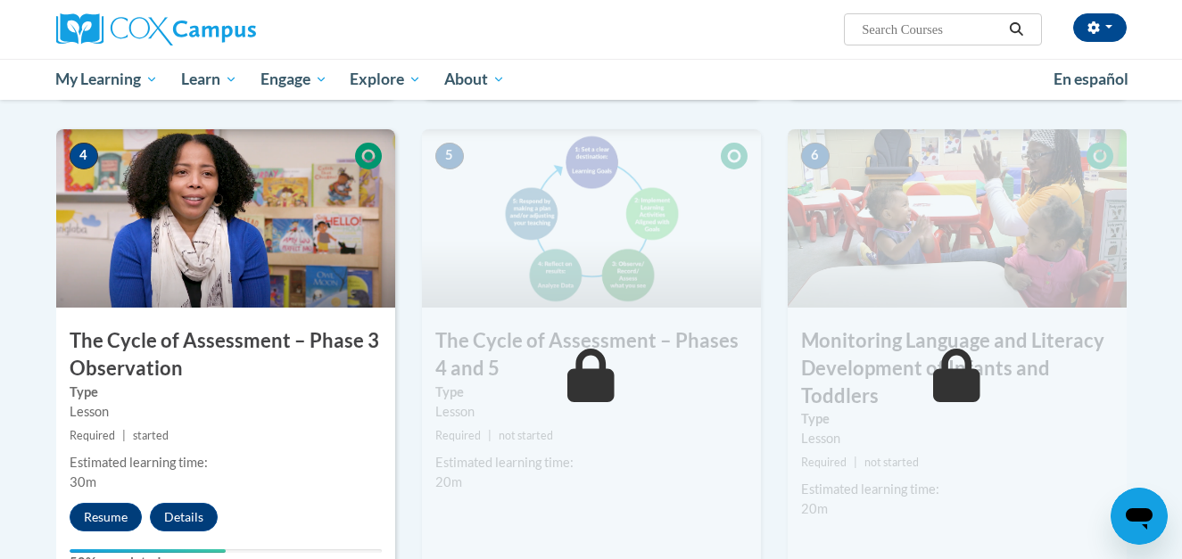
click at [82, 157] on span "4" at bounding box center [84, 156] width 29 height 27
click at [86, 161] on span "4" at bounding box center [84, 156] width 29 height 27
click at [110, 171] on img at bounding box center [225, 218] width 339 height 178
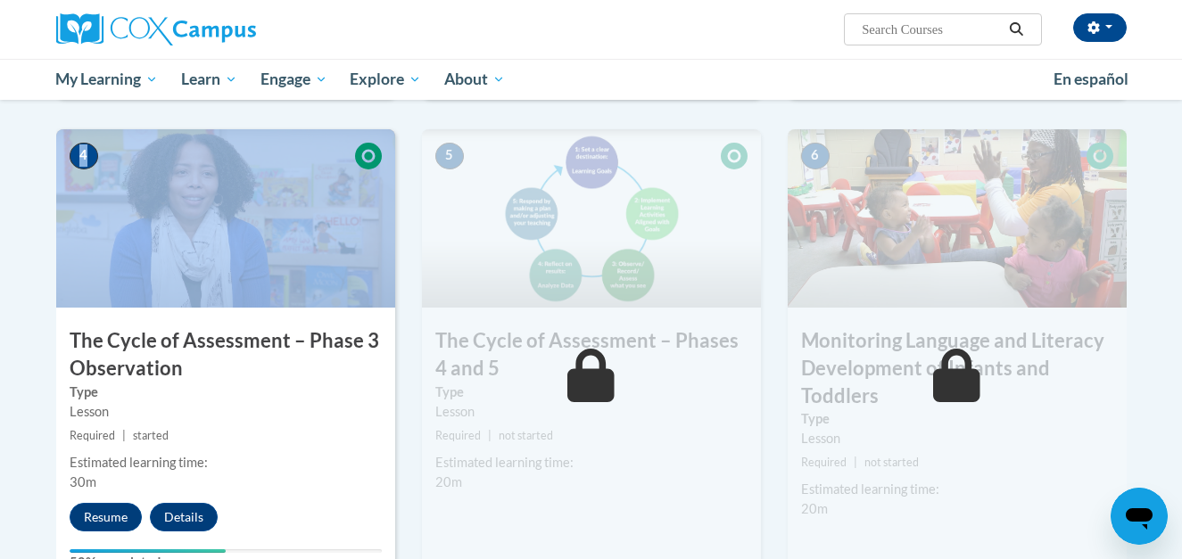
drag, startPoint x: 85, startPoint y: 161, endPoint x: 98, endPoint y: 175, distance: 18.9
click at [98, 175] on div "4 The Cycle of Assessment – Phase 3 Observation Type Lesson Required | started …" at bounding box center [225, 359] width 339 height 461
drag, startPoint x: 98, startPoint y: 175, endPoint x: 136, endPoint y: 190, distance: 40.4
click at [136, 190] on img at bounding box center [225, 218] width 339 height 178
click at [81, 165] on span "4" at bounding box center [84, 156] width 29 height 27
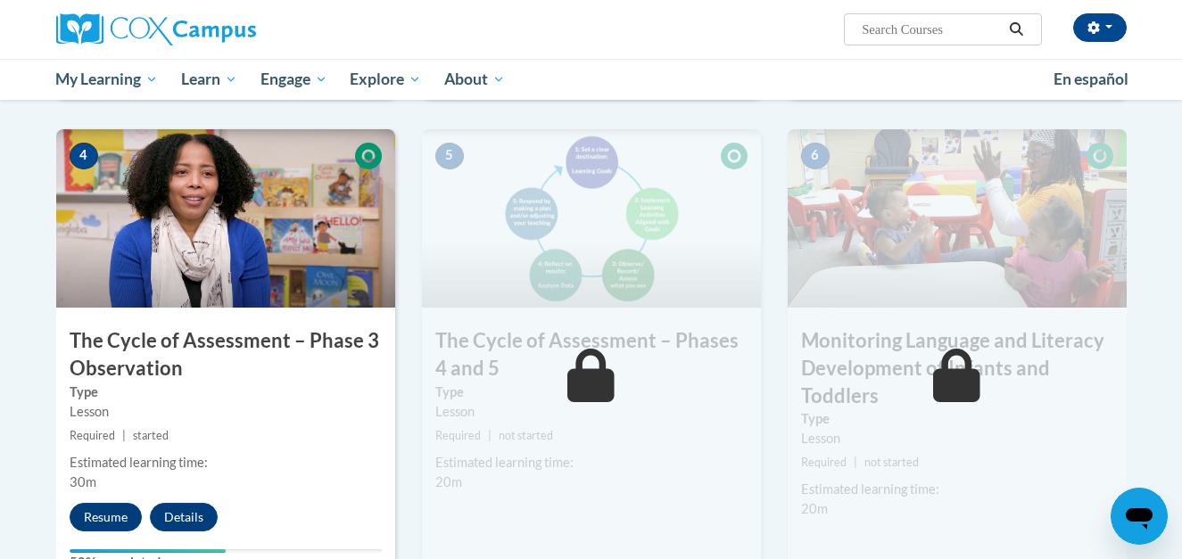
click at [363, 162] on icon at bounding box center [368, 156] width 27 height 27
click at [370, 153] on icon at bounding box center [368, 156] width 27 height 27
click at [252, 222] on img at bounding box center [225, 218] width 339 height 178
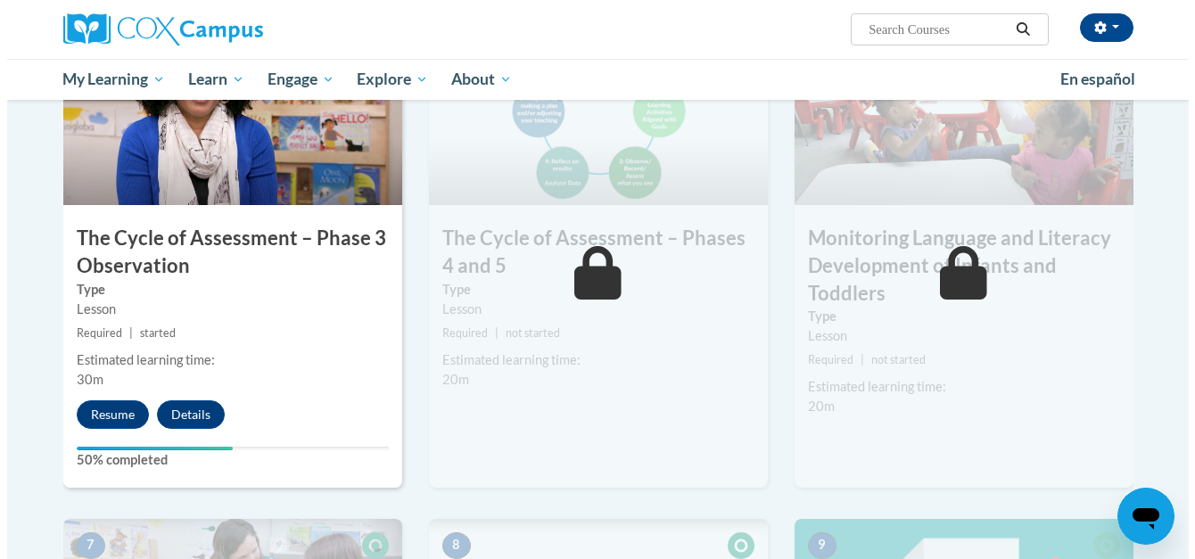
scroll to position [1004, 0]
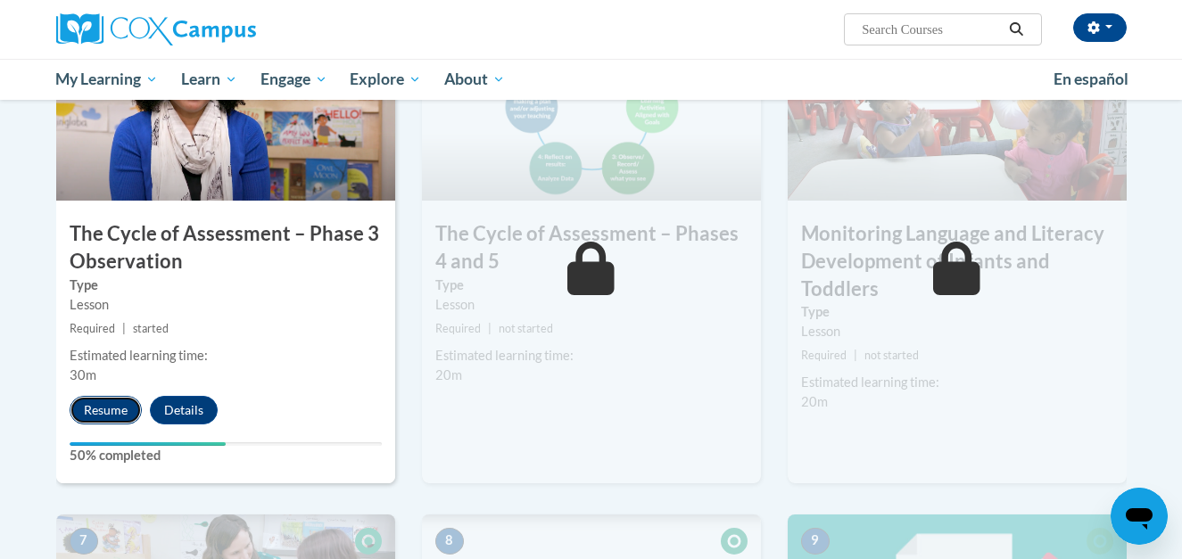
click at [112, 416] on button "Resume" at bounding box center [106, 410] width 72 height 29
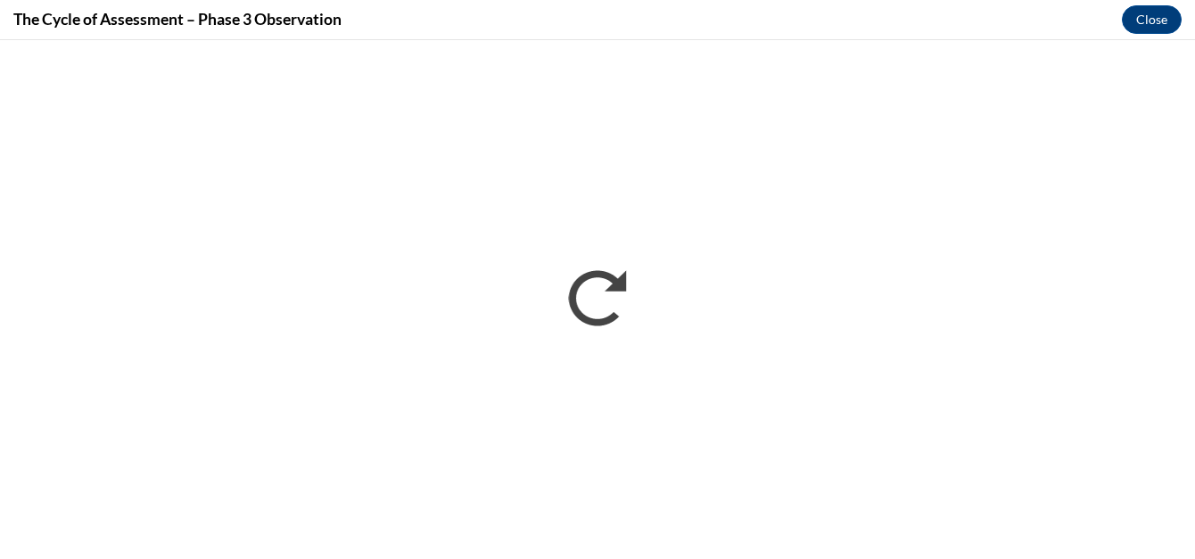
scroll to position [0, 0]
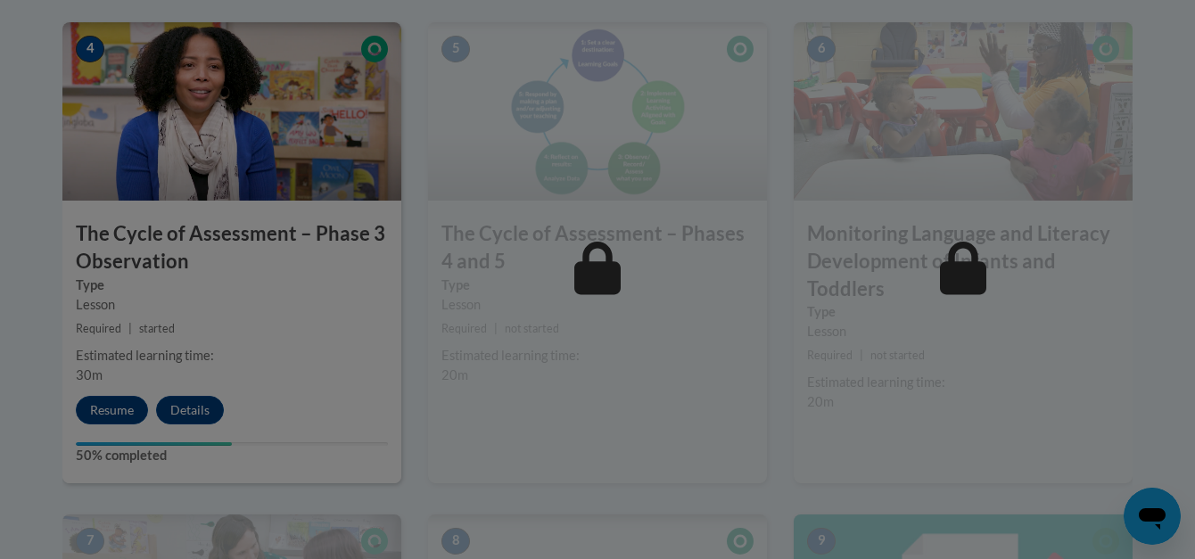
click at [1141, 22] on div at bounding box center [597, 279] width 1195 height 559
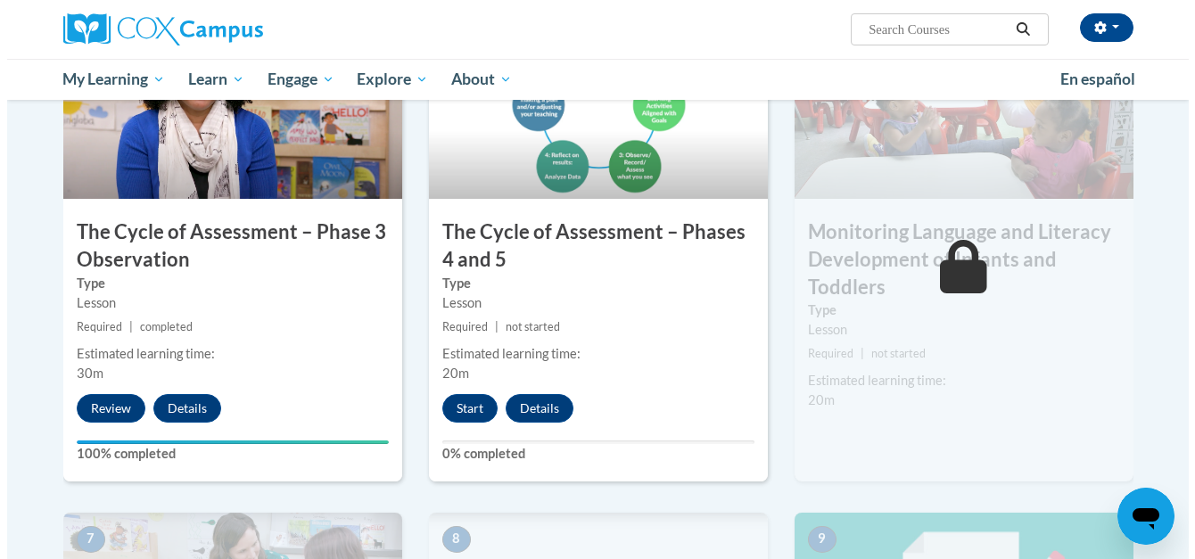
scroll to position [997, 0]
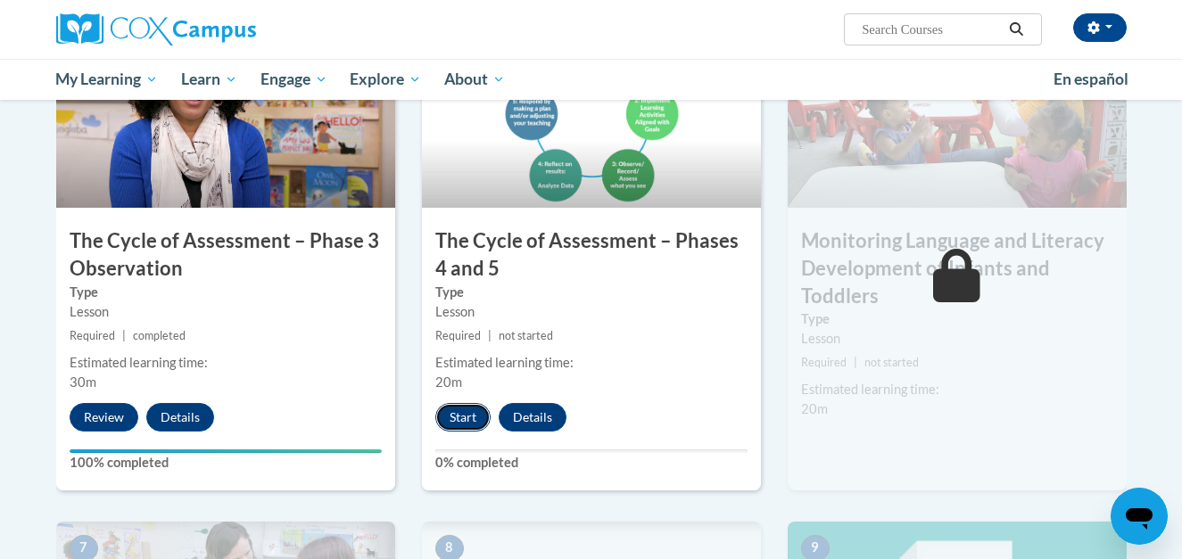
click at [457, 417] on button "Start" at bounding box center [462, 417] width 55 height 29
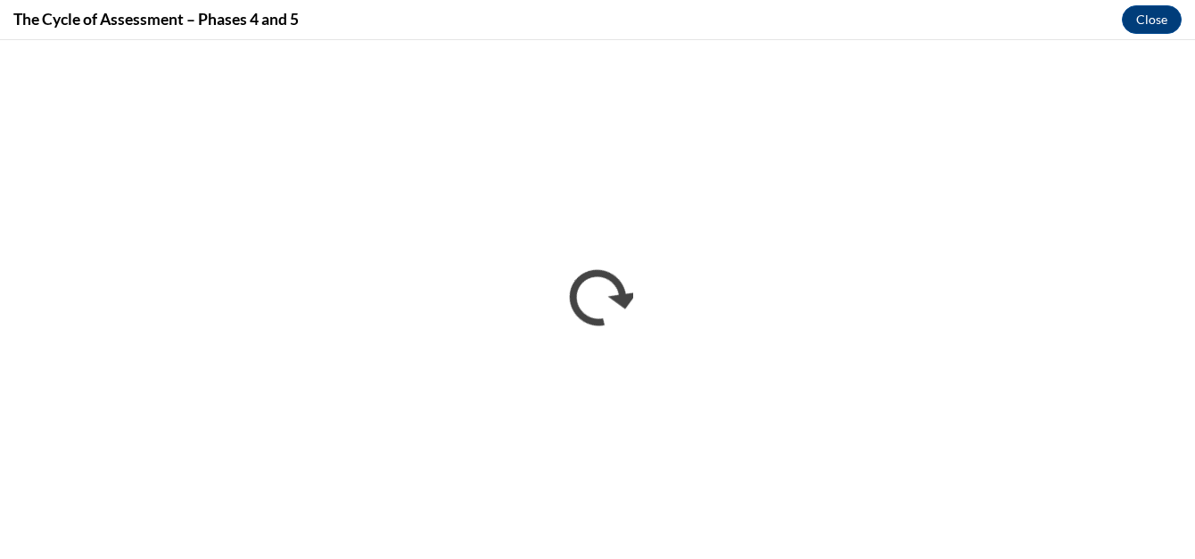
scroll to position [0, 0]
